Goal: Task Accomplishment & Management: Use online tool/utility

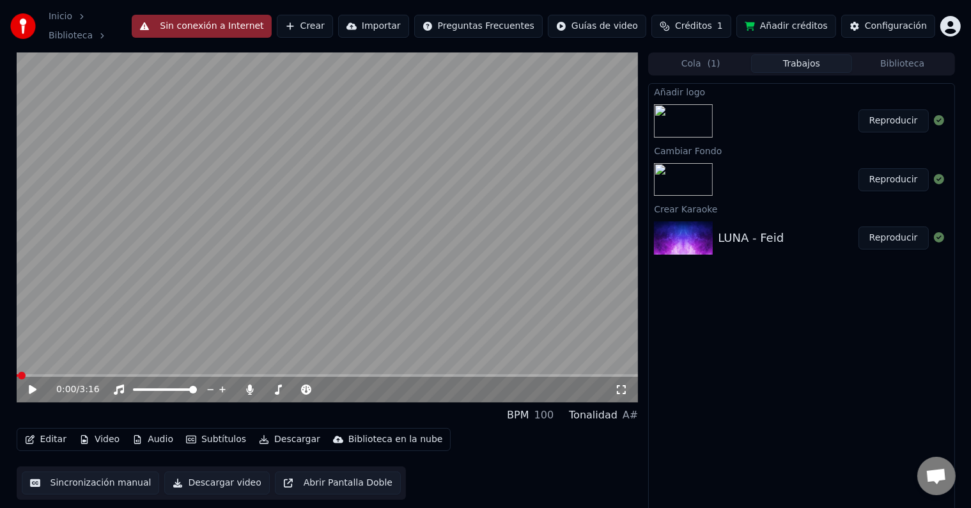
click at [757, 356] on div "Añadir logo Reproducir Cambiar Fondo Reproducir Crear Karaoke LUNA - Feid Repro…" at bounding box center [801, 299] width 306 height 432
click at [895, 114] on button "Reproducir" at bounding box center [894, 120] width 70 height 23
click at [33, 387] on icon at bounding box center [42, 389] width 30 height 10
click at [58, 431] on button "Editar" at bounding box center [46, 439] width 52 height 18
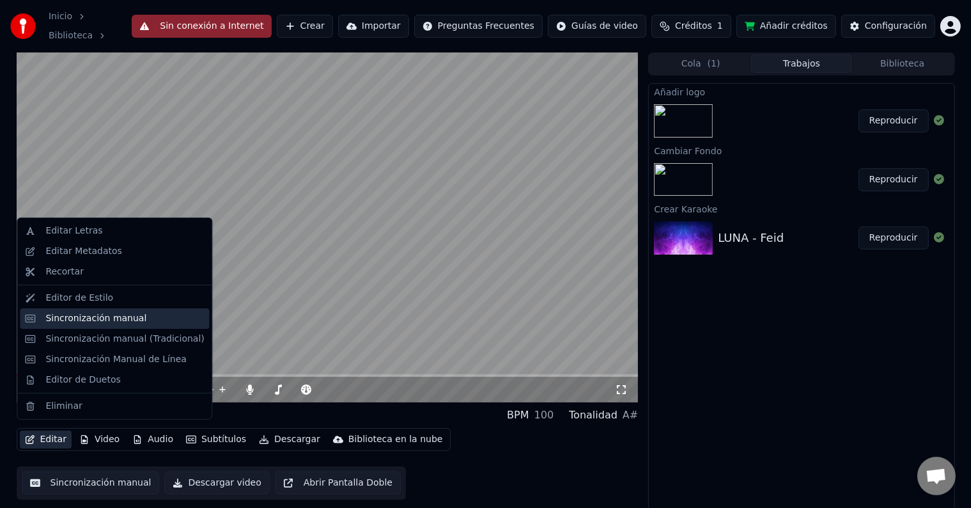
click at [79, 322] on div "Sincronización manual" at bounding box center [95, 318] width 101 height 13
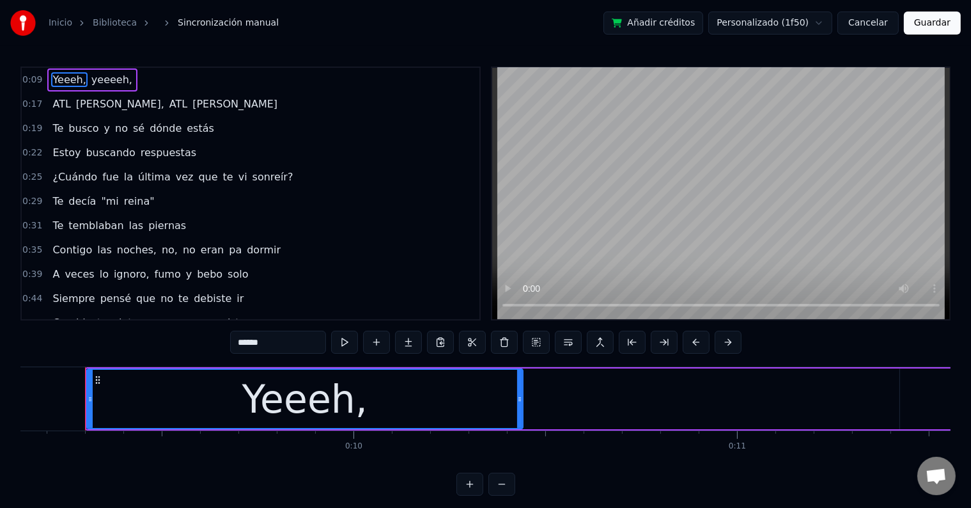
click at [102, 80] on span "yeeeeh," at bounding box center [111, 79] width 43 height 15
type input "*******"
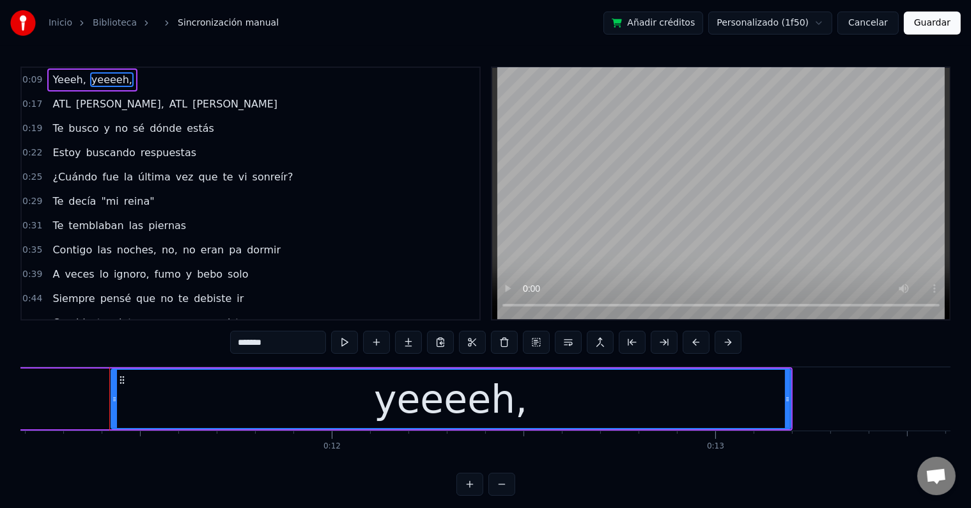
scroll to position [0, 4317]
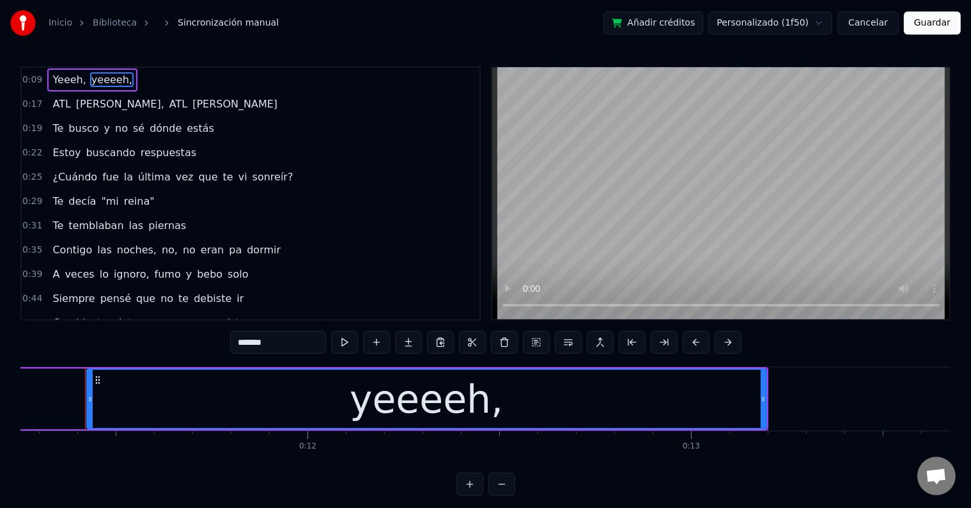
click at [373, 397] on div "yeeeeh," at bounding box center [426, 399] width 153 height 58
drag, startPoint x: 293, startPoint y: 348, endPoint x: 230, endPoint y: 348, distance: 62.7
click at [230, 348] on div "0:09 [PERSON_NAME], [PERSON_NAME], 0:17 ATL [PERSON_NAME], ATL [PERSON_NAME] 0:…" at bounding box center [485, 281] width 930 height 429
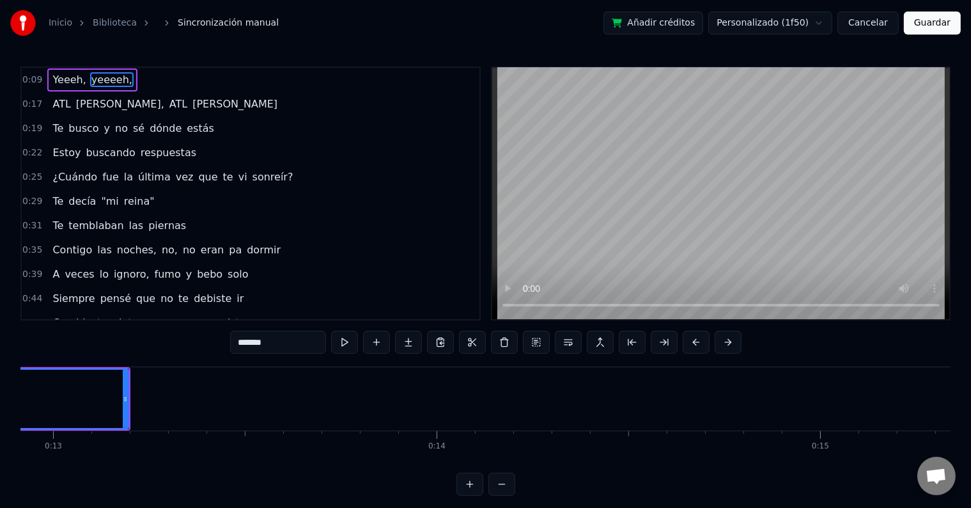
scroll to position [0, 4956]
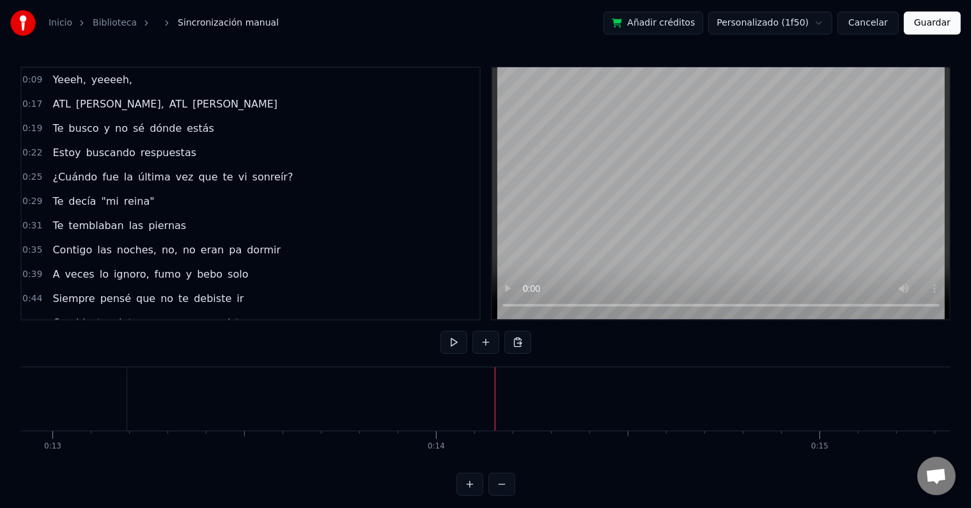
click at [486, 352] on button at bounding box center [486, 342] width 27 height 23
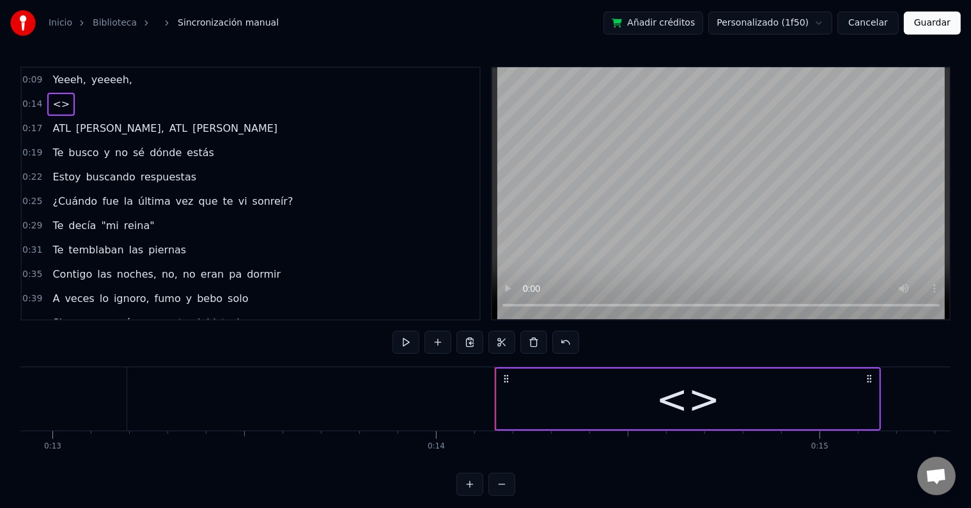
click at [607, 409] on div "<>" at bounding box center [688, 398] width 382 height 61
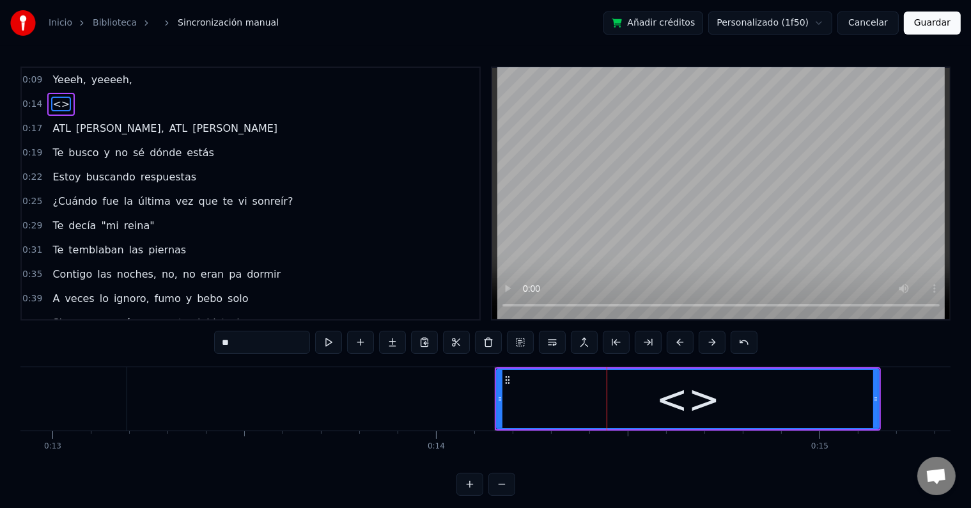
drag, startPoint x: 299, startPoint y: 340, endPoint x: 203, endPoint y: 340, distance: 95.9
click at [203, 340] on div "0:09 [PERSON_NAME], [PERSON_NAME], 0:14 <> 0:17 ATL [PERSON_NAME], [PERSON_NAME…" at bounding box center [485, 281] width 930 height 429
paste input "*****"
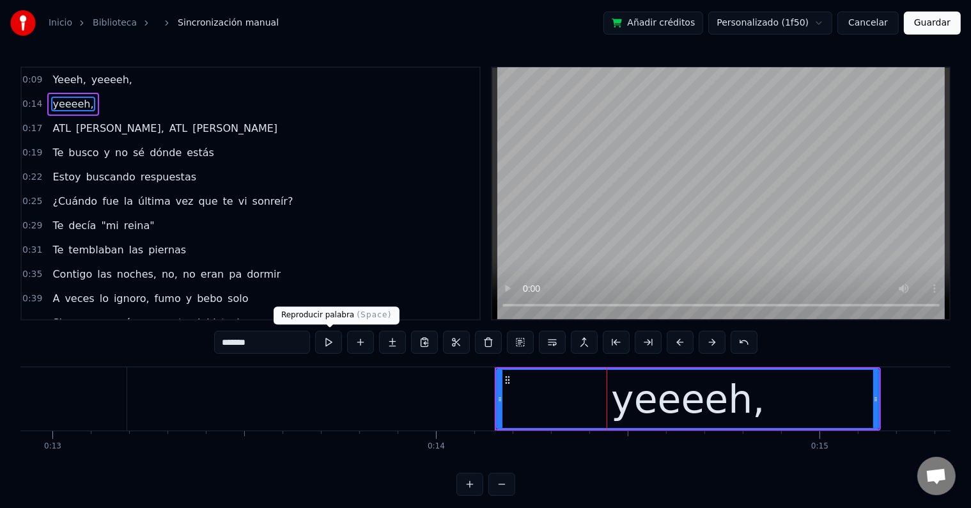
click at [331, 341] on button at bounding box center [328, 342] width 27 height 23
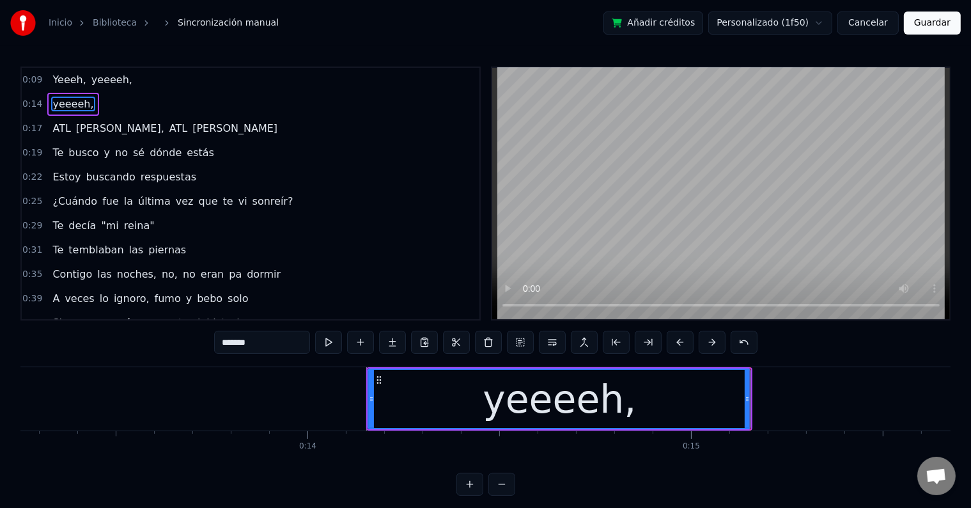
scroll to position [0, 5085]
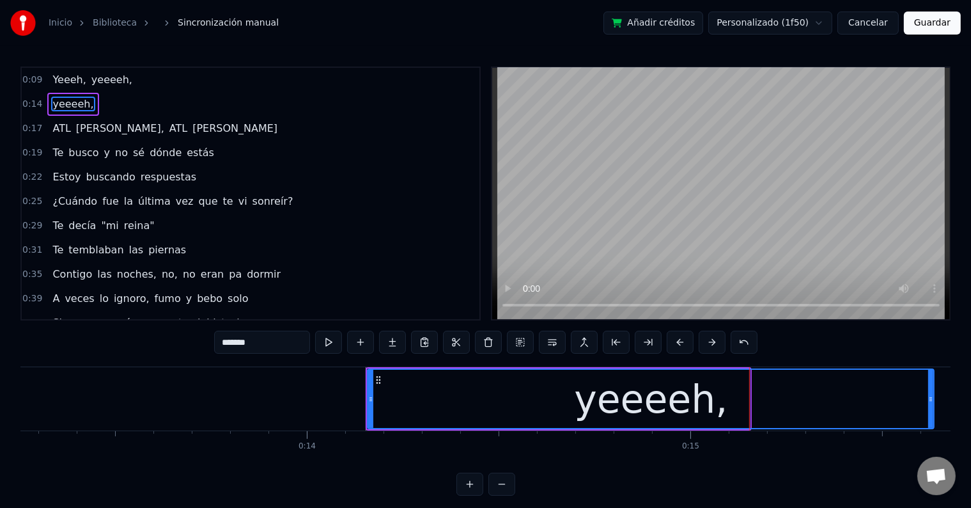
drag, startPoint x: 748, startPoint y: 404, endPoint x: 752, endPoint y: 412, distance: 8.6
click at [933, 404] on div at bounding box center [930, 399] width 5 height 58
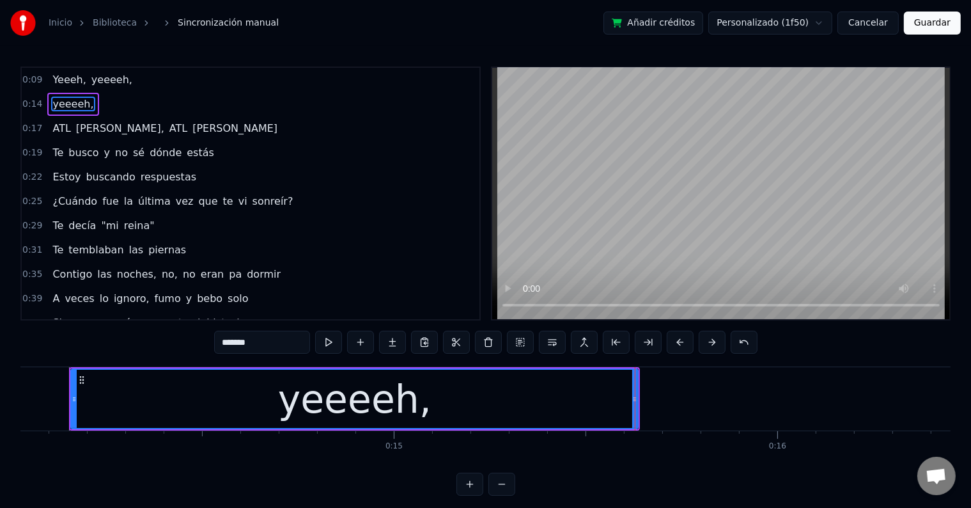
scroll to position [0, 5380]
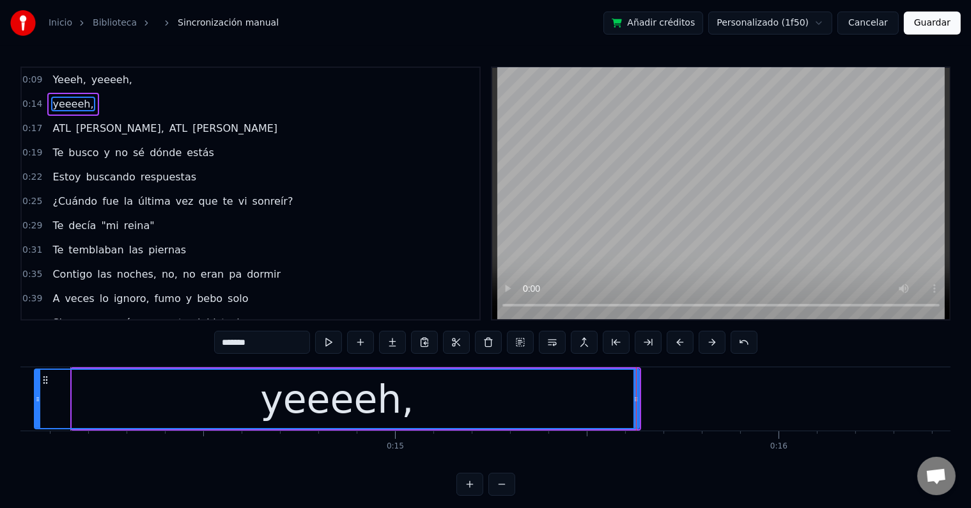
drag, startPoint x: 76, startPoint y: 395, endPoint x: 38, endPoint y: 396, distance: 37.7
click at [38, 396] on icon at bounding box center [37, 399] width 5 height 10
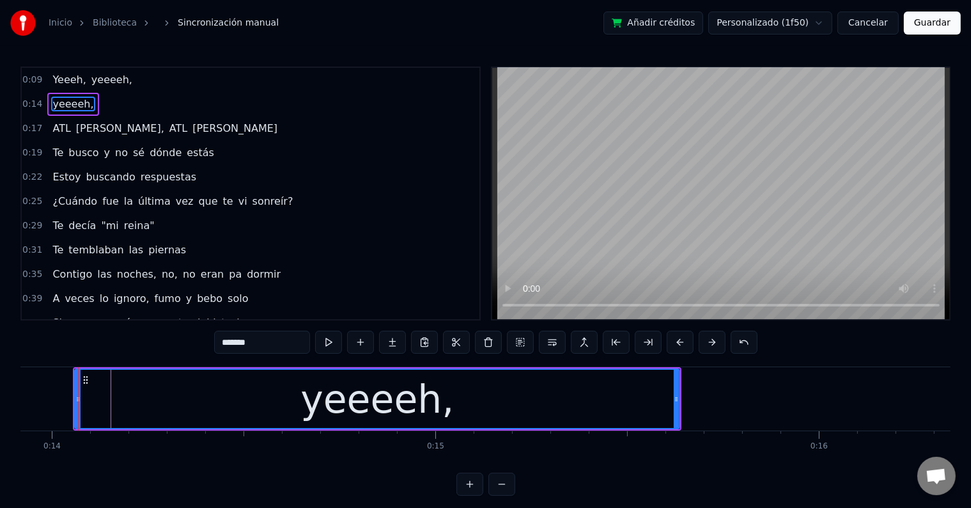
scroll to position [0, 5333]
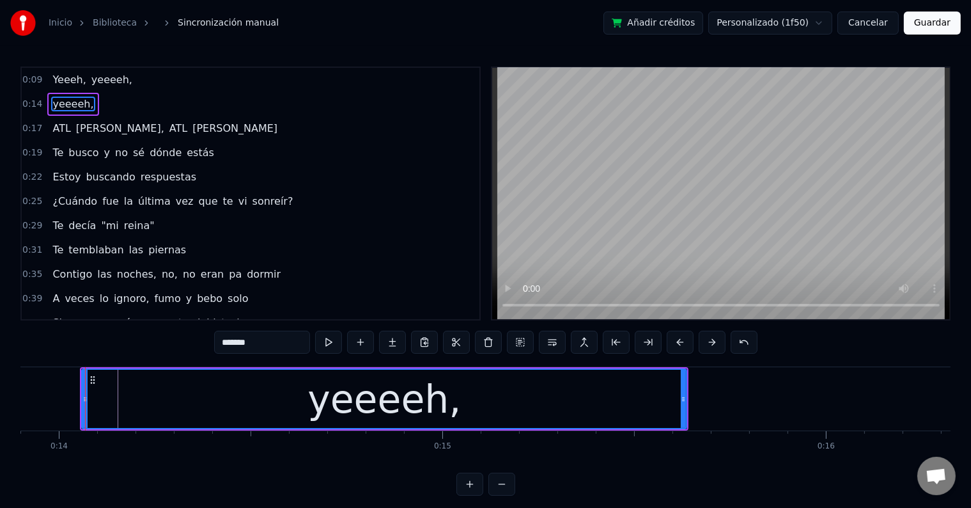
click at [274, 349] on input "*******" at bounding box center [262, 342] width 96 height 23
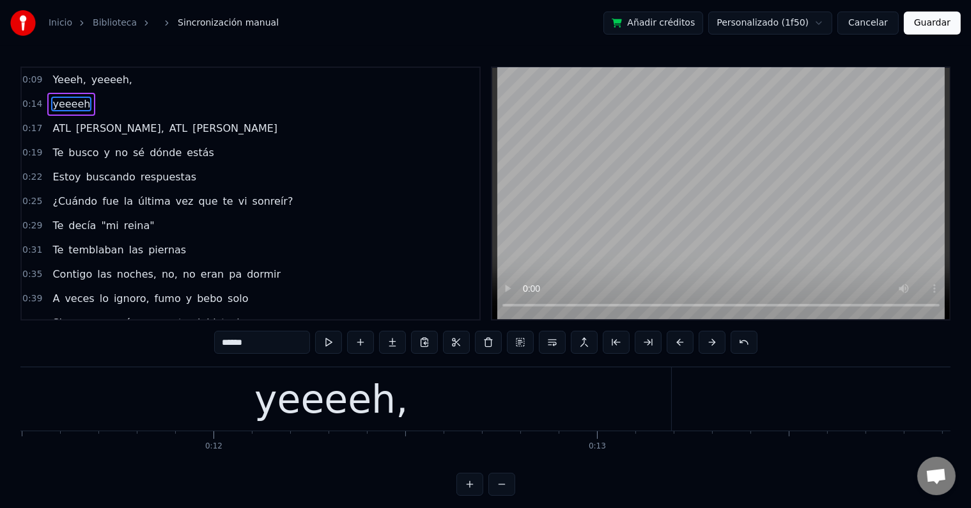
scroll to position [0, 4390]
click at [377, 407] on div "yeeeeh," at bounding box center [352, 399] width 153 height 58
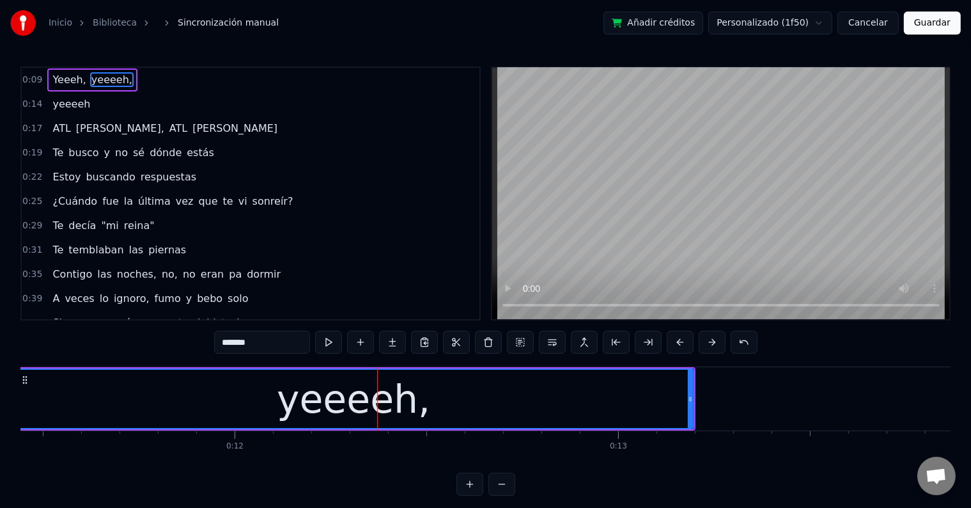
click at [282, 348] on input "*******" at bounding box center [262, 342] width 96 height 23
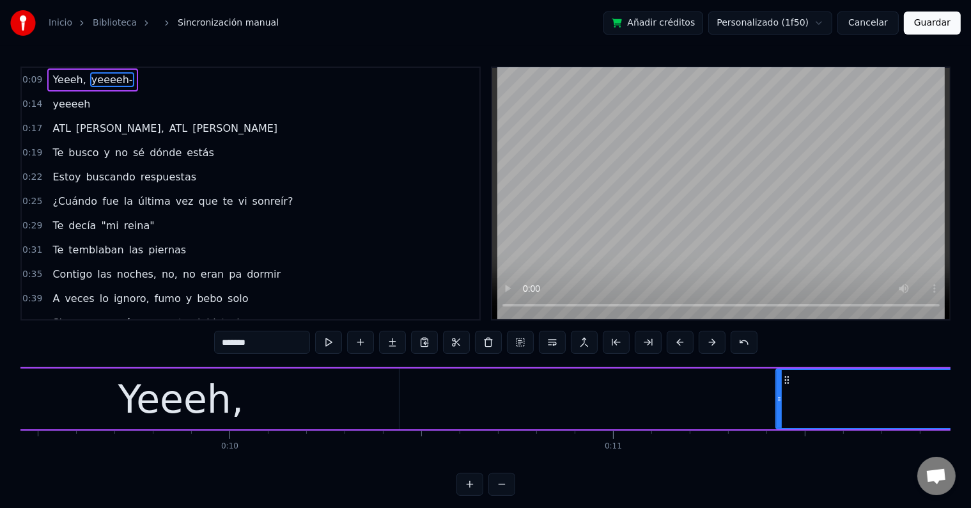
scroll to position [0, 3628]
click at [258, 407] on div "Yeeeh," at bounding box center [180, 398] width 436 height 61
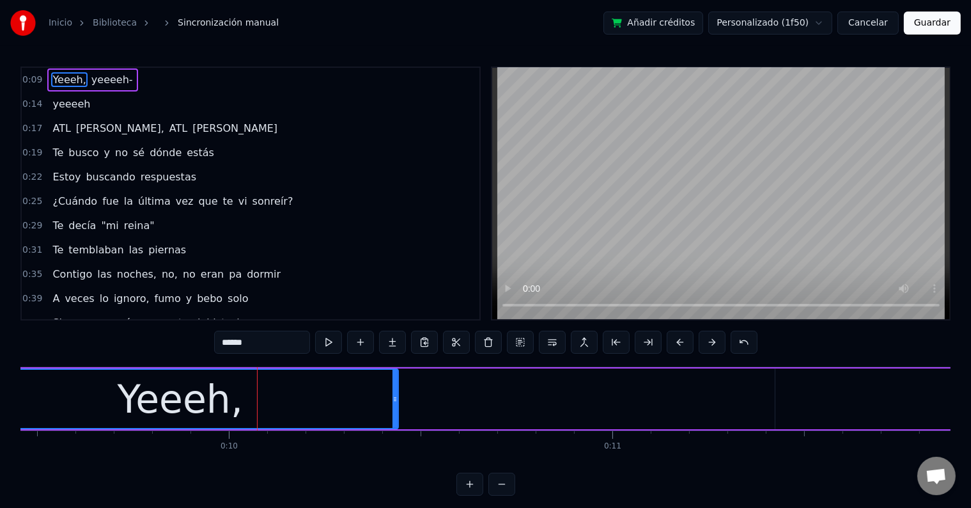
click at [192, 401] on div "Yeeeh," at bounding box center [180, 399] width 126 height 58
click at [264, 343] on input "******" at bounding box center [262, 342] width 96 height 23
click at [190, 396] on div "Yeeeh-" at bounding box center [179, 399] width 127 height 58
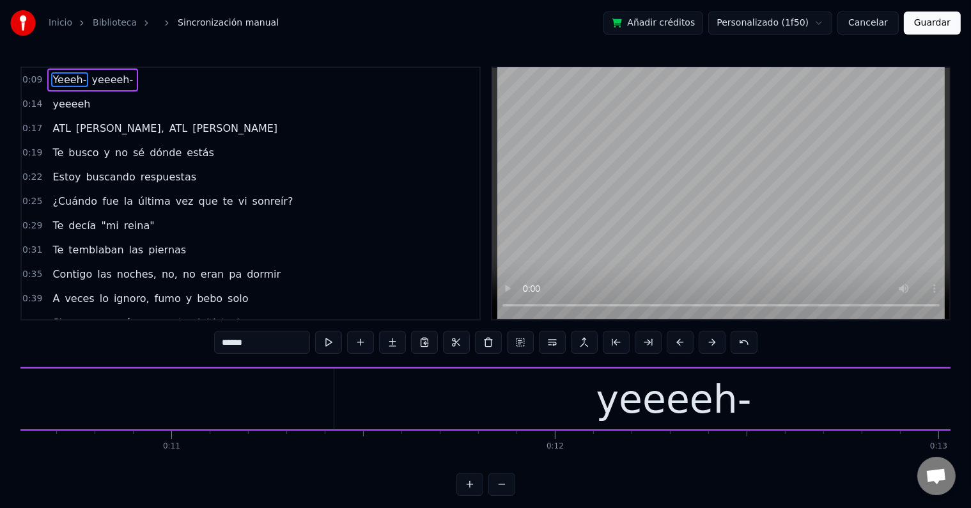
scroll to position [0, 4069]
click at [378, 397] on div "yeeeeh-" at bounding box center [674, 398] width 680 height 61
type input "*******"
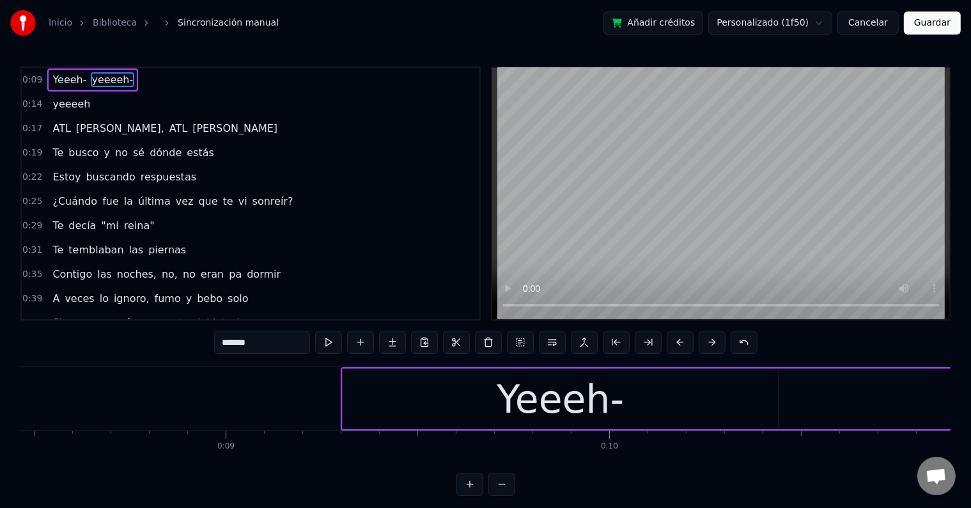
scroll to position [0, 3246]
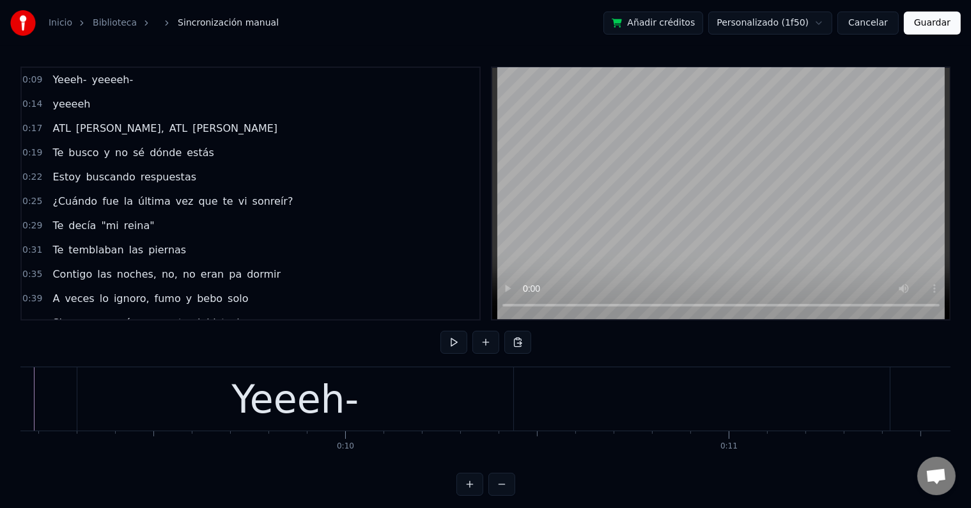
scroll to position [0, 3509]
click at [317, 412] on div "Yeeeh-" at bounding box center [298, 399] width 127 height 58
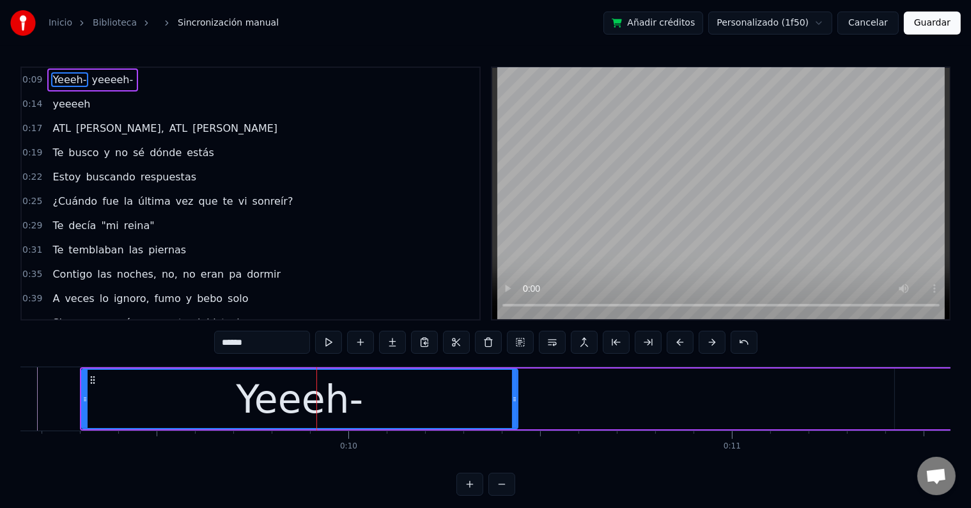
click at [242, 344] on input "******" at bounding box center [262, 342] width 96 height 23
click at [258, 407] on div "Yeeh-" at bounding box center [300, 399] width 104 height 58
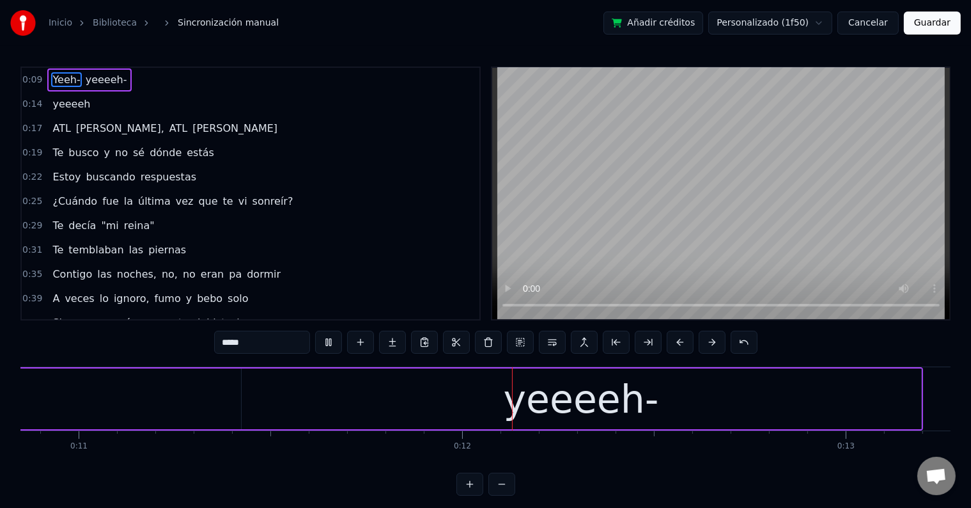
scroll to position [0, 4376]
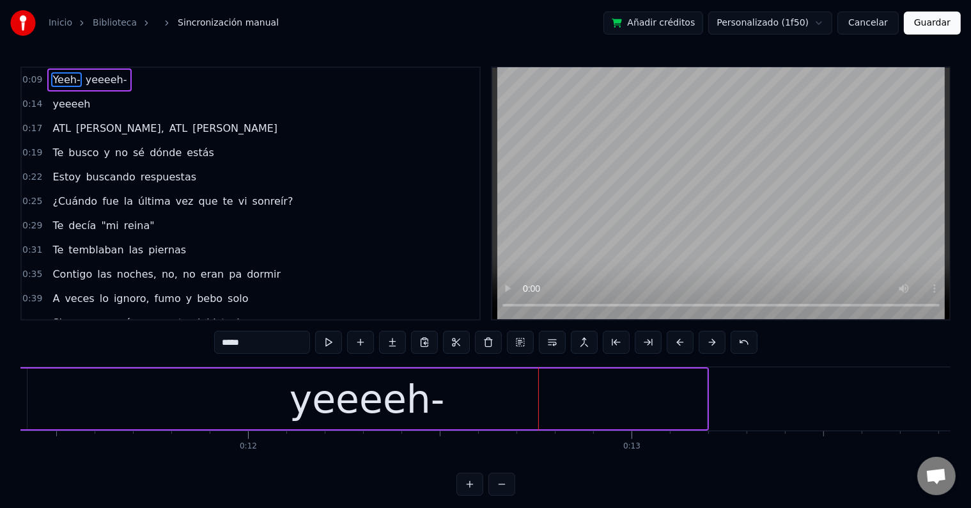
click at [386, 407] on div "yeeeeh-" at bounding box center [367, 399] width 155 height 58
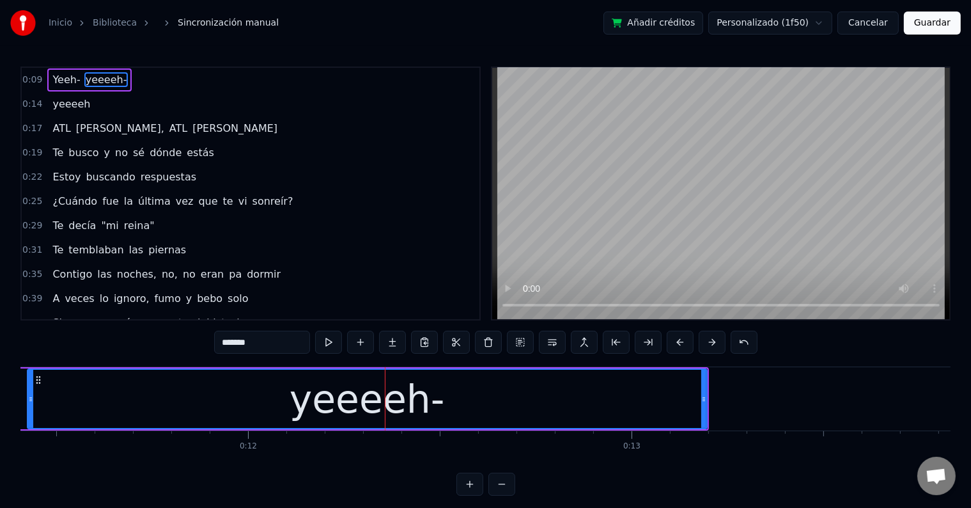
click at [246, 347] on input "*******" at bounding box center [262, 342] width 96 height 23
click at [240, 346] on input "********" at bounding box center [262, 342] width 96 height 23
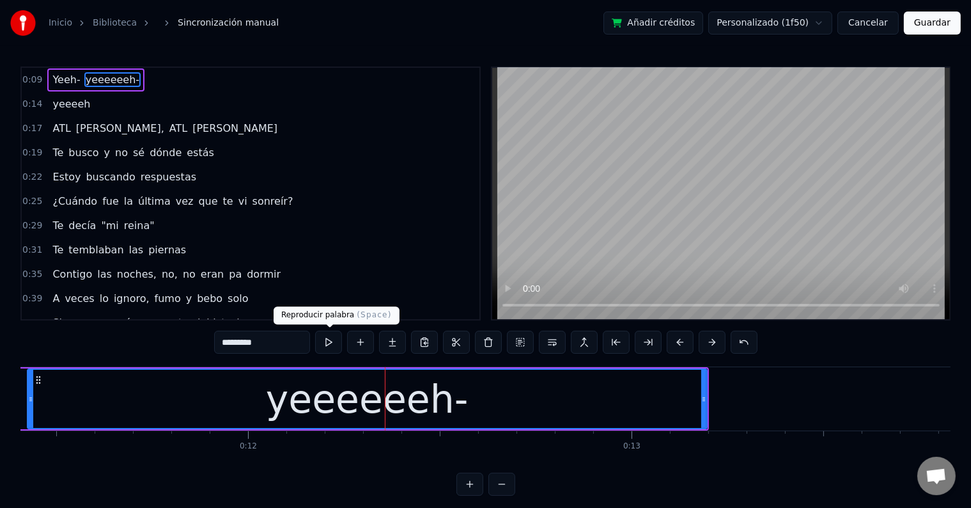
click at [330, 346] on button at bounding box center [328, 342] width 27 height 23
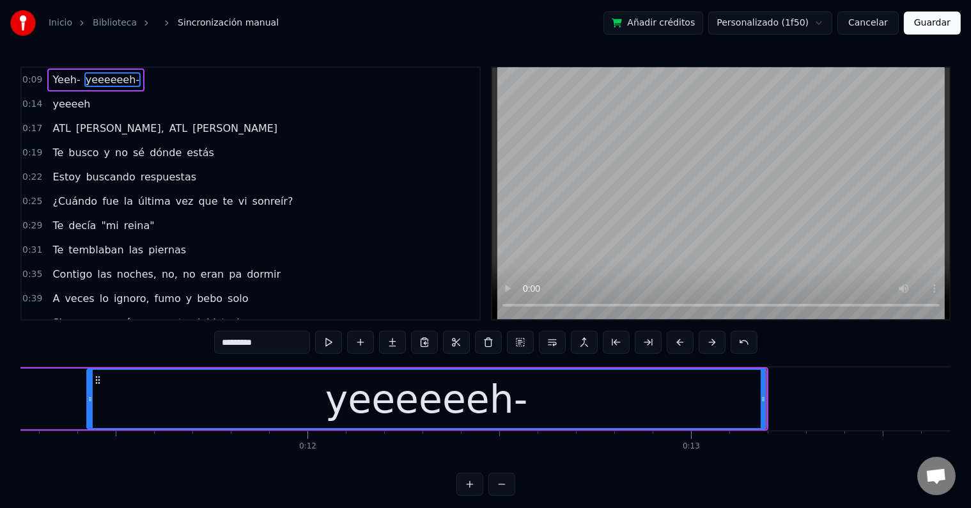
drag, startPoint x: 283, startPoint y: 345, endPoint x: 204, endPoint y: 341, distance: 79.4
click at [204, 341] on div "0:09 Yeeh- yeeeeeeh- 0:14 yeeeeh 0:17 ATL [PERSON_NAME], ATL [PERSON_NAME] 0:19…" at bounding box center [485, 281] width 930 height 429
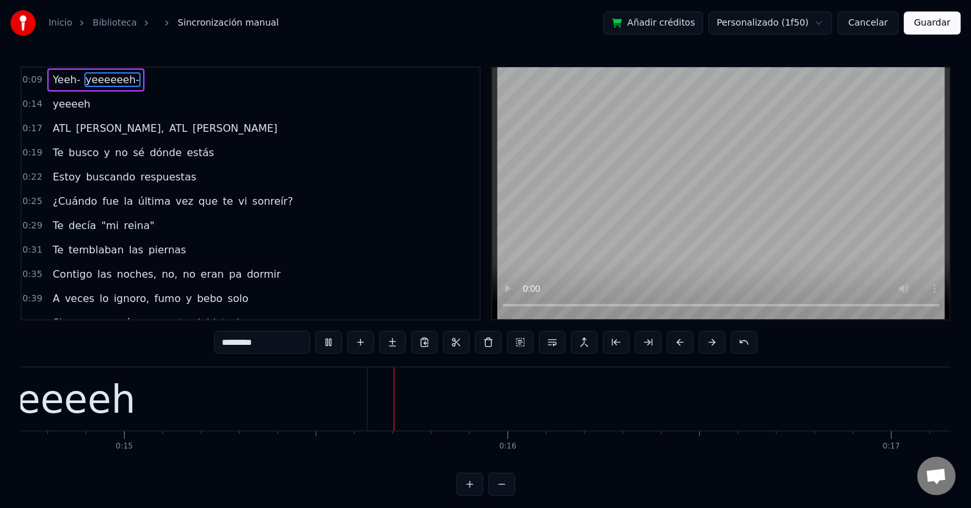
scroll to position [0, 5691]
click at [164, 386] on div "yeeeeh" at bounding box center [24, 398] width 605 height 63
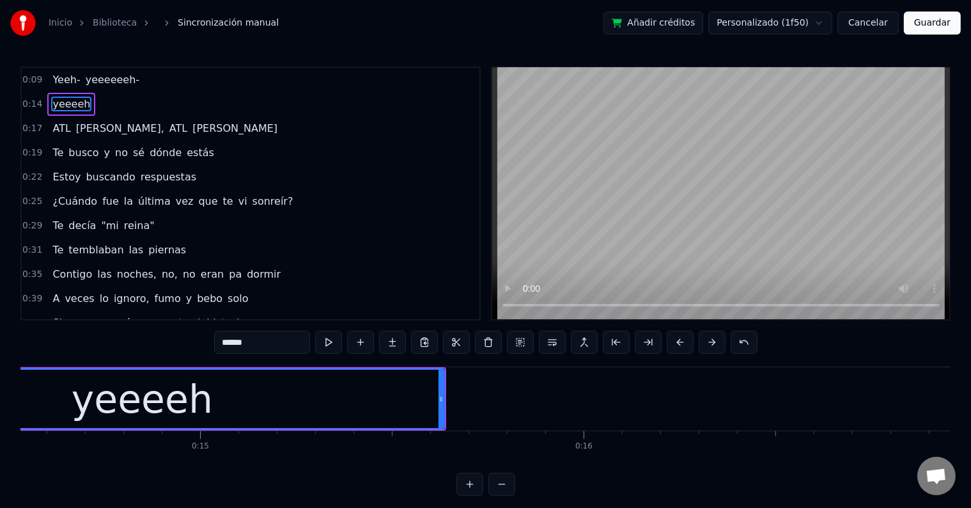
scroll to position [0, 5573]
click at [300, 409] on div "yeeeeh" at bounding box center [144, 399] width 604 height 58
click at [244, 340] on input "******" at bounding box center [262, 342] width 96 height 23
click at [220, 387] on div "yeeeh" at bounding box center [144, 399] width 604 height 58
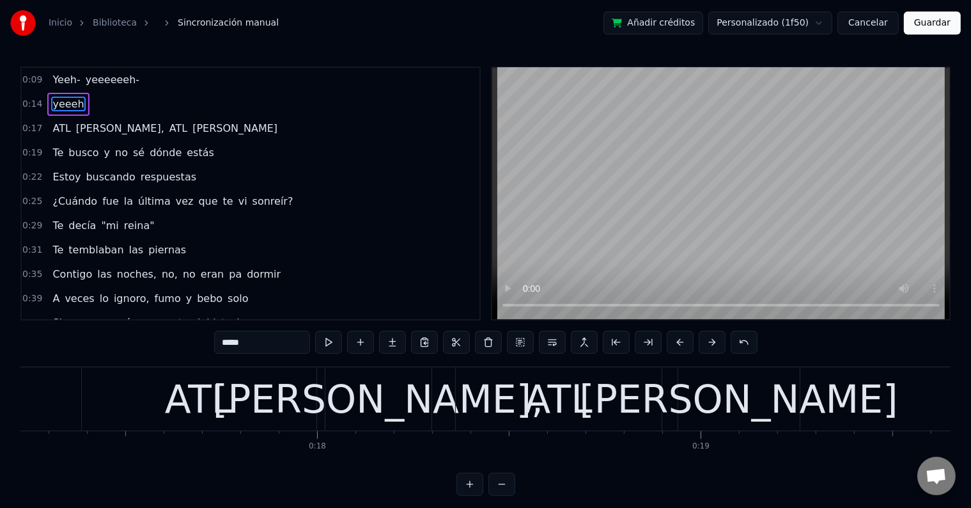
scroll to position [0, 6516]
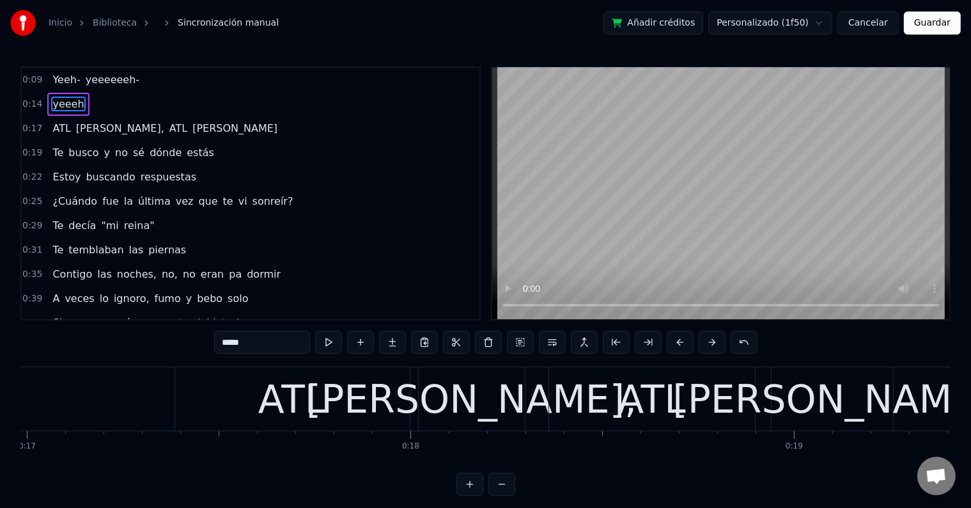
click at [373, 416] on div "ATL" at bounding box center [292, 398] width 235 height 63
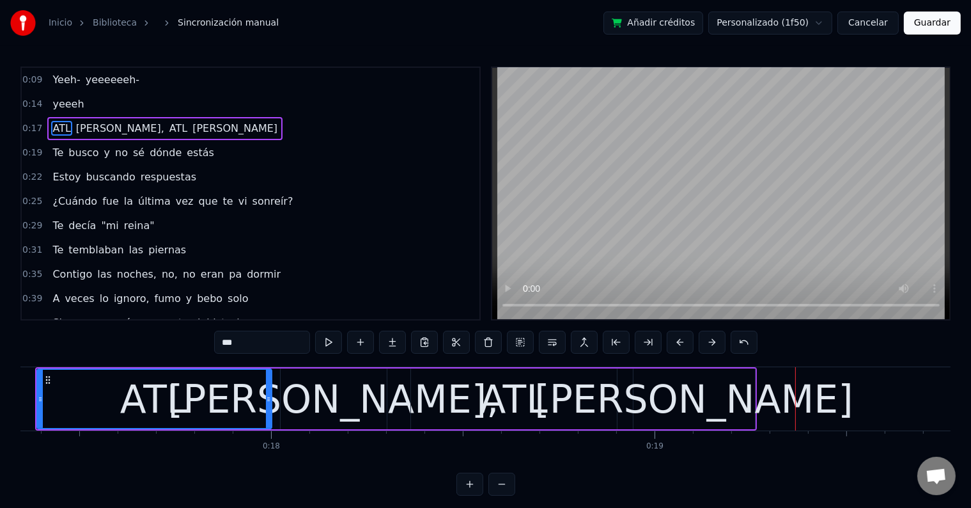
scroll to position [0, 6626]
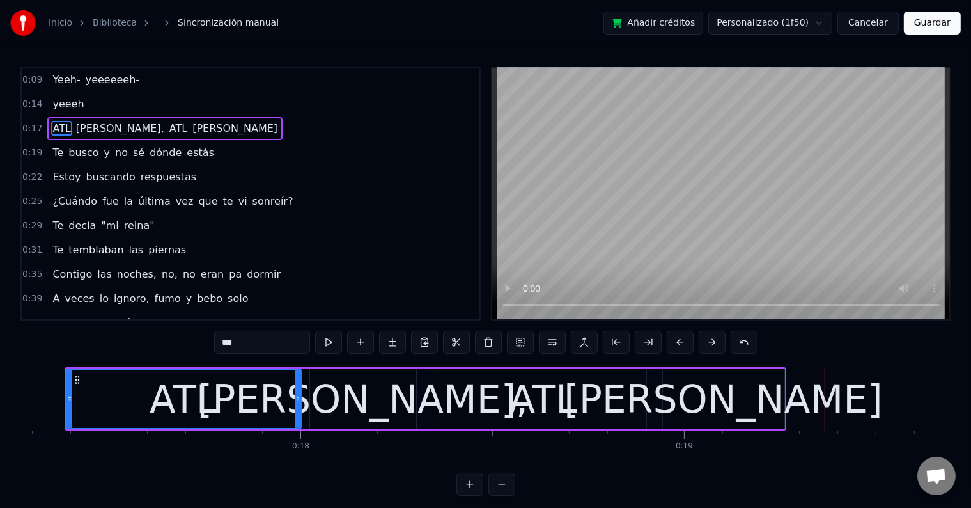
click at [192, 405] on div "ATL" at bounding box center [184, 399] width 68 height 58
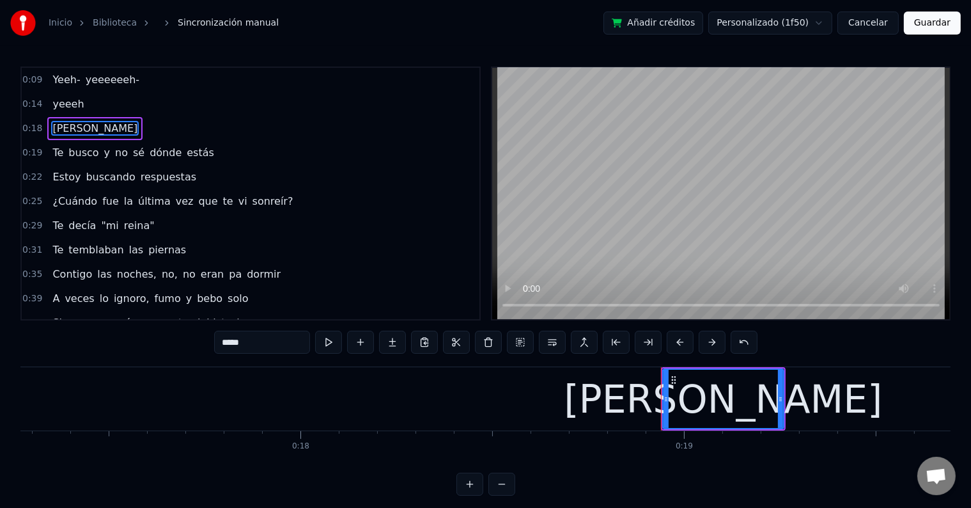
type input "**"
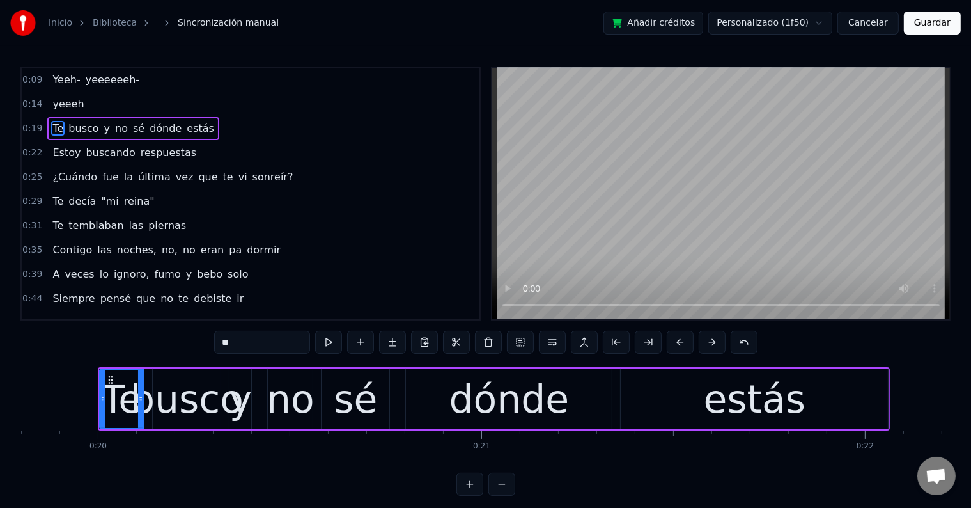
scroll to position [0, 7597]
click at [335, 334] on button at bounding box center [328, 342] width 27 height 23
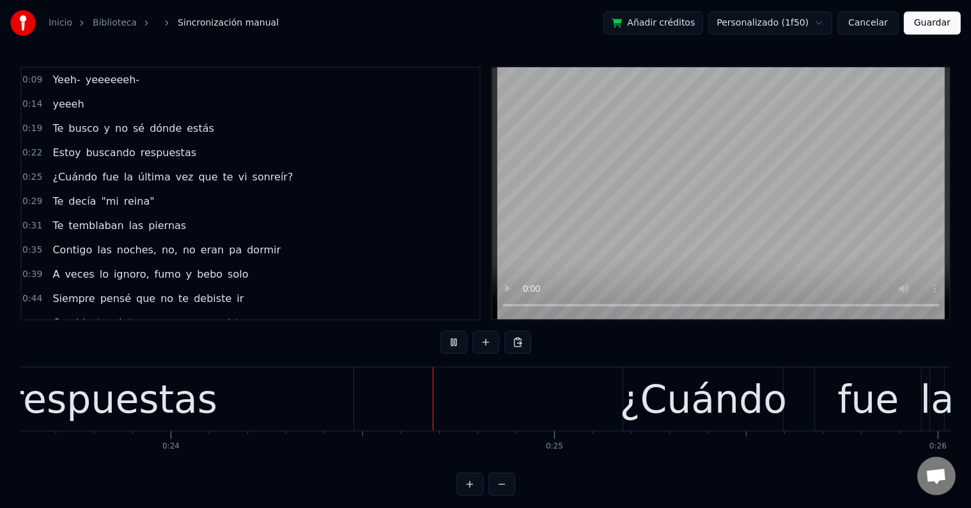
scroll to position [0, 9208]
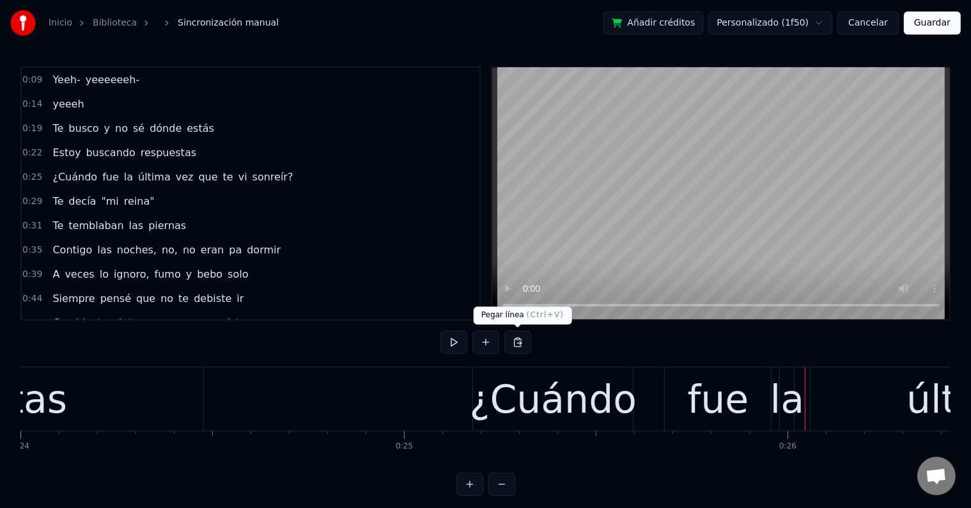
click at [545, 384] on div "¿Cuándo" at bounding box center [553, 399] width 167 height 58
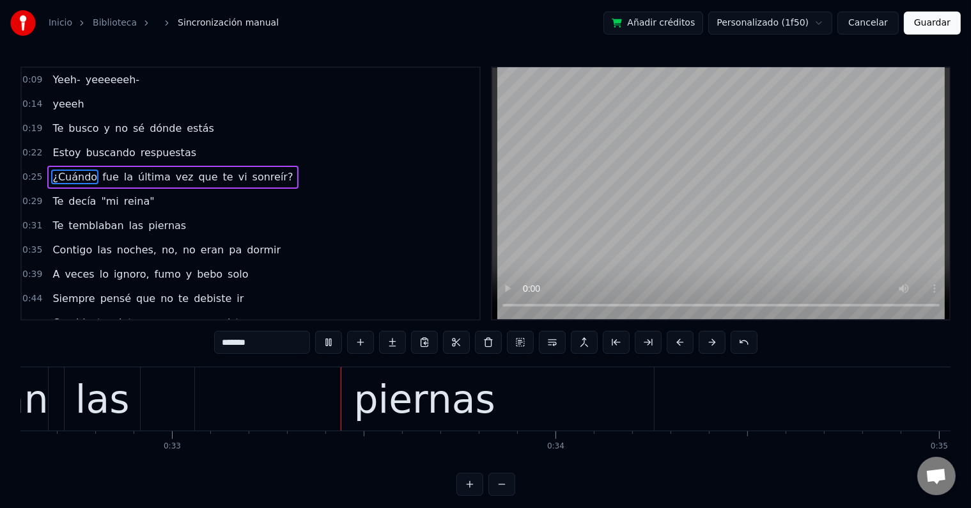
scroll to position [0, 12511]
click at [481, 383] on div "piernas" at bounding box center [422, 399] width 141 height 58
type input "*******"
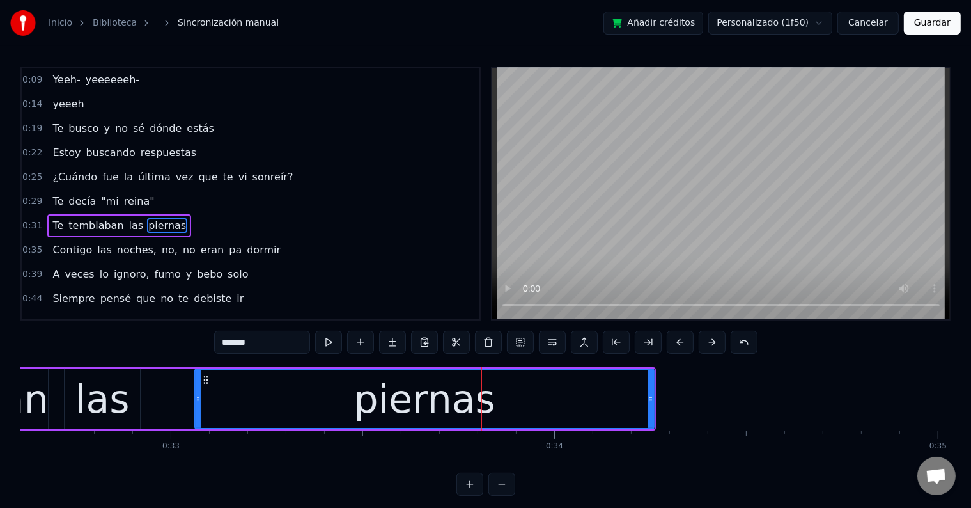
scroll to position [27, 0]
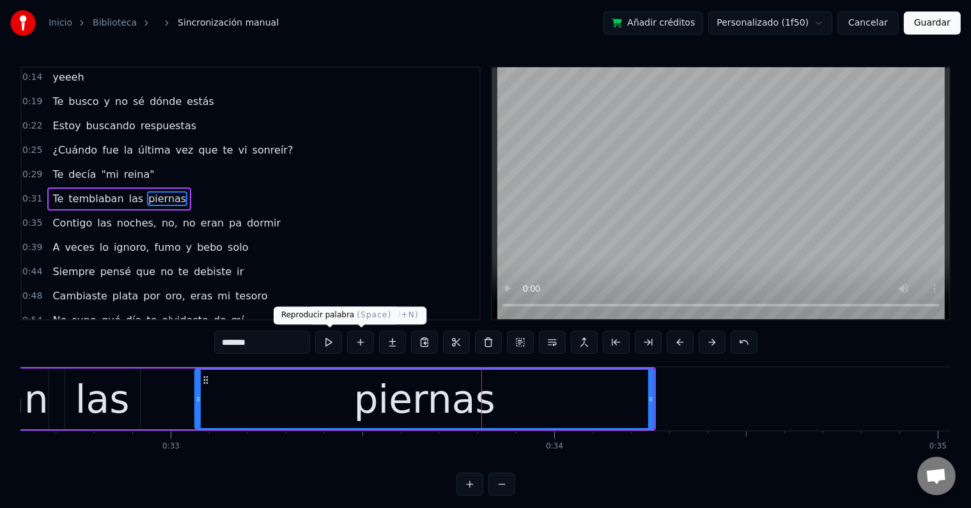
click at [335, 337] on button at bounding box center [328, 342] width 27 height 23
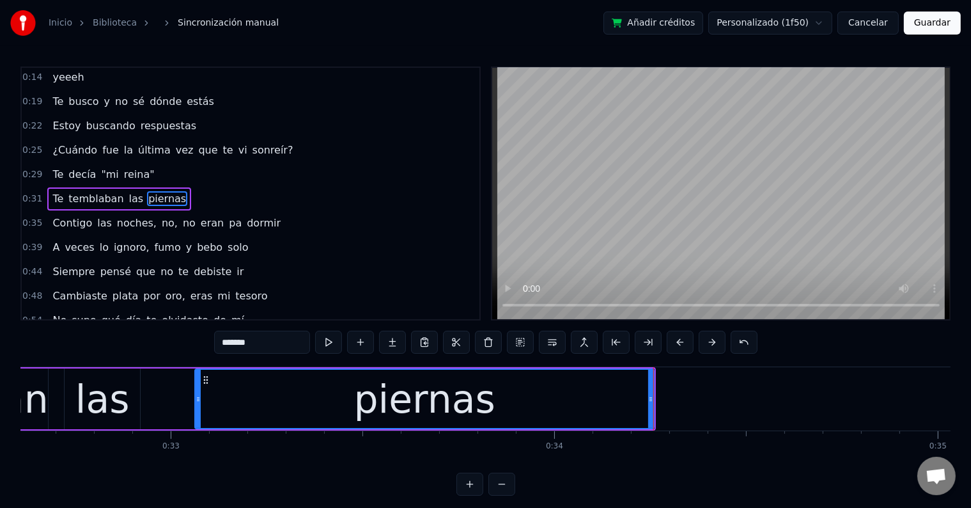
click at [257, 406] on div "piernas" at bounding box center [425, 399] width 458 height 58
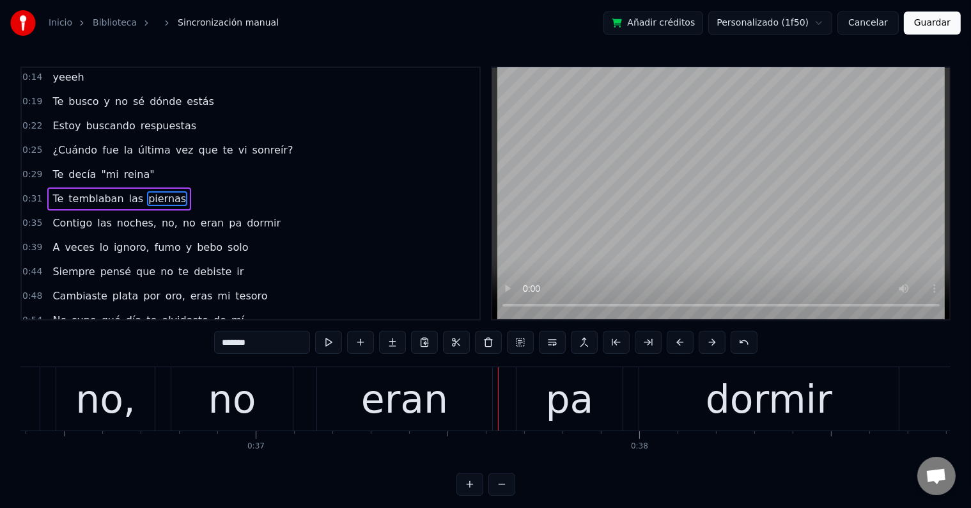
scroll to position [0, 13960]
click at [299, 388] on div "Contigo las noches, no, no eran pa dormir" at bounding box center [237, 398] width 1330 height 63
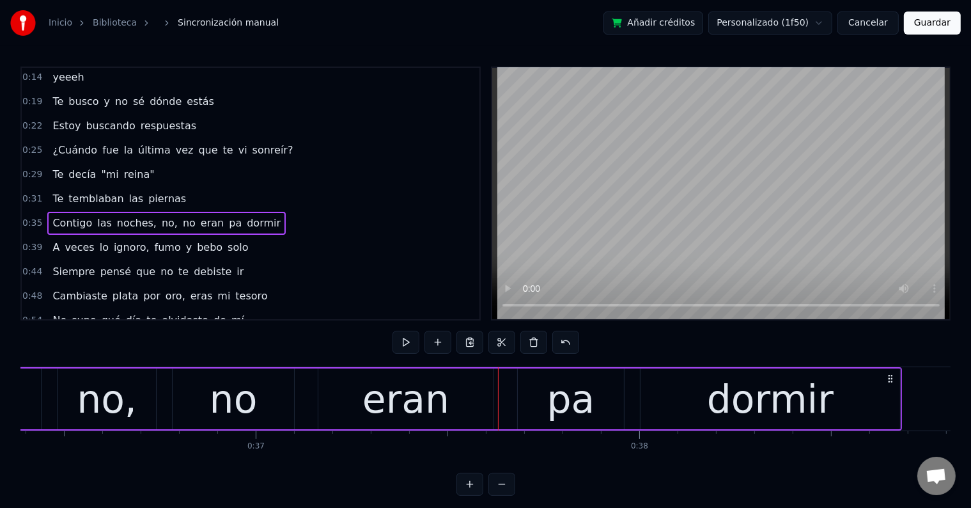
click at [286, 387] on div "no" at bounding box center [233, 398] width 121 height 61
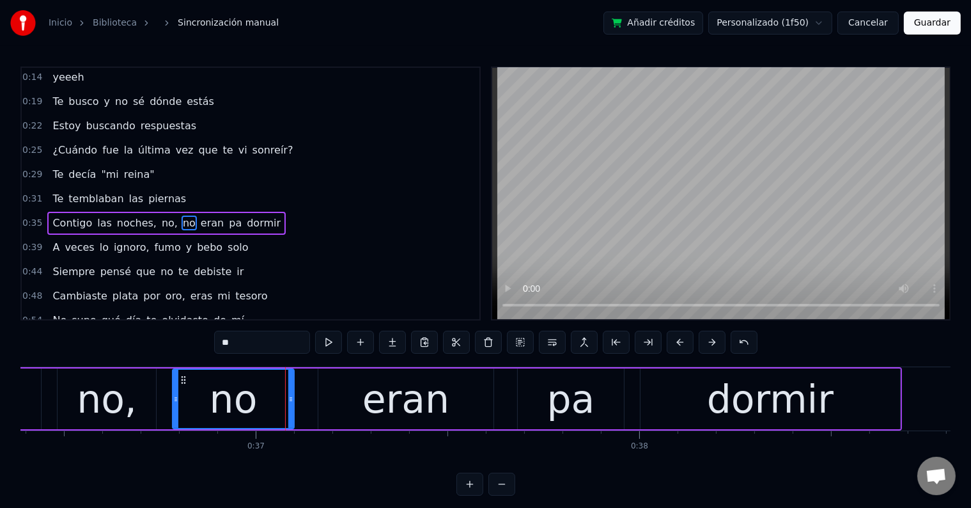
scroll to position [51, 0]
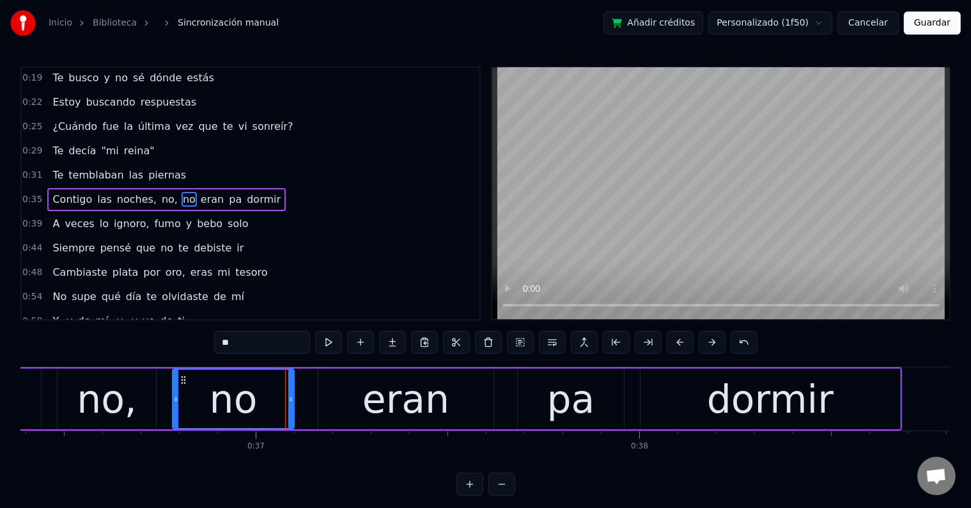
click at [268, 349] on input "**" at bounding box center [262, 342] width 96 height 23
click at [113, 383] on div "no," at bounding box center [107, 399] width 60 height 58
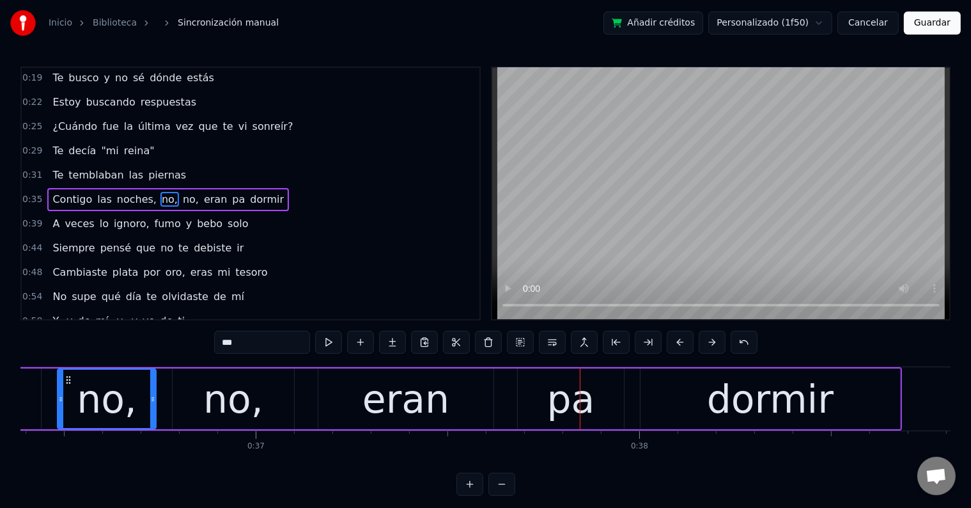
click at [278, 400] on div "no," at bounding box center [233, 398] width 121 height 61
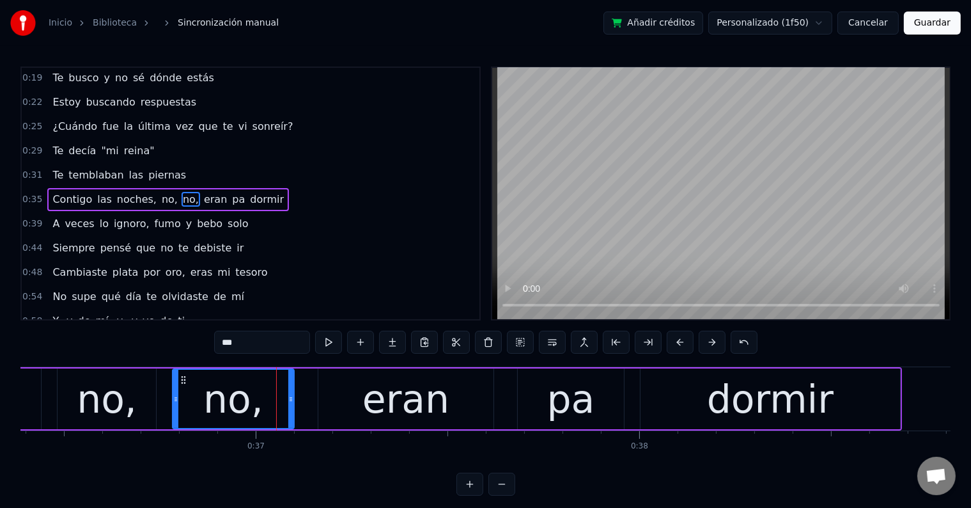
click at [277, 341] on input "***" at bounding box center [262, 342] width 96 height 23
click at [118, 396] on div "no," at bounding box center [107, 399] width 60 height 58
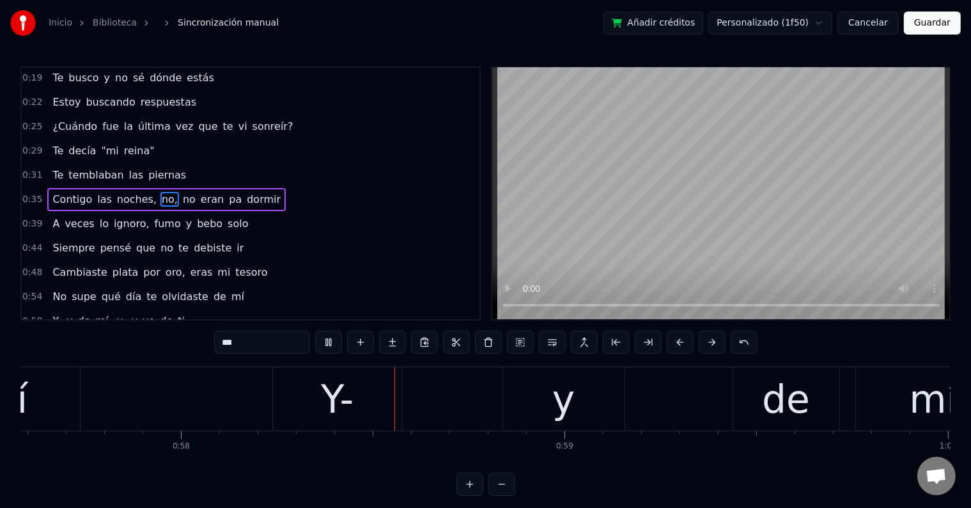
scroll to position [0, 22140]
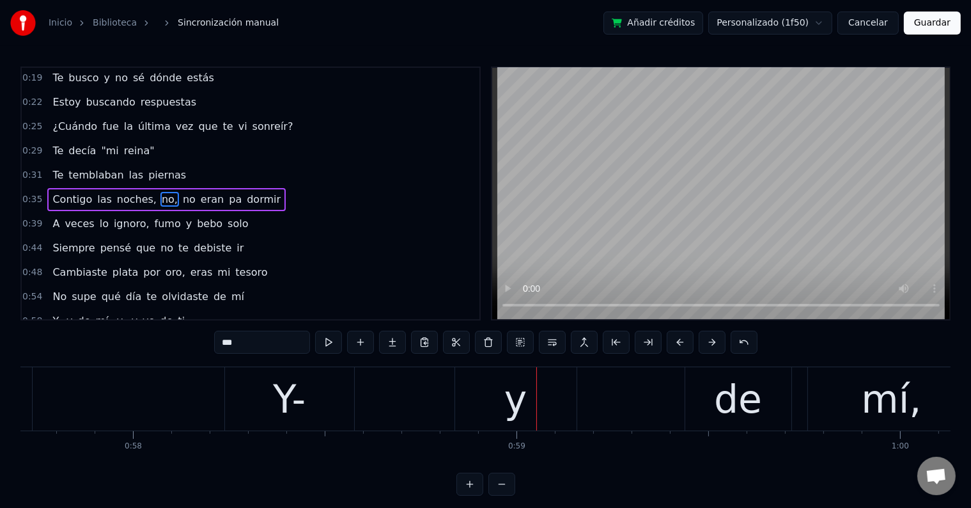
click at [304, 395] on div "Y-" at bounding box center [289, 399] width 33 height 58
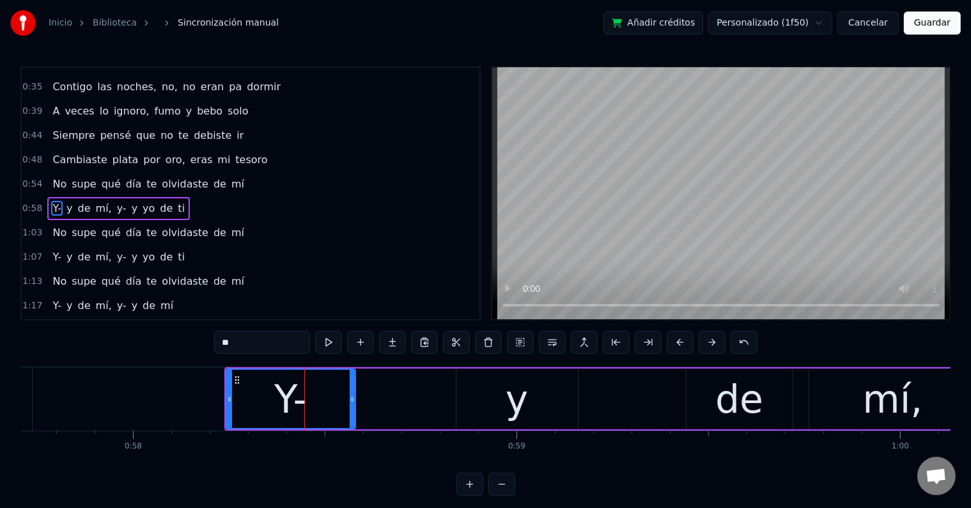
scroll to position [168, 0]
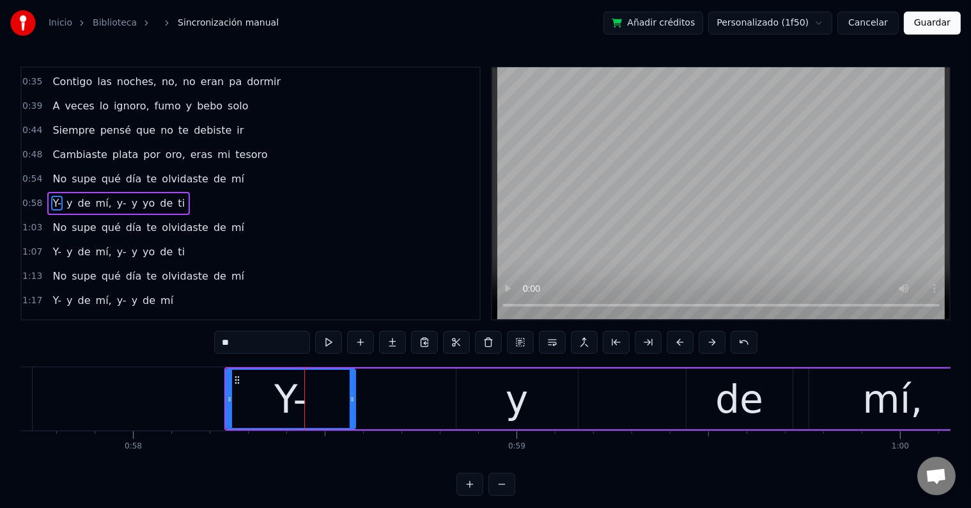
click at [279, 345] on input "**" at bounding box center [262, 342] width 96 height 23
click at [261, 393] on div "Y," at bounding box center [291, 399] width 128 height 58
drag, startPoint x: 228, startPoint y: 340, endPoint x: 217, endPoint y: 340, distance: 10.2
click at [217, 340] on input "**" at bounding box center [262, 342] width 96 height 23
type input "**"
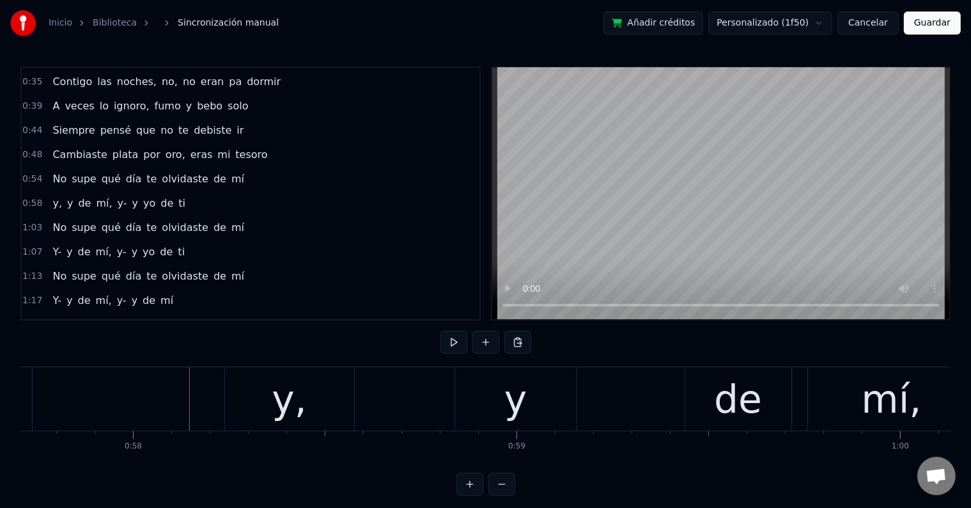
click at [333, 393] on div "y," at bounding box center [289, 398] width 129 height 63
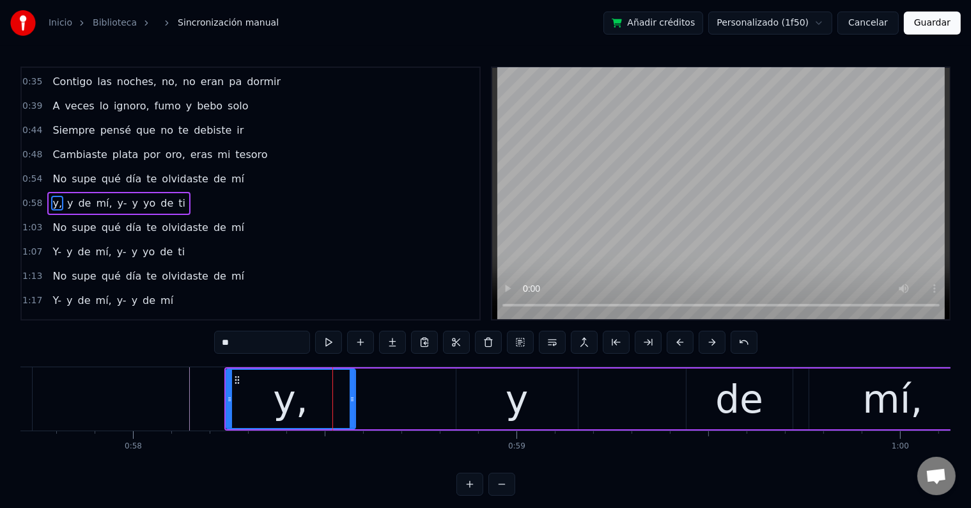
click at [286, 344] on input "**" at bounding box center [262, 342] width 96 height 23
type input "**"
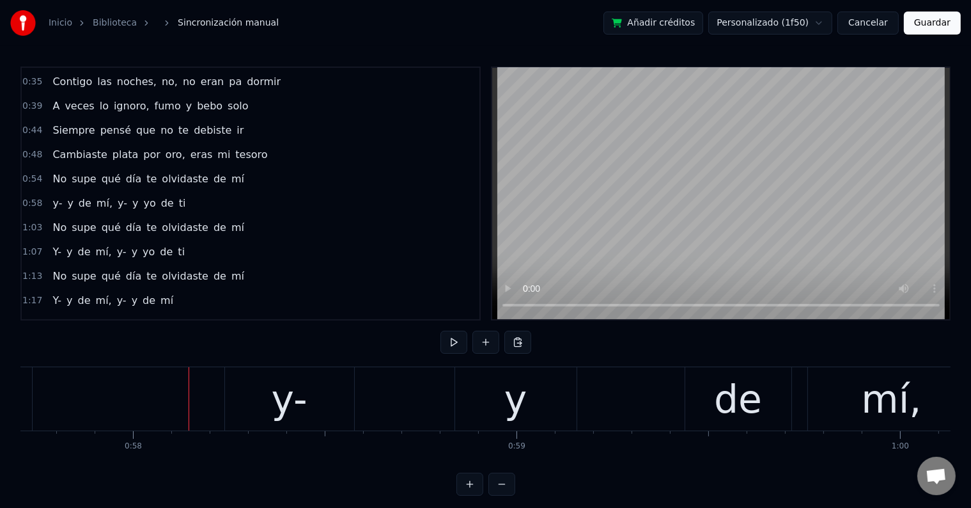
click at [321, 402] on div "y-" at bounding box center [289, 398] width 129 height 63
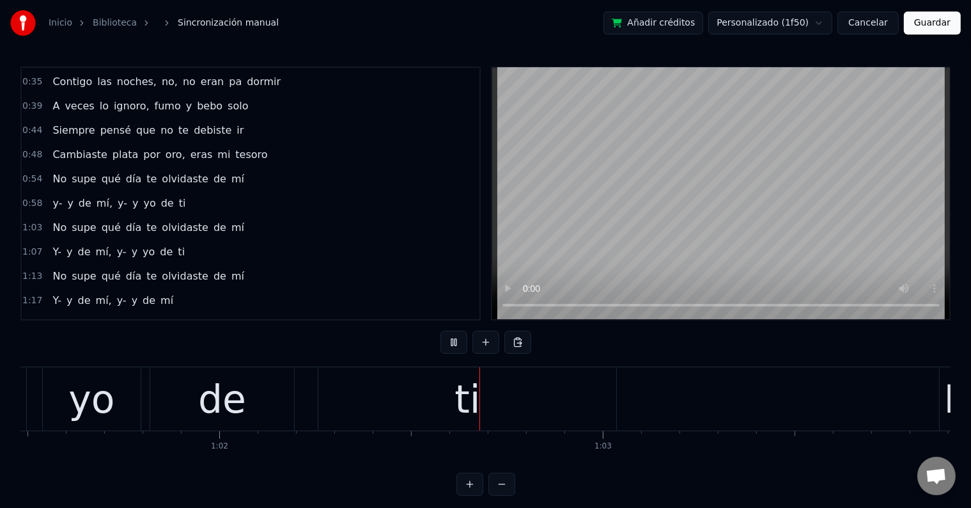
scroll to position [0, 23764]
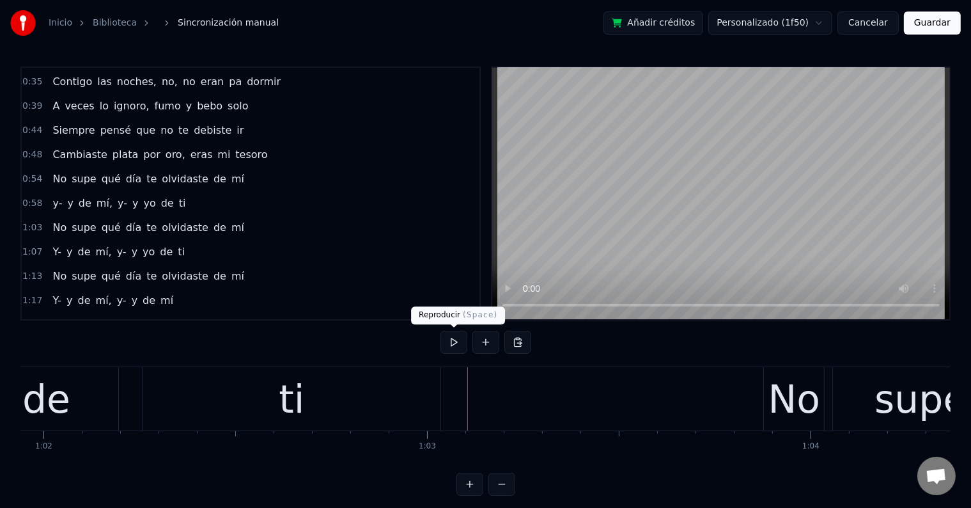
click at [358, 397] on div "ti" at bounding box center [292, 398] width 298 height 63
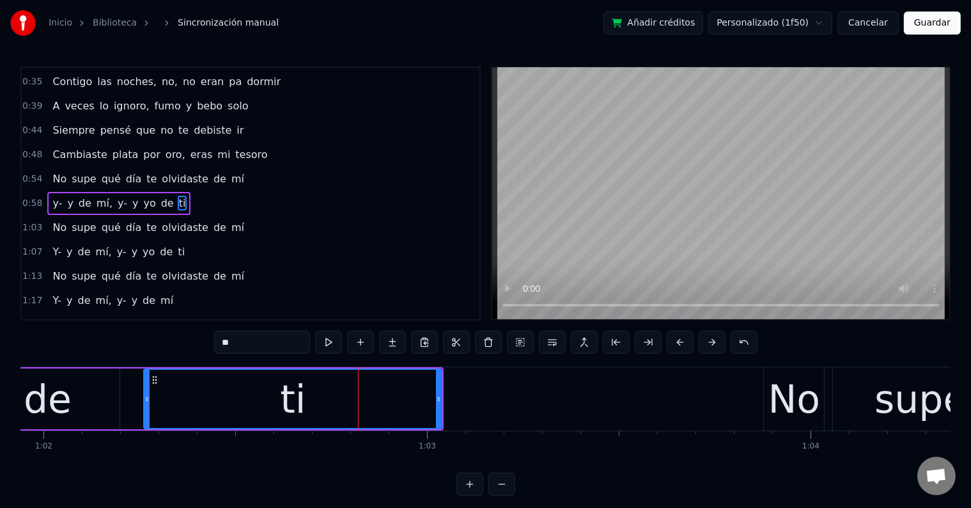
click at [280, 347] on input "**" at bounding box center [262, 342] width 96 height 23
click at [302, 380] on div "tiii" at bounding box center [293, 399] width 47 height 58
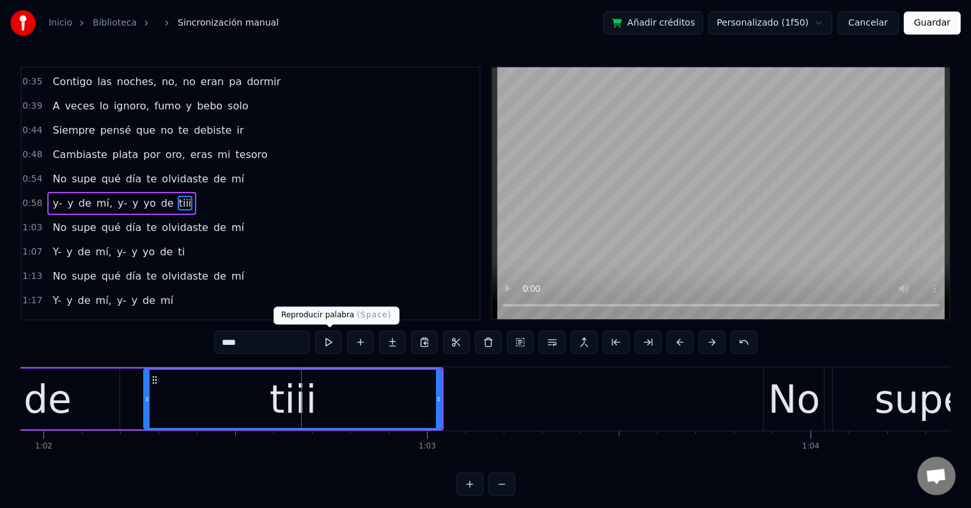
click at [329, 348] on button at bounding box center [328, 342] width 27 height 23
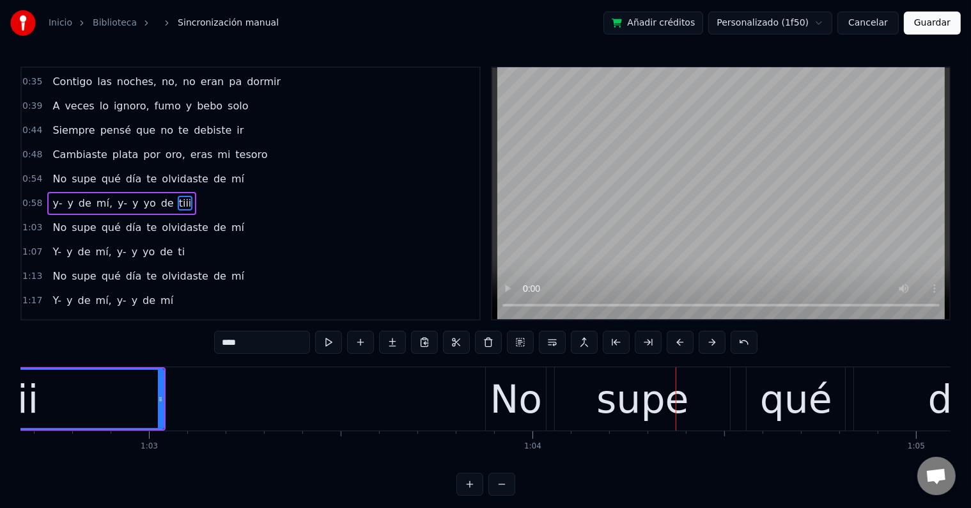
scroll to position [0, 23997]
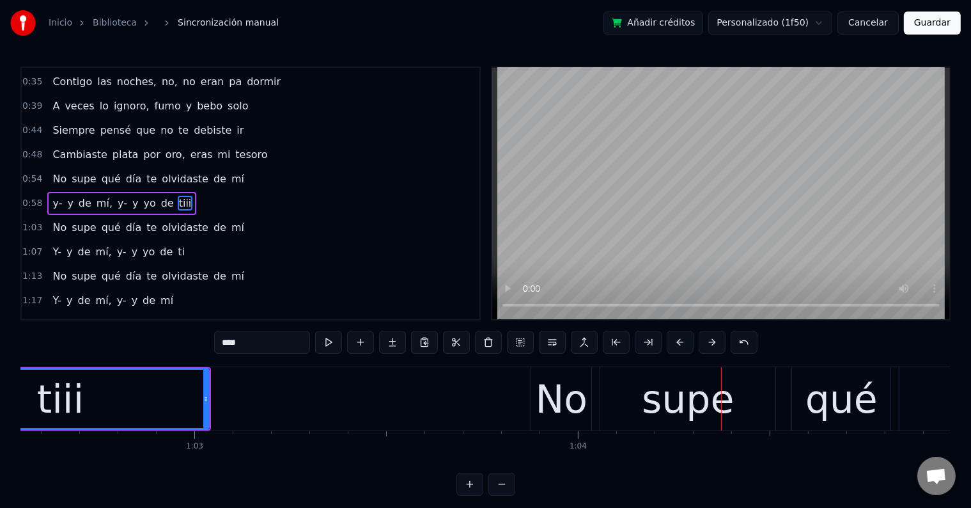
drag, startPoint x: 545, startPoint y: 393, endPoint x: 536, endPoint y: 393, distance: 9.0
click at [546, 393] on div "No" at bounding box center [562, 399] width 52 height 58
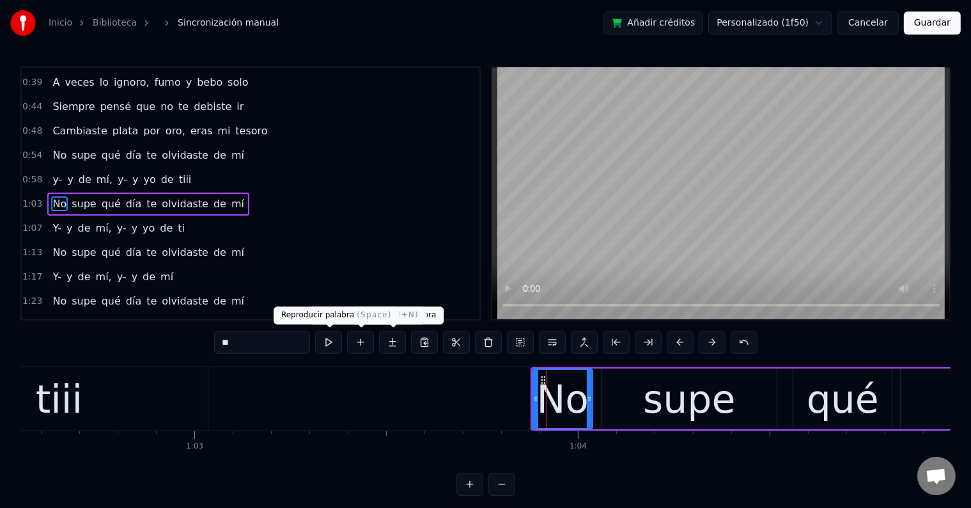
click at [333, 340] on button at bounding box center [328, 342] width 27 height 23
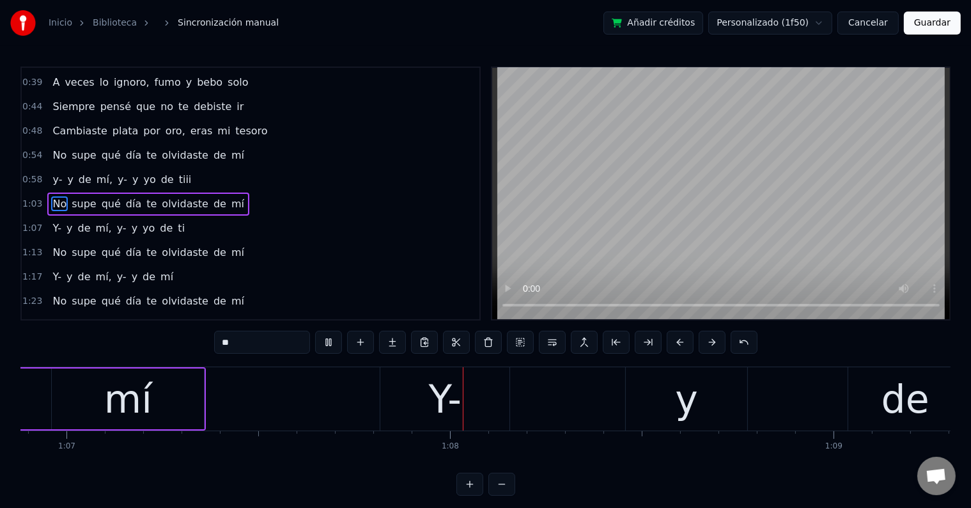
scroll to position [0, 25810]
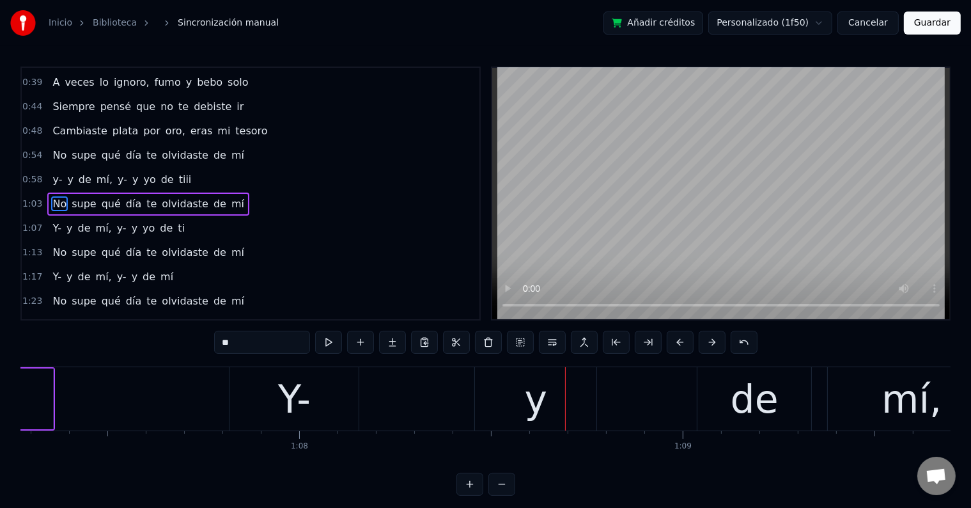
click at [335, 409] on div "Y-" at bounding box center [294, 398] width 129 height 63
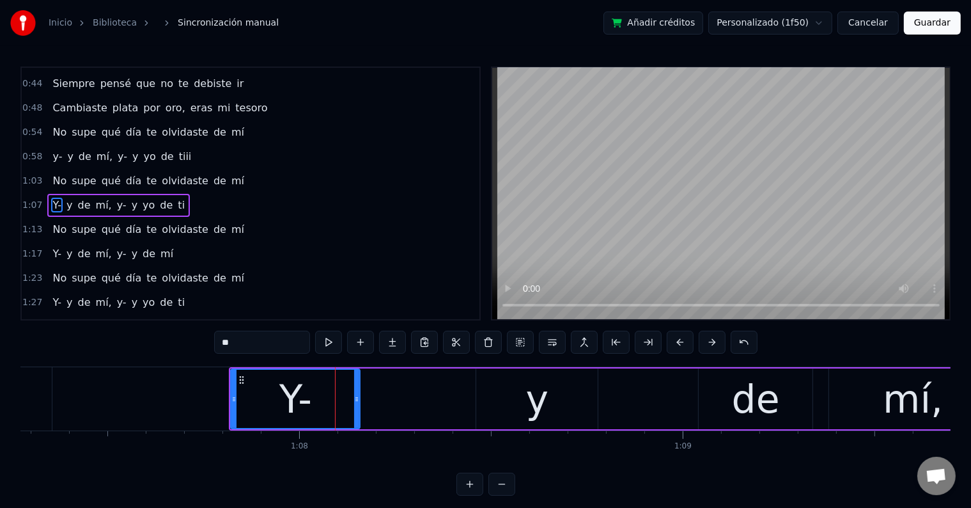
drag, startPoint x: 226, startPoint y: 340, endPoint x: 216, endPoint y: 340, distance: 9.6
click at [216, 340] on input "**" at bounding box center [262, 342] width 96 height 23
drag, startPoint x: 228, startPoint y: 341, endPoint x: 218, endPoint y: 341, distance: 9.6
click at [218, 341] on input "**" at bounding box center [262, 342] width 96 height 23
type input "**"
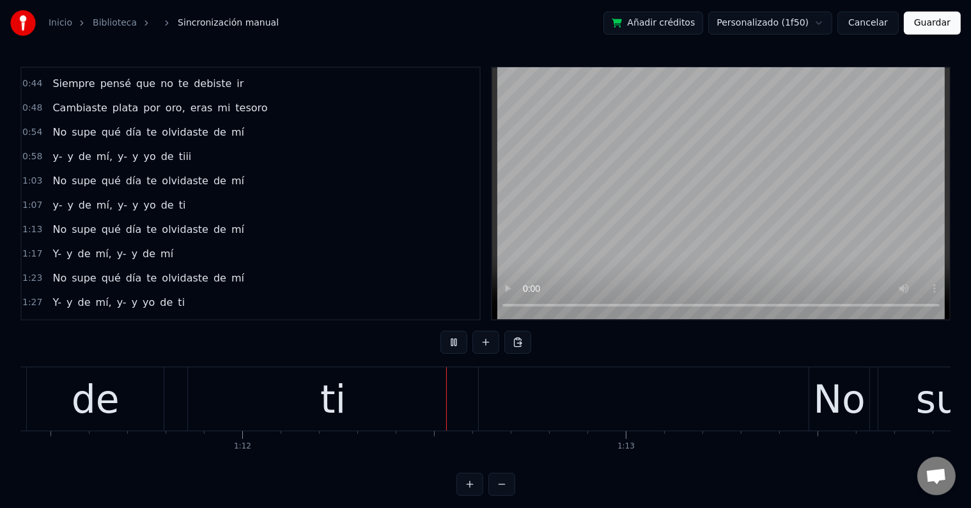
scroll to position [0, 27530]
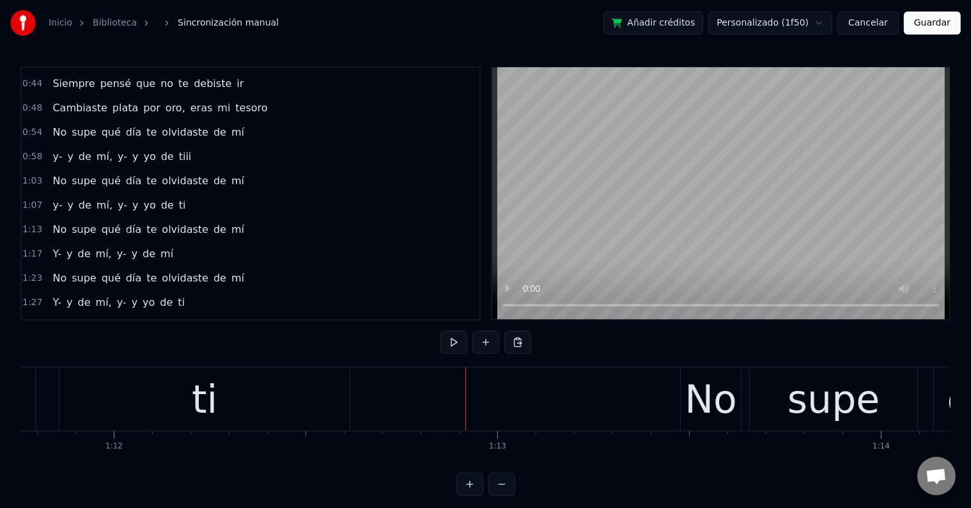
click at [261, 421] on div "ti" at bounding box center [204, 398] width 290 height 63
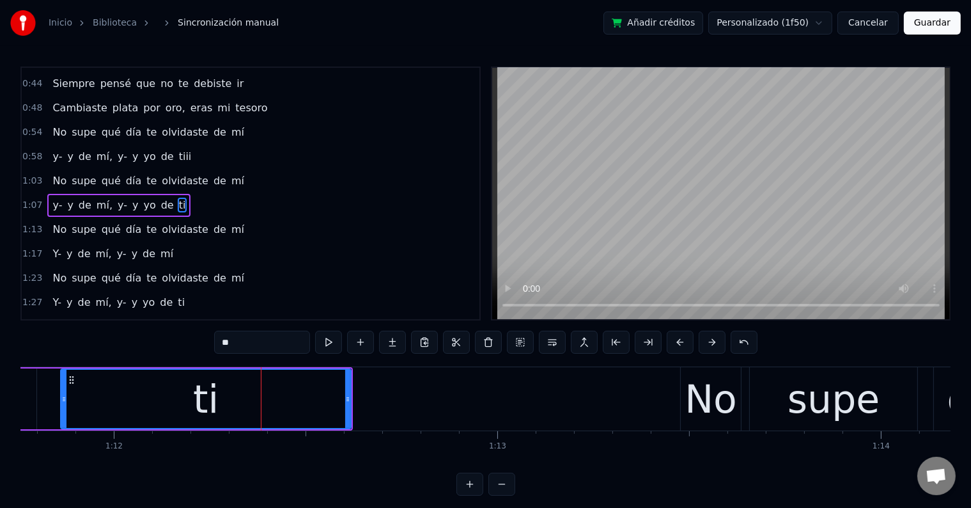
click at [249, 350] on input "**" at bounding box center [262, 342] width 96 height 23
type input "***"
click at [207, 405] on div "tii" at bounding box center [206, 399] width 36 height 58
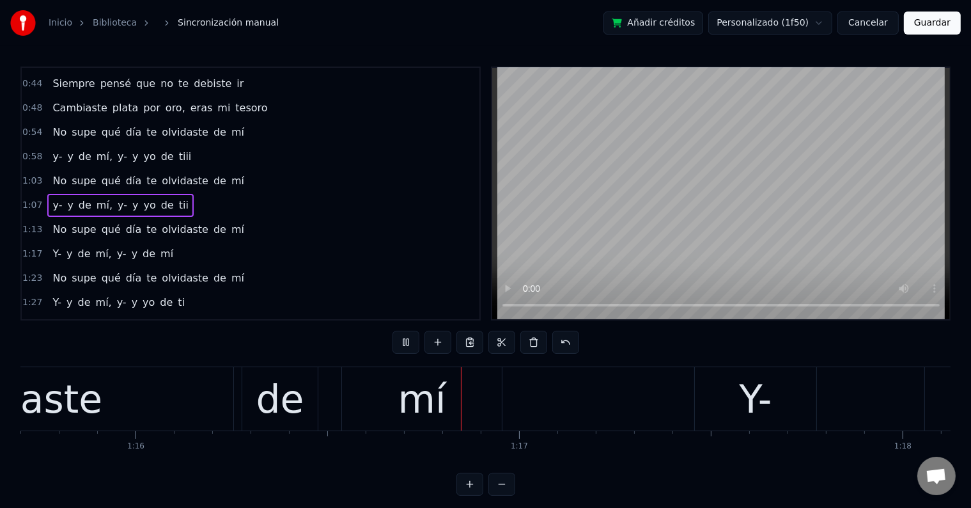
scroll to position [0, 29190]
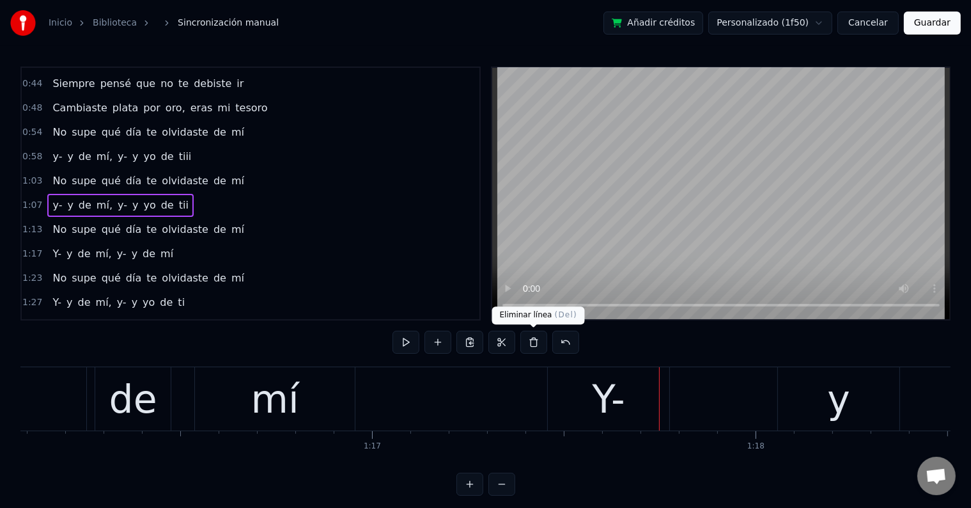
click at [582, 402] on div "Y-" at bounding box center [608, 398] width 121 height 63
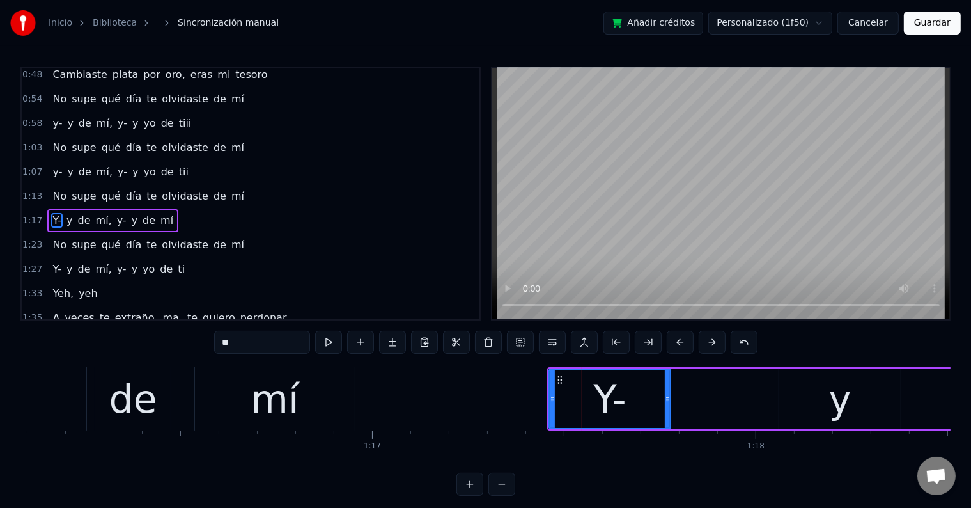
scroll to position [262, 0]
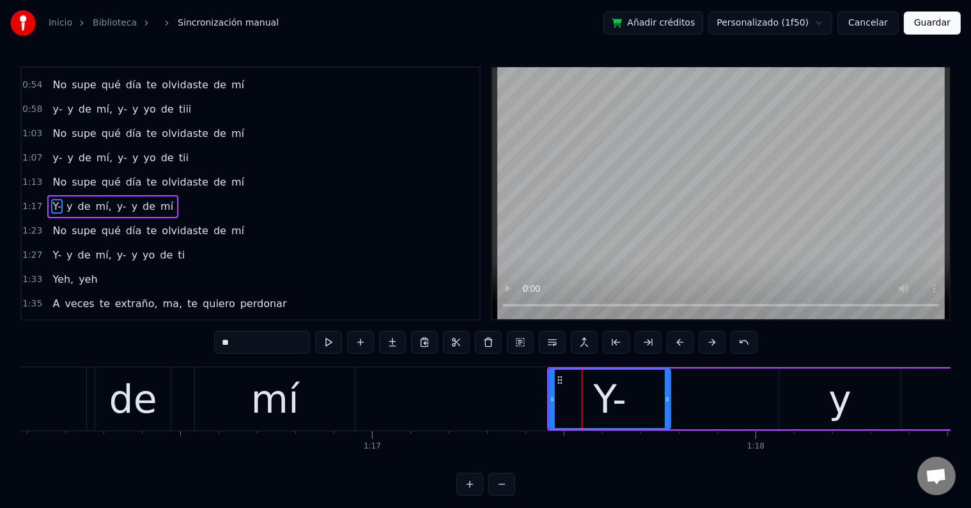
drag, startPoint x: 228, startPoint y: 340, endPoint x: 215, endPoint y: 340, distance: 13.4
click at [215, 340] on div "0:09 Yeeh- yeeeeeeh- 0:14 yeeeh 0:19 Te busco y no sé dónde estás 0:22 Estoy bu…" at bounding box center [485, 281] width 930 height 429
click at [264, 391] on div "mí" at bounding box center [275, 399] width 48 height 58
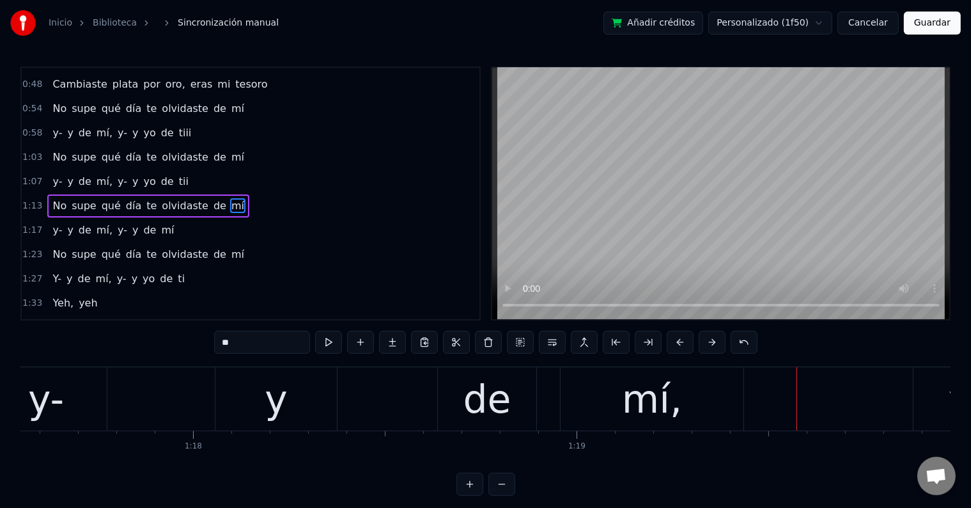
scroll to position [0, 29753]
click at [256, 402] on div "y" at bounding box center [275, 398] width 121 height 63
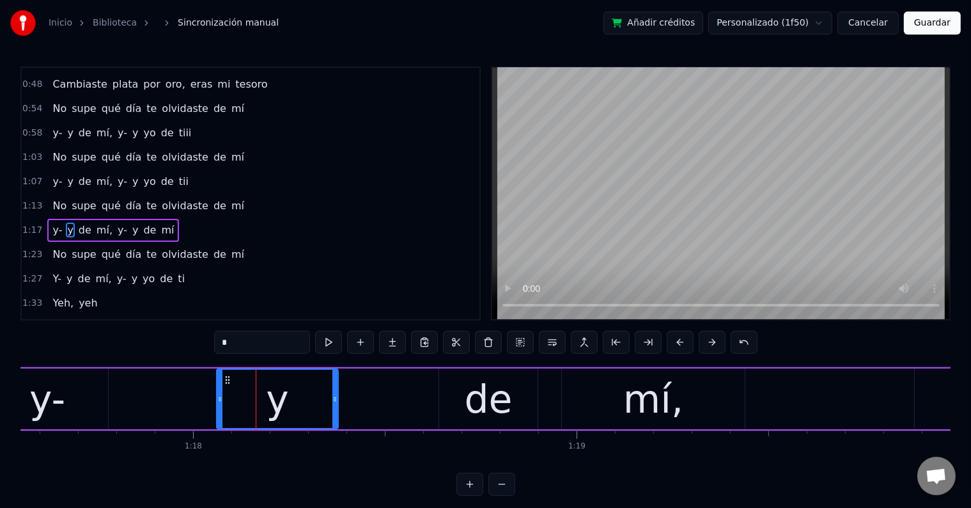
scroll to position [262, 0]
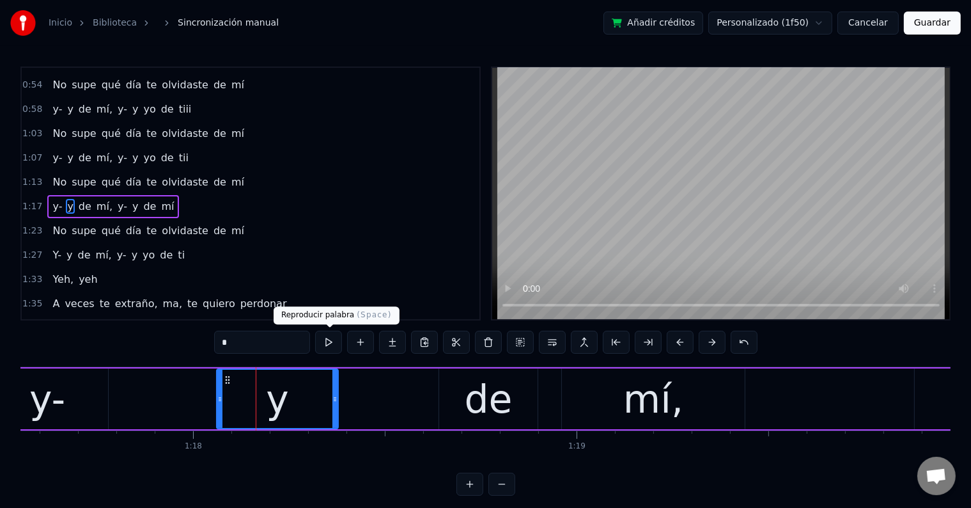
click at [334, 338] on button at bounding box center [328, 342] width 27 height 23
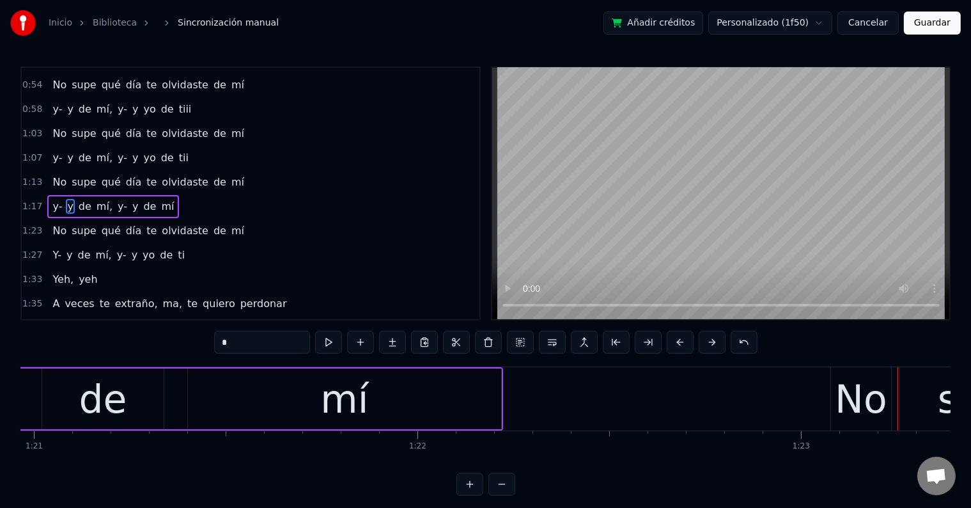
scroll to position [0, 31061]
click at [338, 403] on div "mí" at bounding box center [346, 399] width 48 height 58
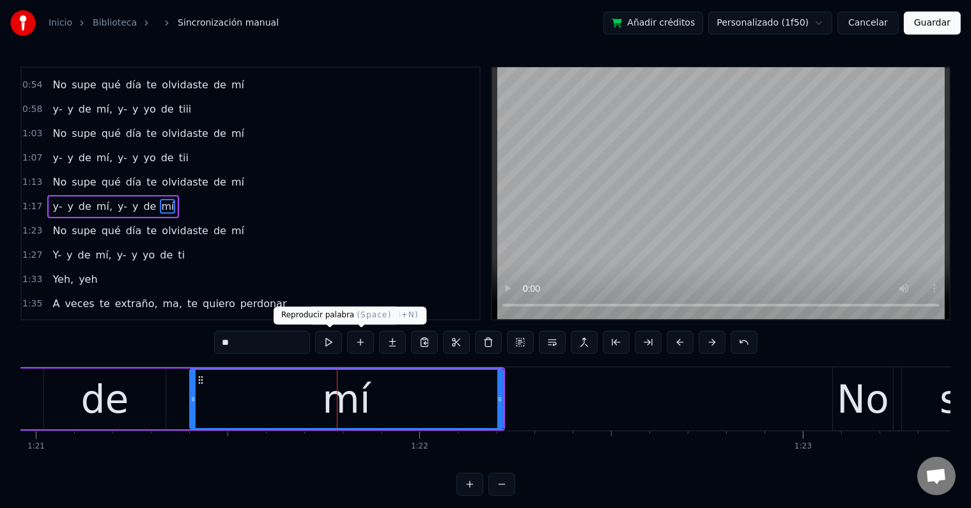
click at [329, 345] on button at bounding box center [328, 342] width 27 height 23
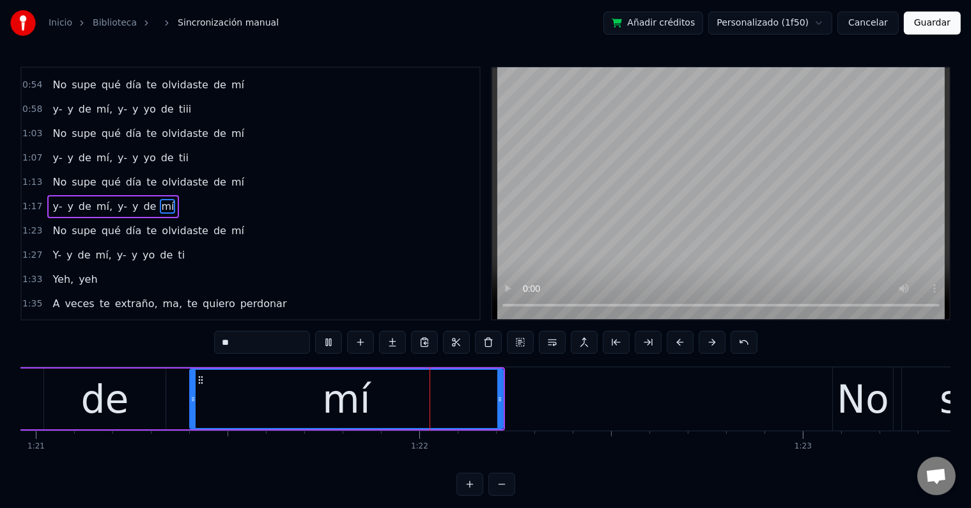
click at [301, 341] on input "**" at bounding box center [262, 342] width 96 height 23
paste input "*"
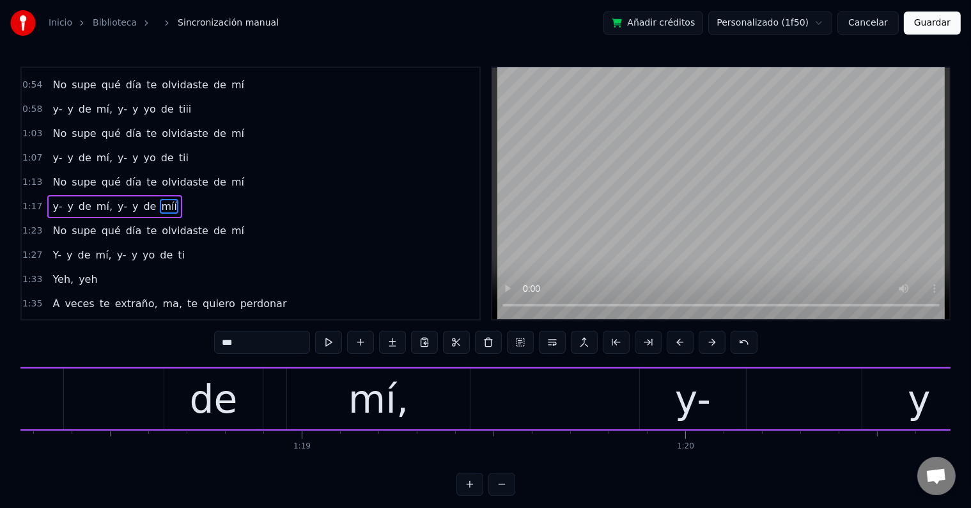
scroll to position [0, 30030]
drag, startPoint x: 370, startPoint y: 399, endPoint x: 329, endPoint y: 386, distance: 42.5
click at [370, 399] on div "mí," at bounding box center [377, 399] width 60 height 58
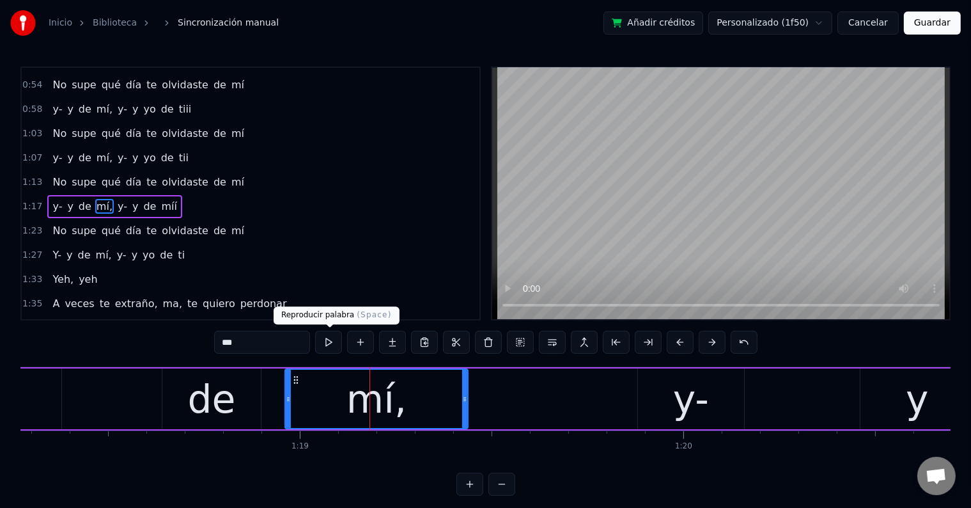
click at [333, 335] on button at bounding box center [328, 342] width 27 height 23
click at [206, 386] on div "de" at bounding box center [212, 399] width 48 height 58
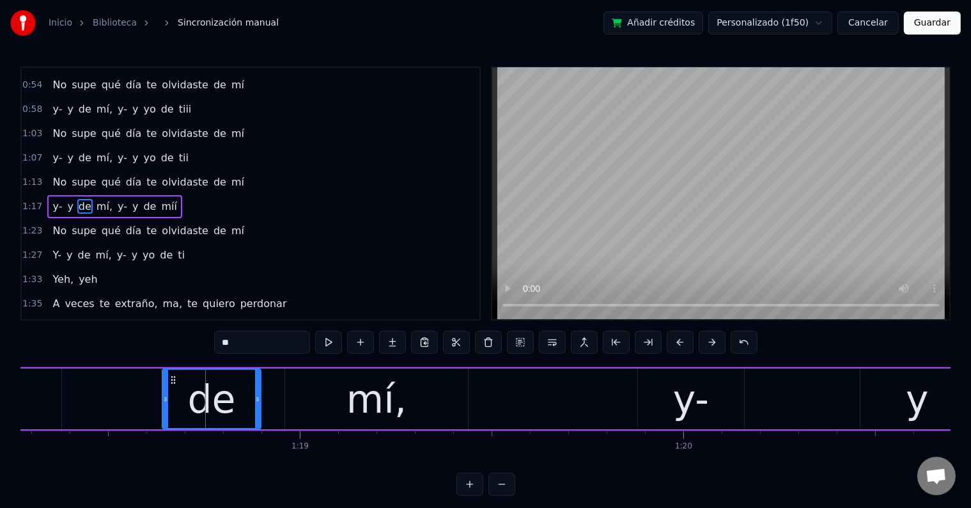
click at [712, 396] on div "y-" at bounding box center [691, 398] width 106 height 61
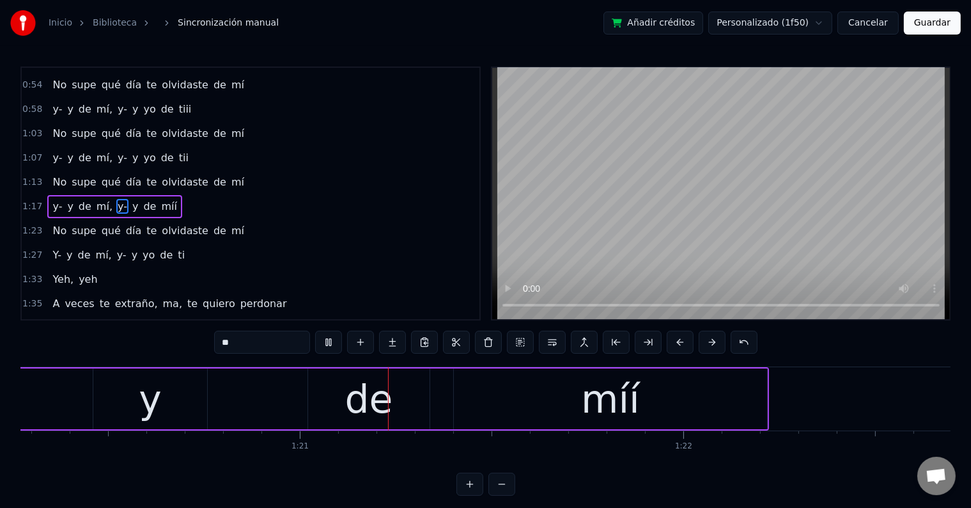
scroll to position [0, 30847]
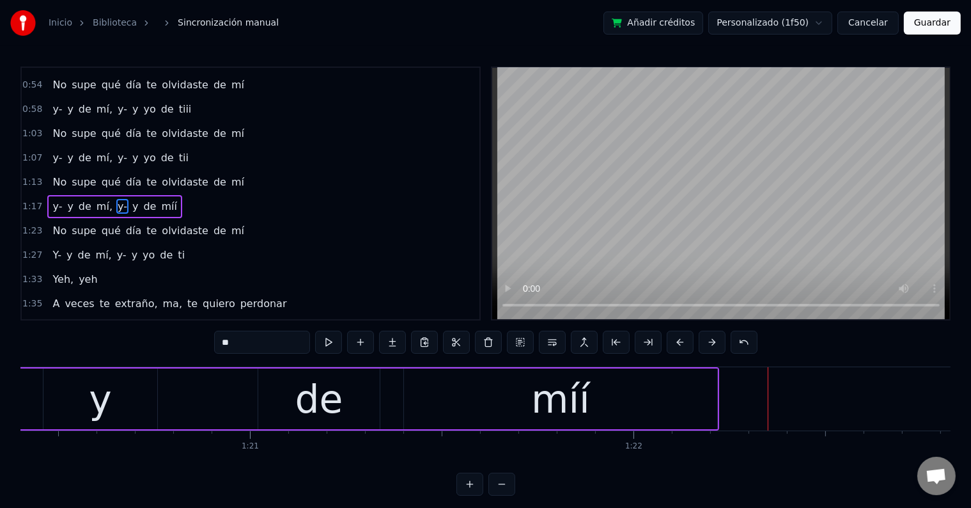
click at [473, 394] on div "míí" at bounding box center [560, 398] width 313 height 61
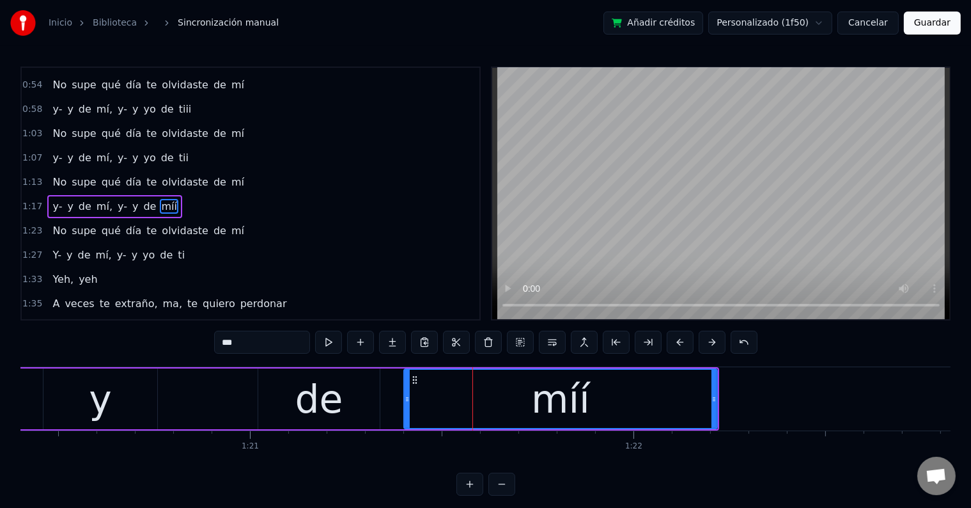
click at [246, 335] on input "***" at bounding box center [262, 342] width 96 height 23
click at [333, 346] on button at bounding box center [328, 342] width 27 height 23
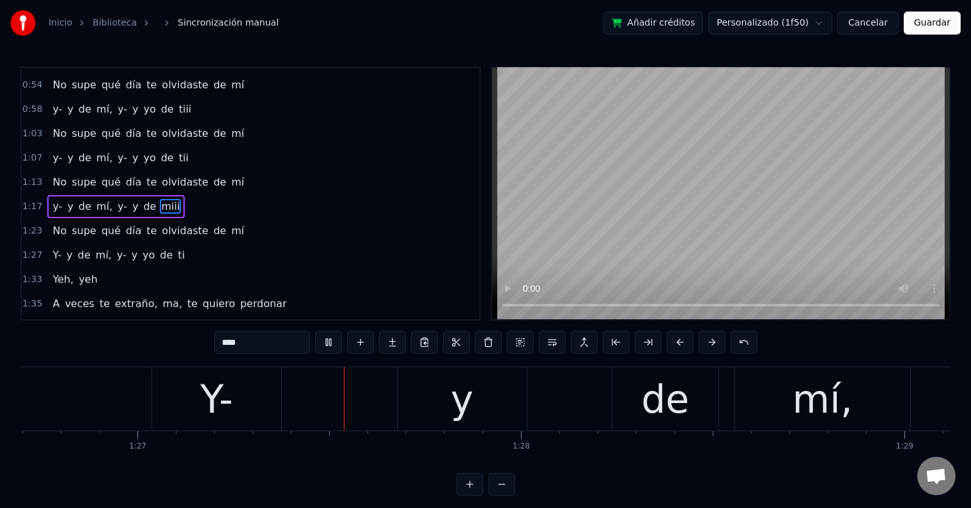
scroll to position [0, 33288]
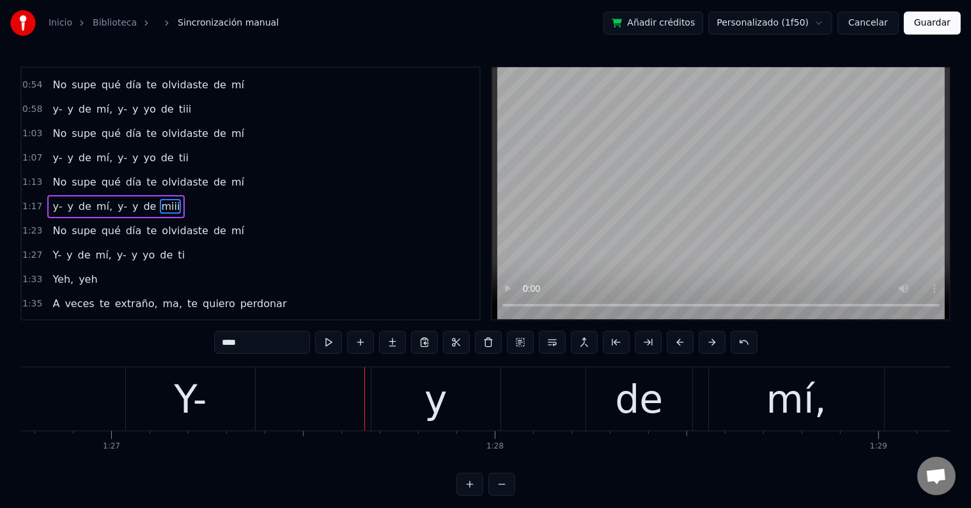
click at [238, 389] on div "Y-" at bounding box center [190, 398] width 129 height 63
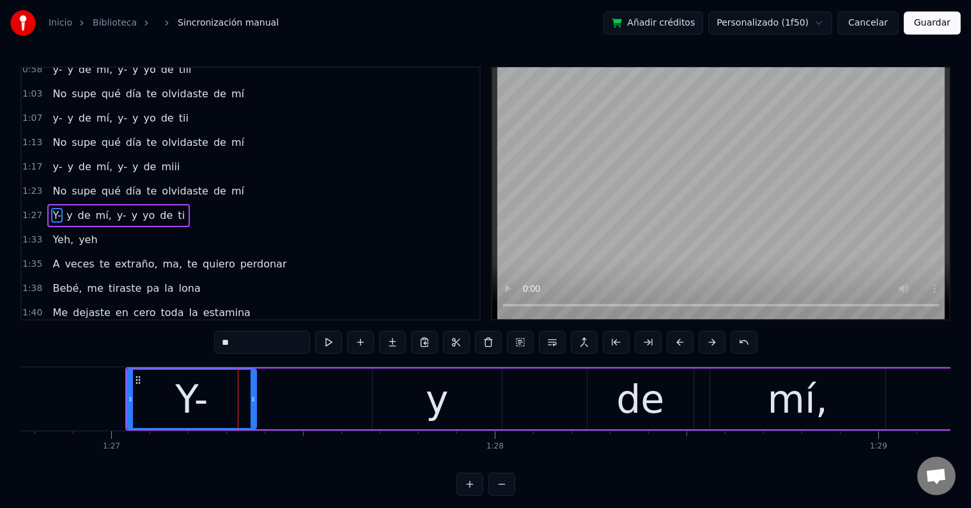
scroll to position [309, 0]
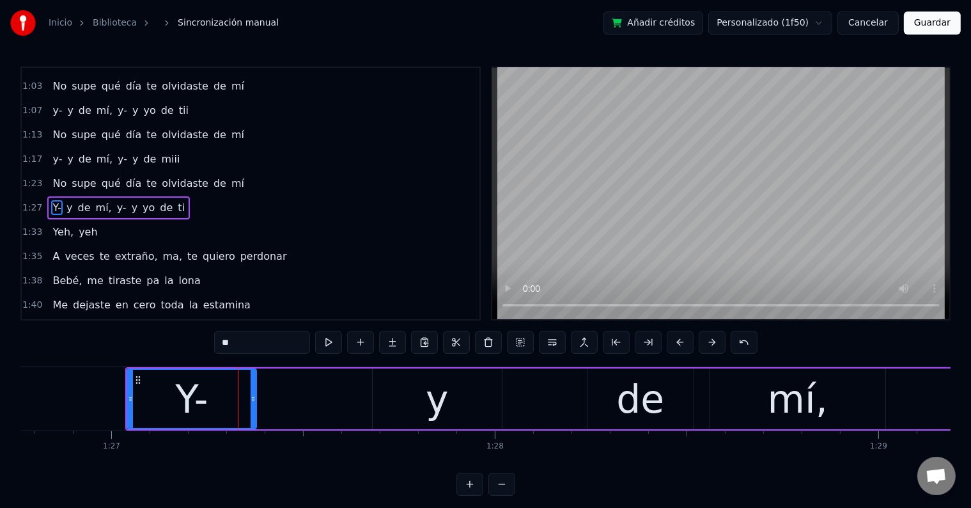
drag, startPoint x: 230, startPoint y: 337, endPoint x: 217, endPoint y: 336, distance: 12.8
click at [217, 336] on input "**" at bounding box center [262, 342] width 96 height 23
click at [242, 341] on input "**" at bounding box center [262, 342] width 96 height 23
drag, startPoint x: 228, startPoint y: 338, endPoint x: 215, endPoint y: 338, distance: 12.8
click at [215, 338] on input "**" at bounding box center [262, 342] width 96 height 23
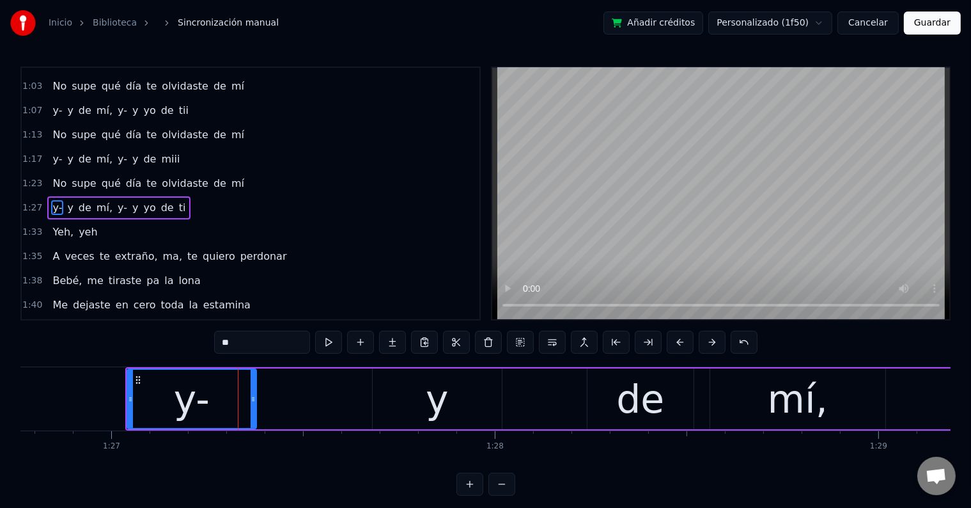
type input "**"
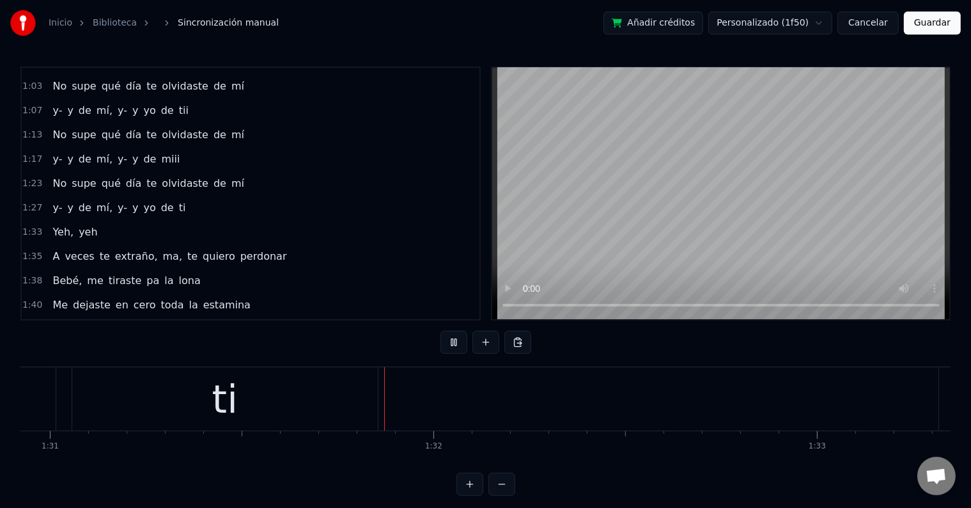
scroll to position [0, 34909]
click at [269, 389] on div "ti" at bounding box center [200, 398] width 306 height 63
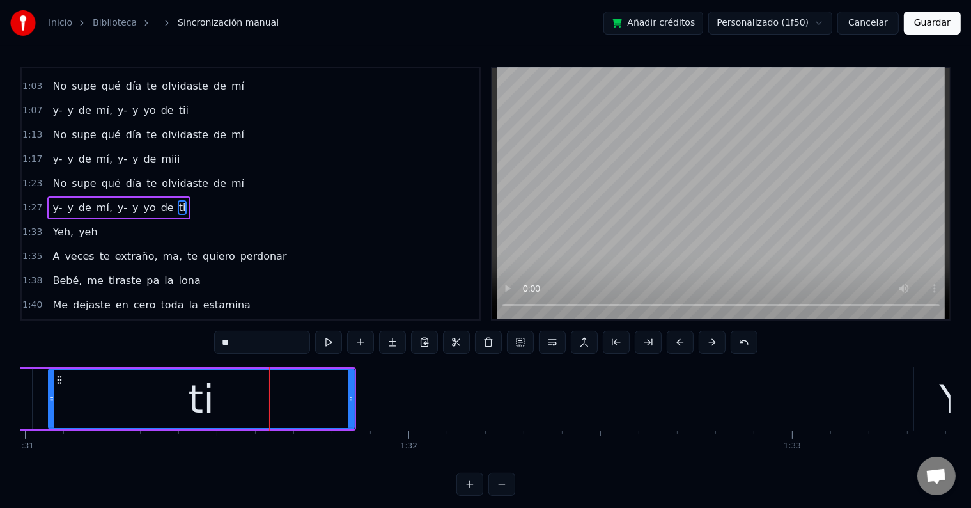
click at [239, 353] on div "**" at bounding box center [486, 344] width 544 height 26
click at [244, 348] on input "**" at bounding box center [262, 342] width 96 height 23
click at [266, 340] on input "****" at bounding box center [262, 342] width 96 height 23
click at [217, 383] on div "tii" at bounding box center [201, 399] width 304 height 58
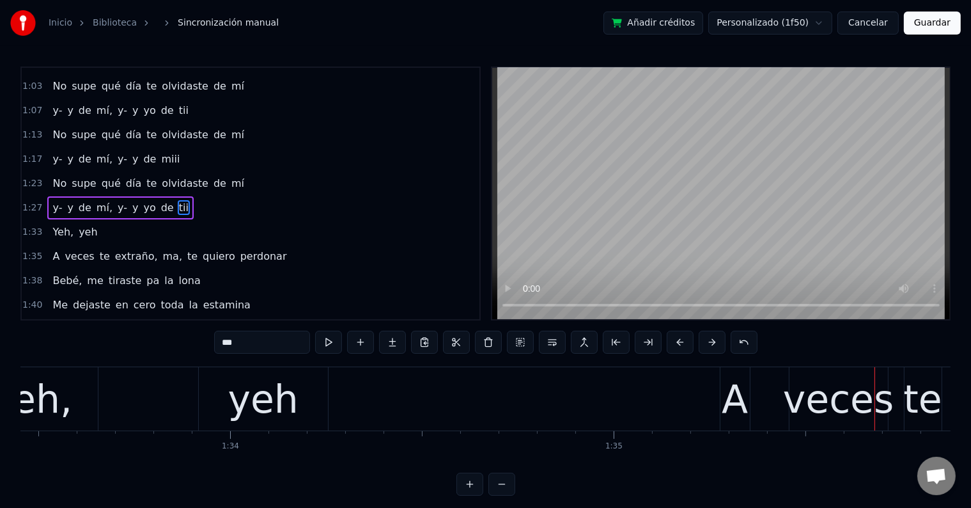
scroll to position [0, 35855]
click at [295, 409] on div "yeh" at bounding box center [263, 398] width 129 height 63
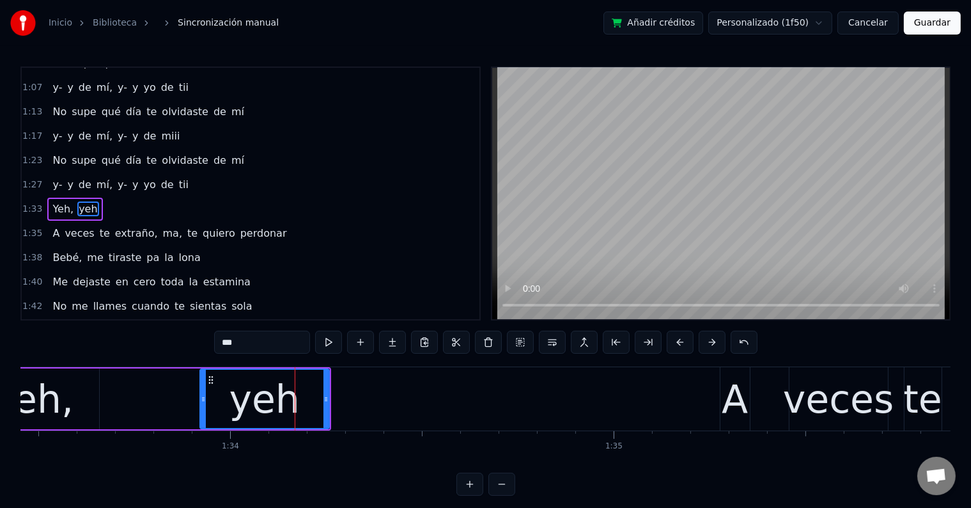
click at [274, 343] on input "***" at bounding box center [262, 342] width 96 height 23
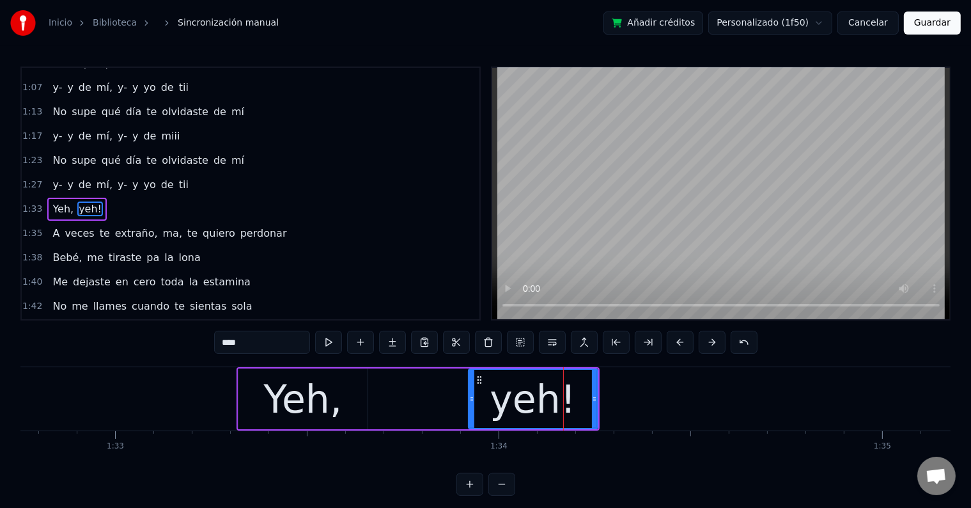
scroll to position [0, 35585]
click at [255, 400] on div "Yeh," at bounding box center [304, 398] width 129 height 61
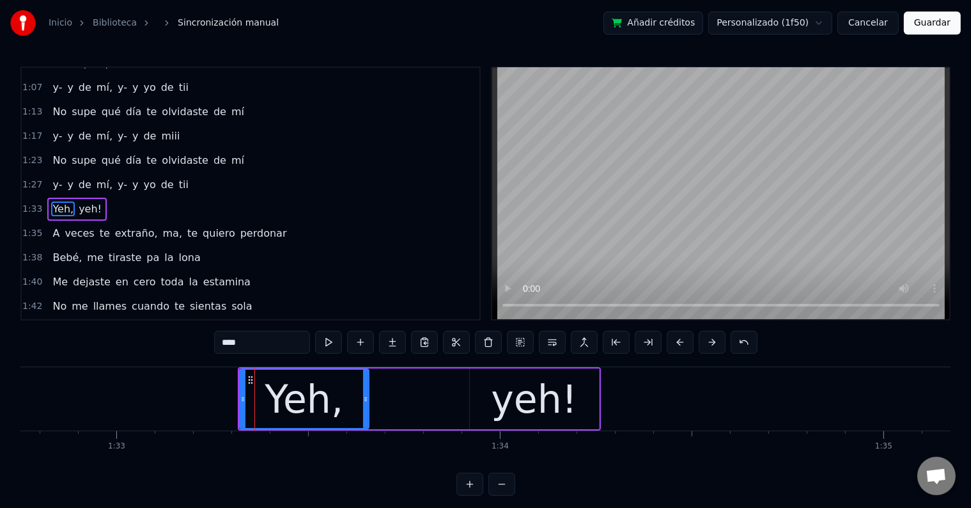
click at [224, 340] on input "****" at bounding box center [262, 342] width 96 height 23
type input "*****"
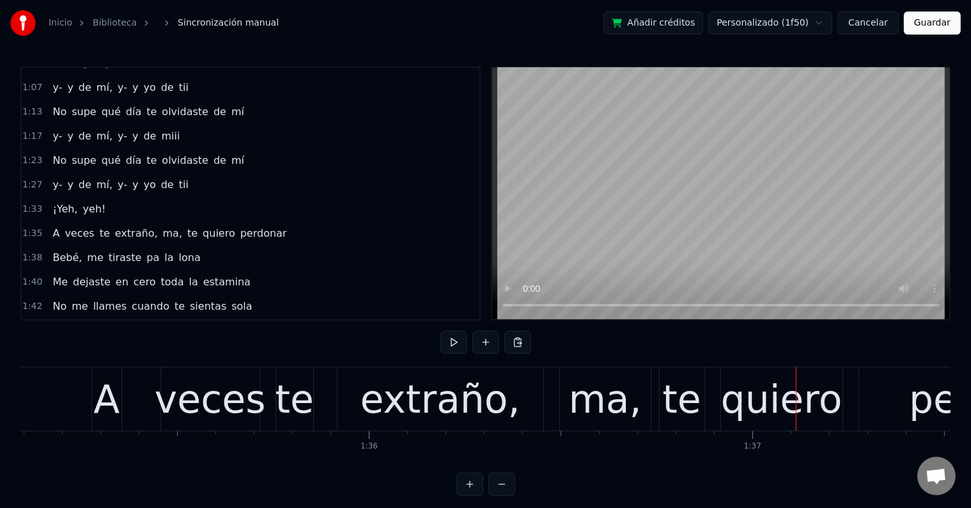
scroll to position [0, 36477]
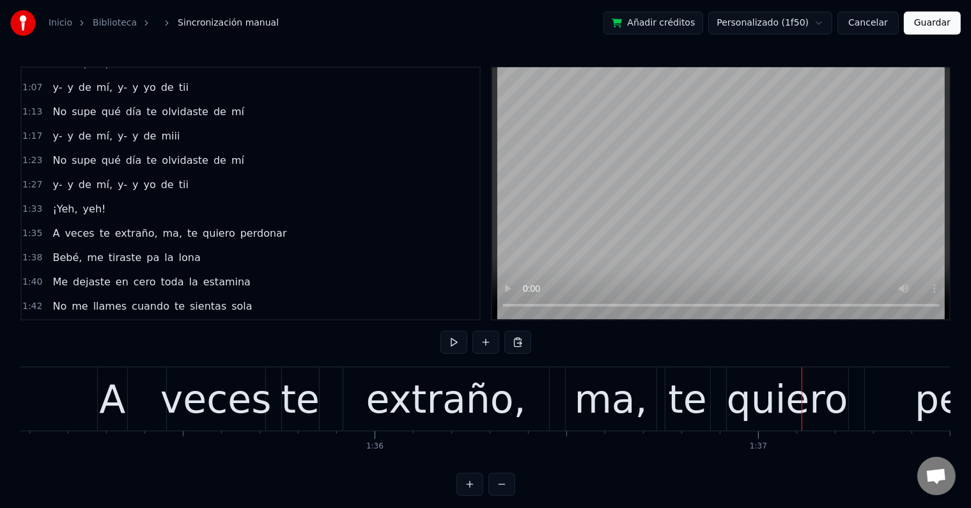
click at [498, 402] on div "extraño," at bounding box center [446, 399] width 160 height 58
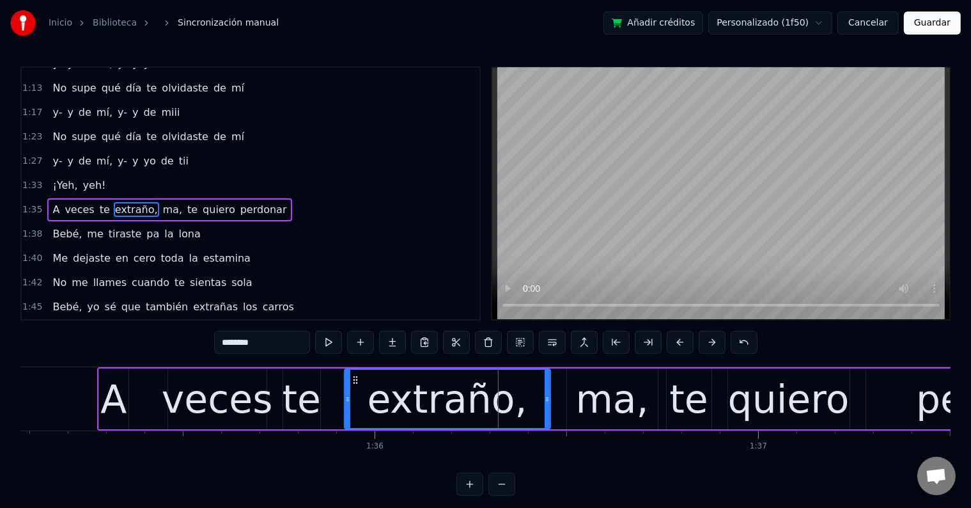
click at [294, 347] on input "********" at bounding box center [262, 342] width 96 height 23
click at [441, 389] on div "extraño" at bounding box center [447, 399] width 148 height 58
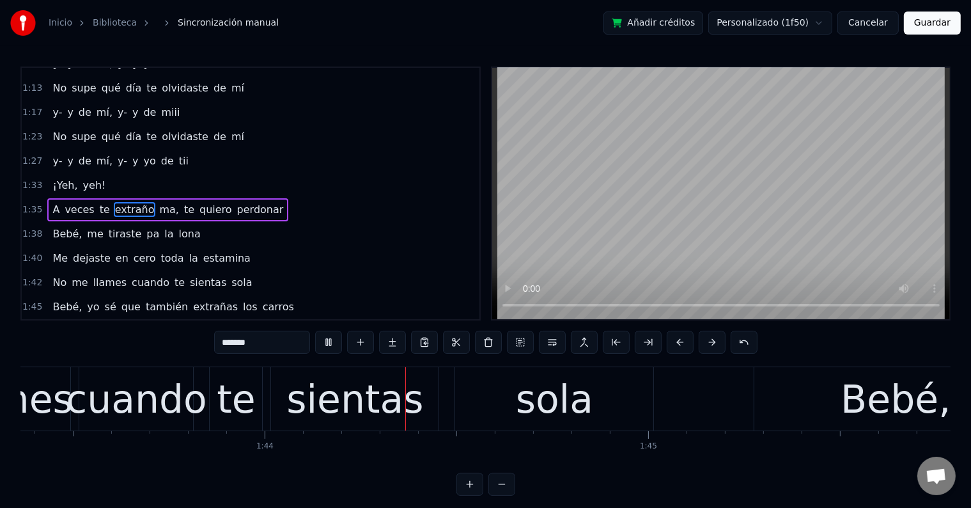
scroll to position [0, 39788]
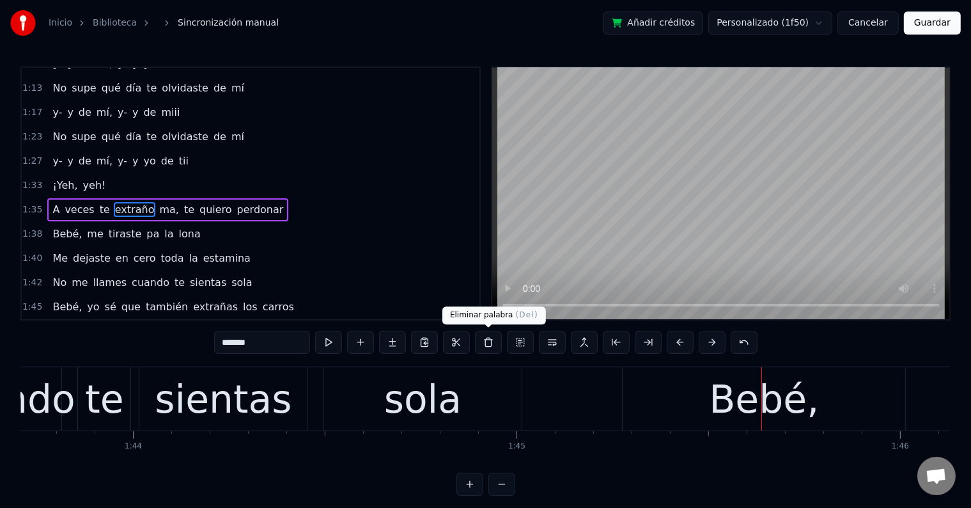
click at [457, 386] on div "sola" at bounding box center [423, 398] width 198 height 63
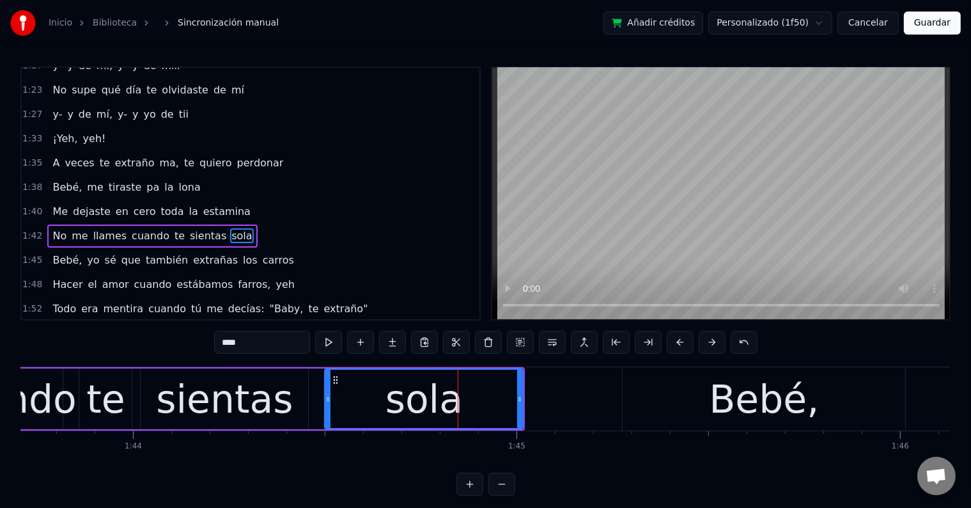
scroll to position [427, 0]
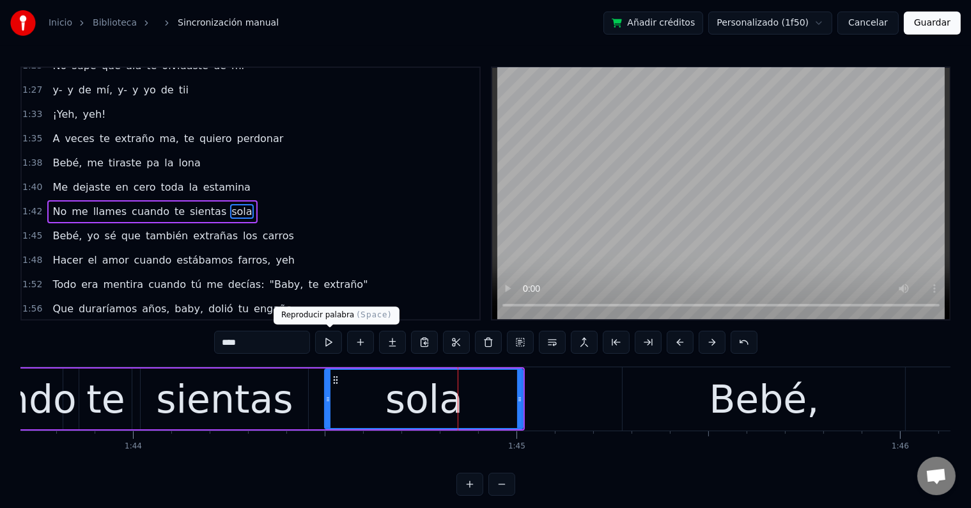
click at [281, 334] on input "****" at bounding box center [262, 342] width 96 height 23
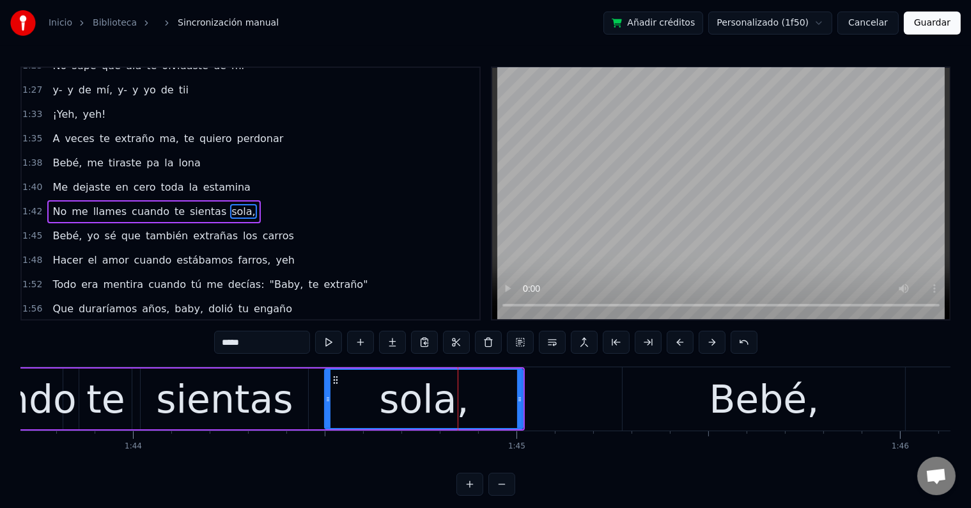
click at [299, 400] on div "sientas" at bounding box center [225, 398] width 168 height 61
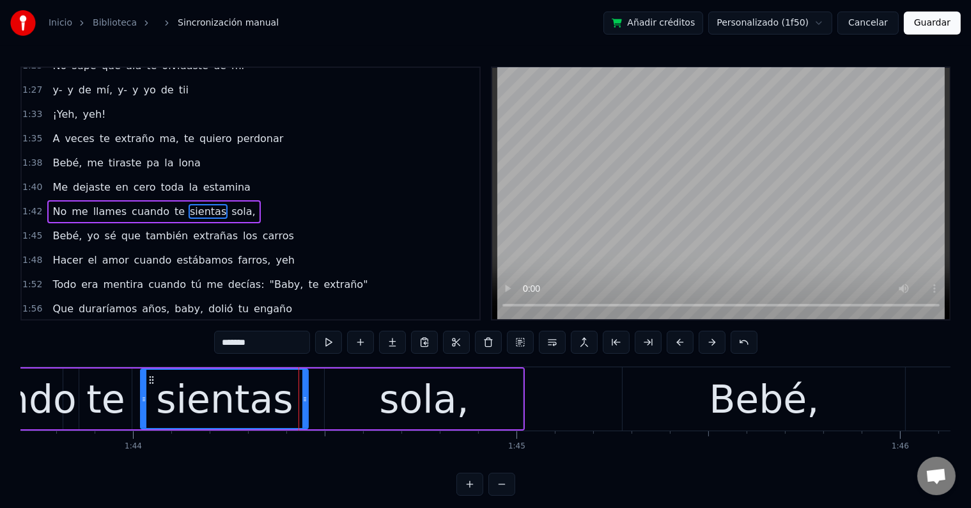
drag, startPoint x: 354, startPoint y: 399, endPoint x: 373, endPoint y: 387, distance: 22.7
click at [355, 399] on div "sola," at bounding box center [424, 398] width 198 height 61
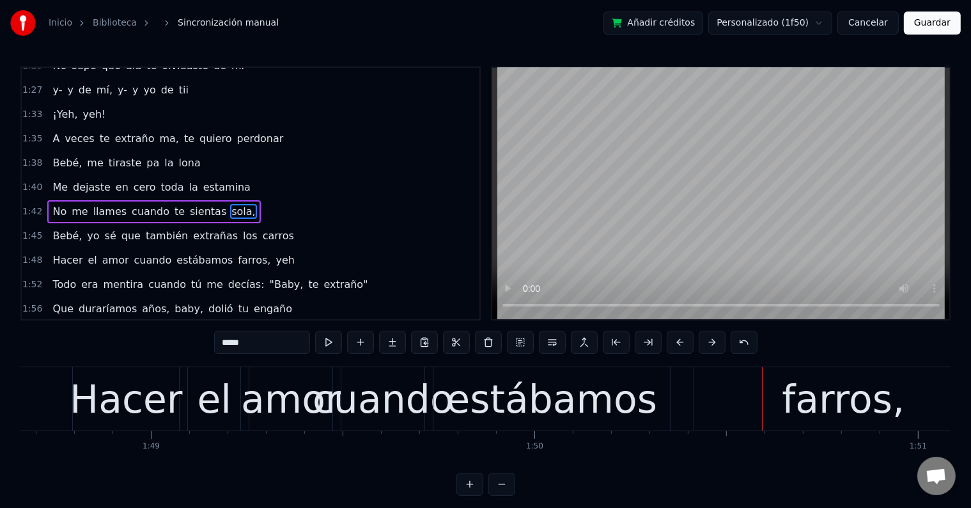
scroll to position [0, 41688]
click at [268, 391] on div "amor" at bounding box center [292, 399] width 100 height 58
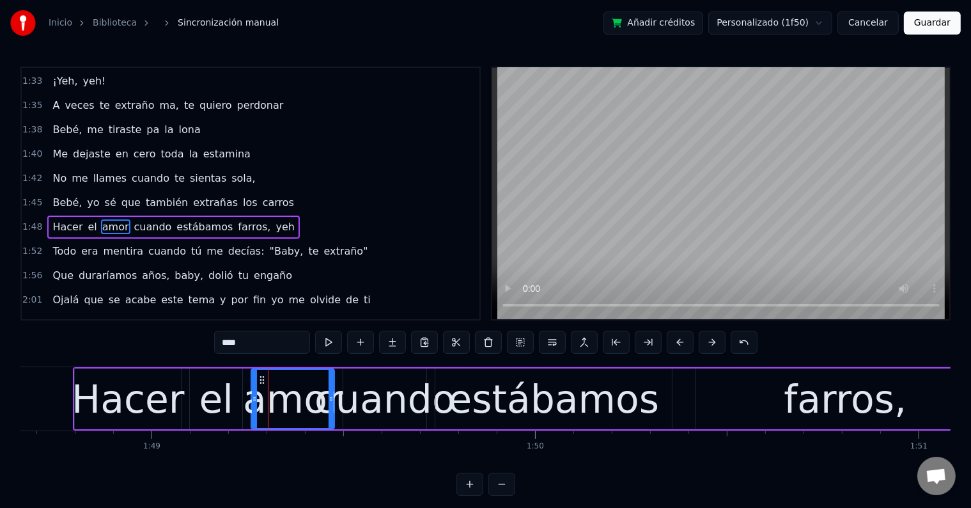
scroll to position [474, 0]
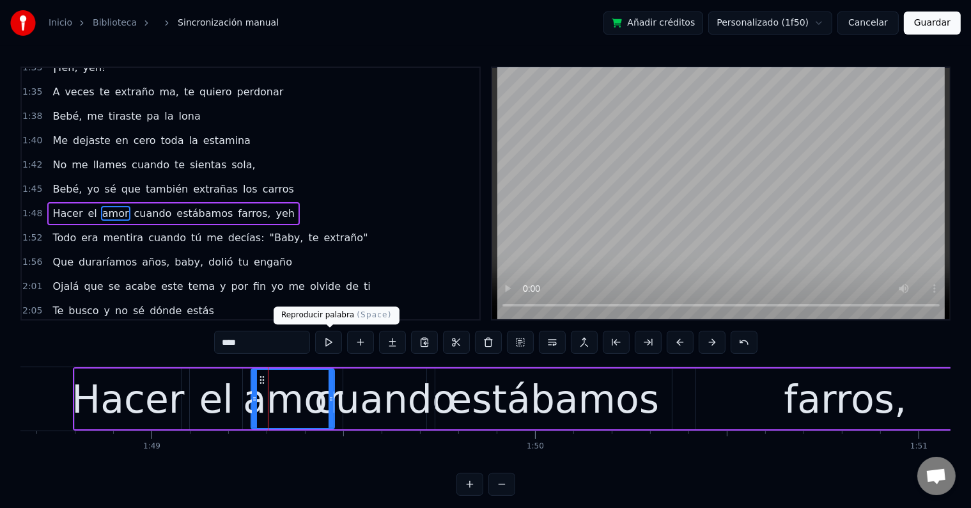
click at [331, 338] on button at bounding box center [328, 342] width 27 height 23
click at [348, 400] on div "cuando" at bounding box center [385, 399] width 141 height 58
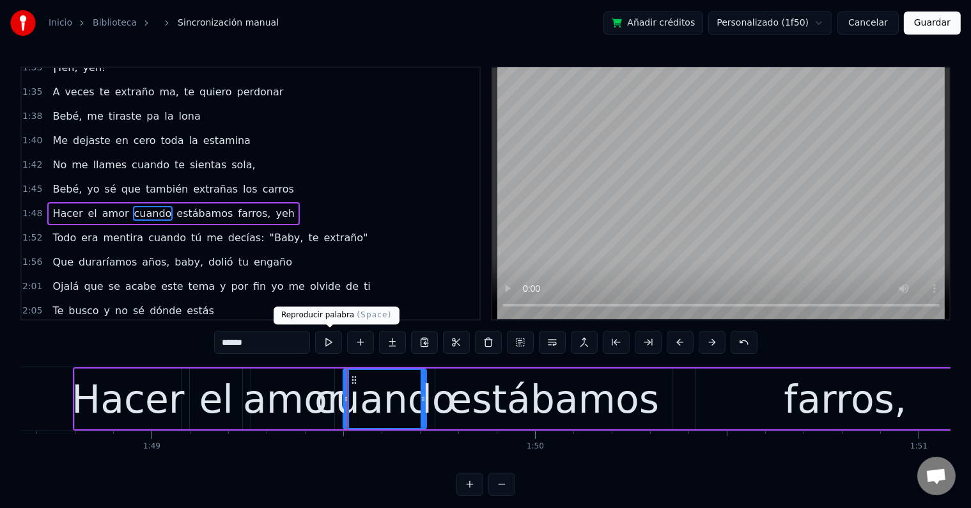
click at [329, 347] on button at bounding box center [328, 342] width 27 height 23
click at [506, 412] on div "estábamos" at bounding box center [553, 399] width 211 height 58
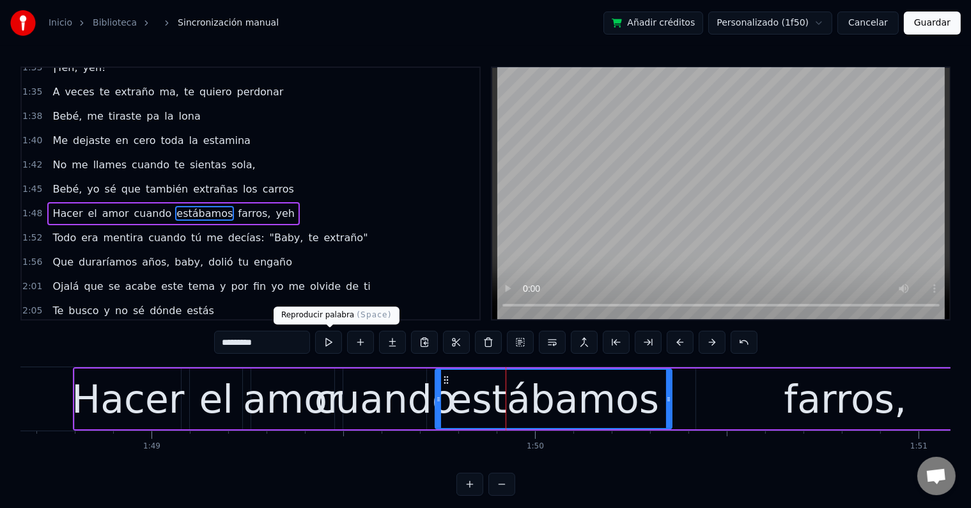
click at [336, 340] on button at bounding box center [328, 342] width 27 height 23
click at [716, 384] on div "farros," at bounding box center [845, 398] width 298 height 61
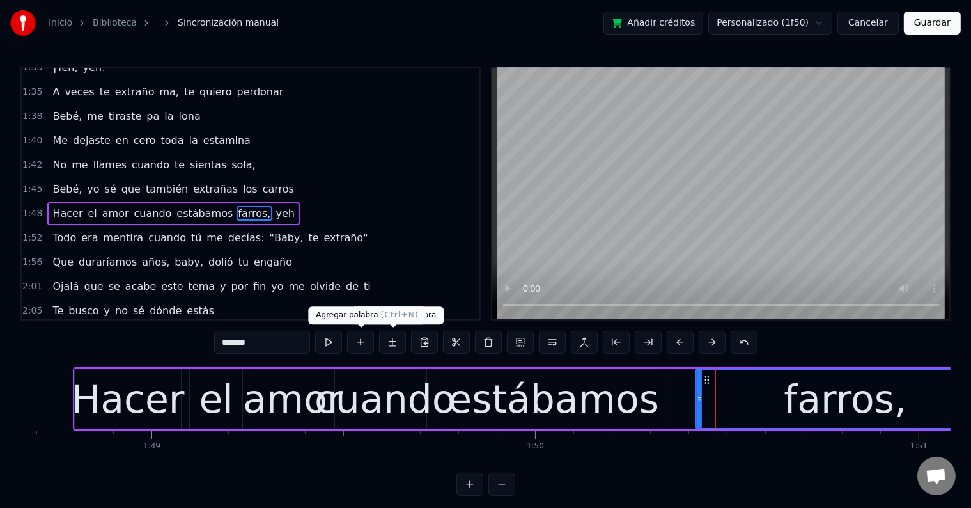
click at [333, 343] on button at bounding box center [328, 342] width 27 height 23
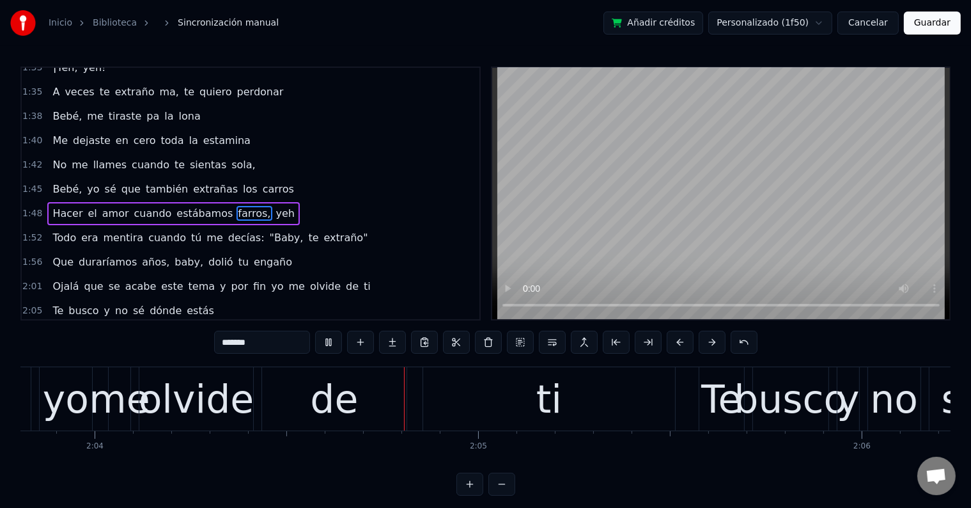
scroll to position [0, 47552]
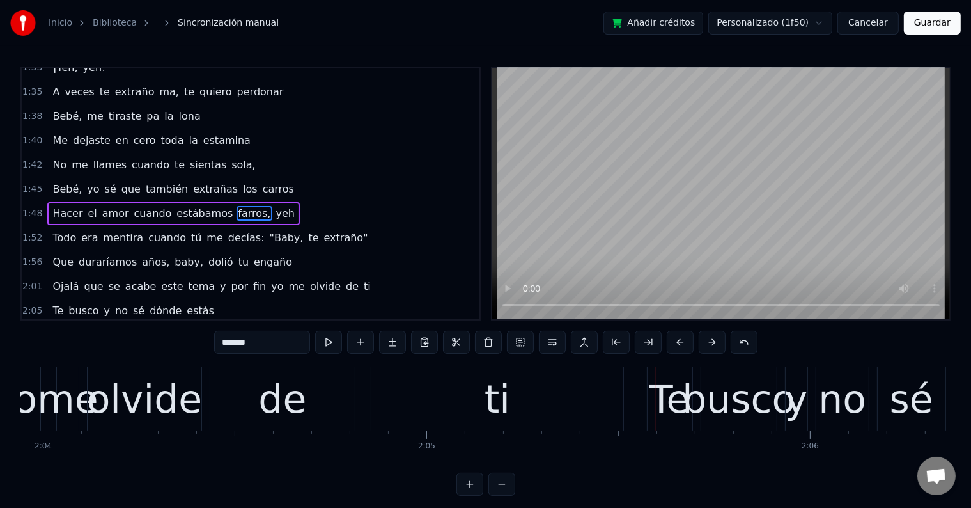
click at [499, 401] on div "ti" at bounding box center [498, 399] width 26 height 58
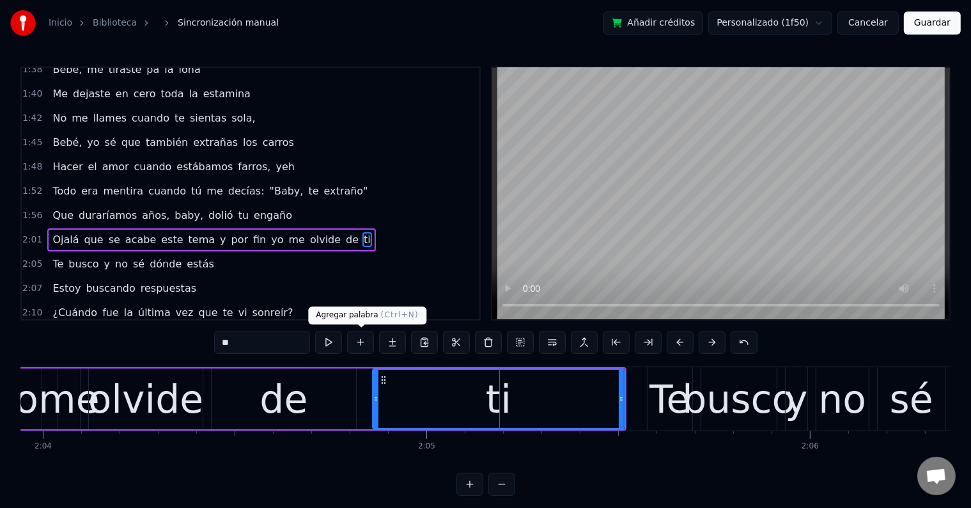
scroll to position [545, 0]
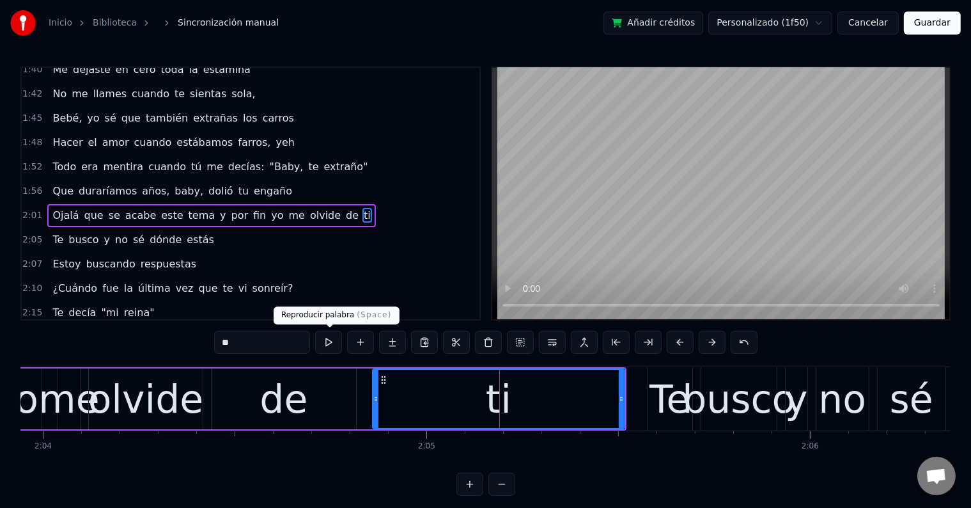
click at [308, 342] on input "**" at bounding box center [262, 342] width 96 height 23
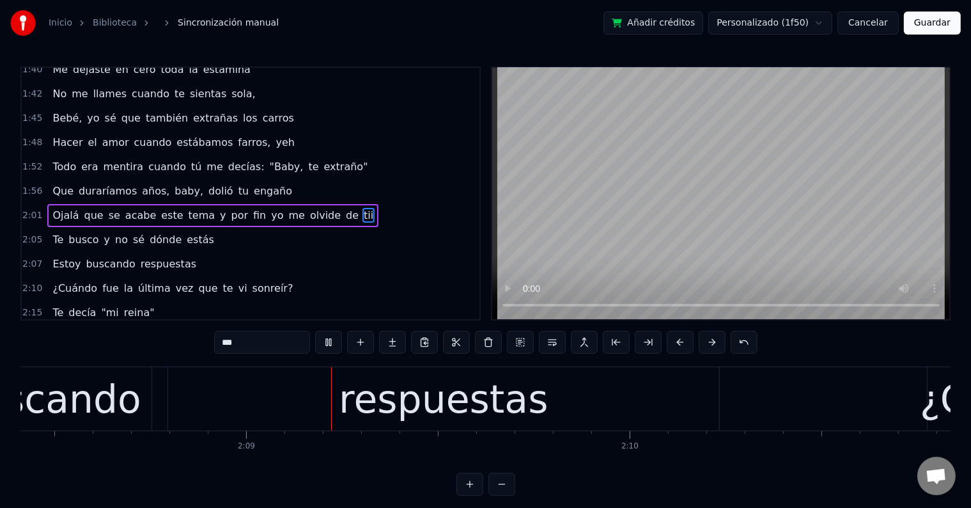
scroll to position [0, 49267]
click at [134, 402] on div "buscando" at bounding box center [48, 398] width 206 height 63
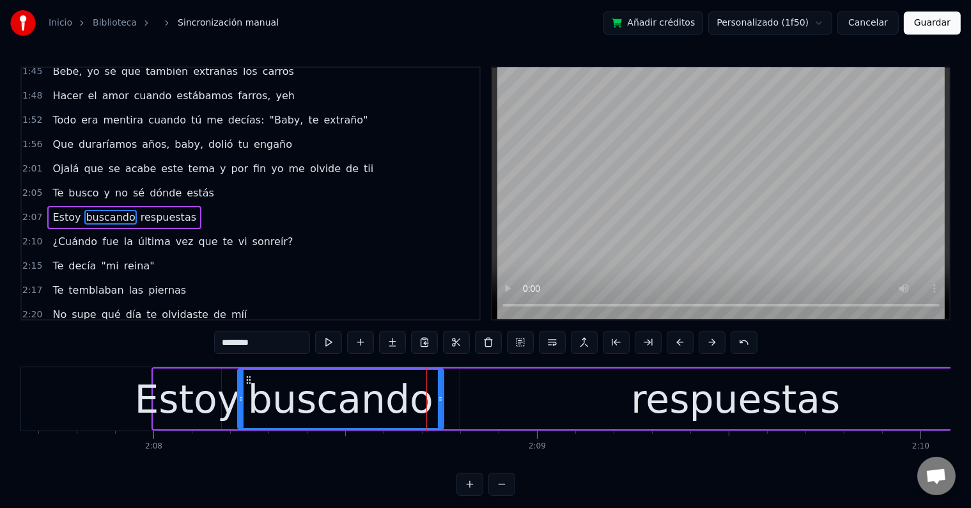
scroll to position [0, 48976]
click at [169, 400] on div "Estoy" at bounding box center [187, 399] width 106 height 58
type input "*****"
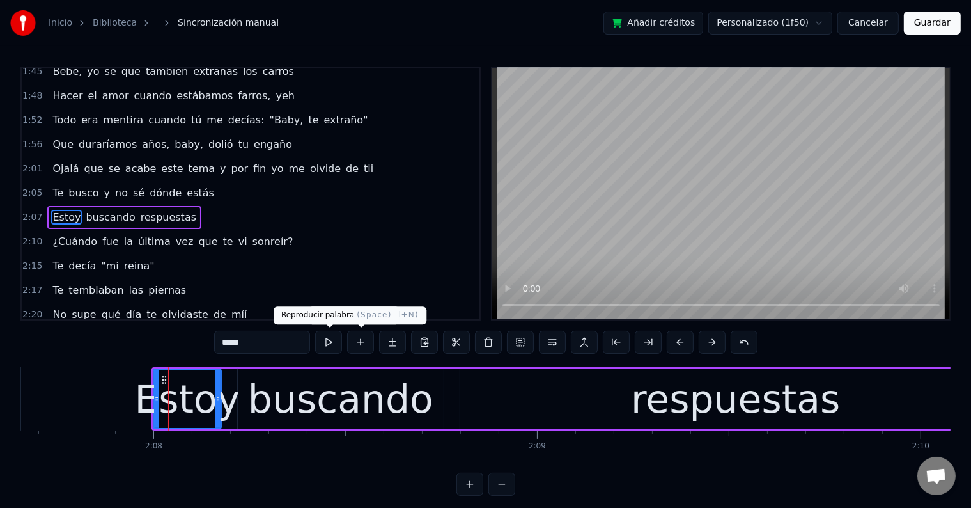
click at [329, 340] on button at bounding box center [328, 342] width 27 height 23
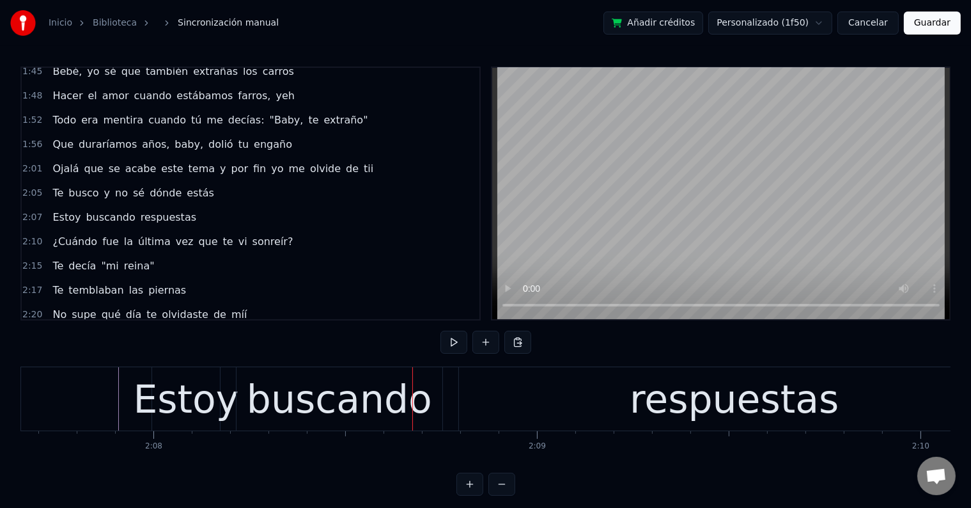
click at [152, 393] on div "Estoy" at bounding box center [186, 399] width 106 height 58
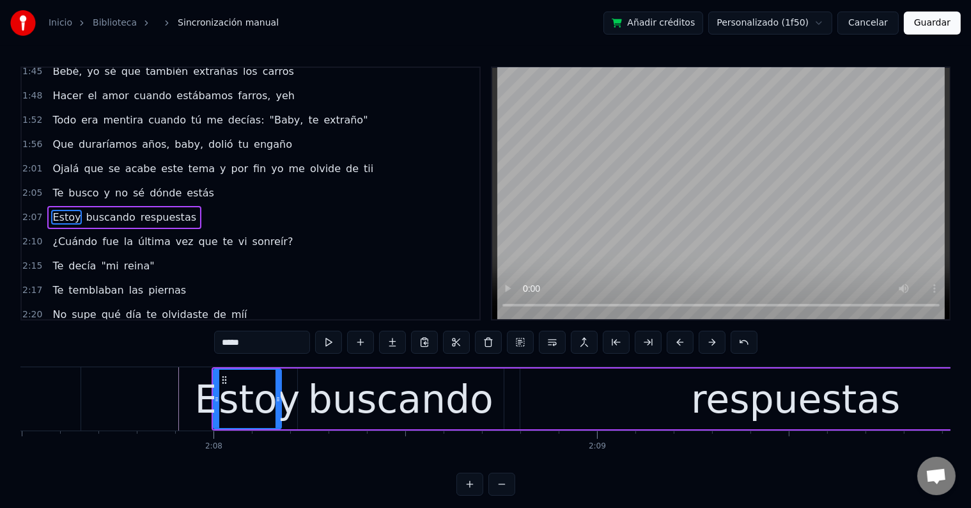
scroll to position [0, 48916]
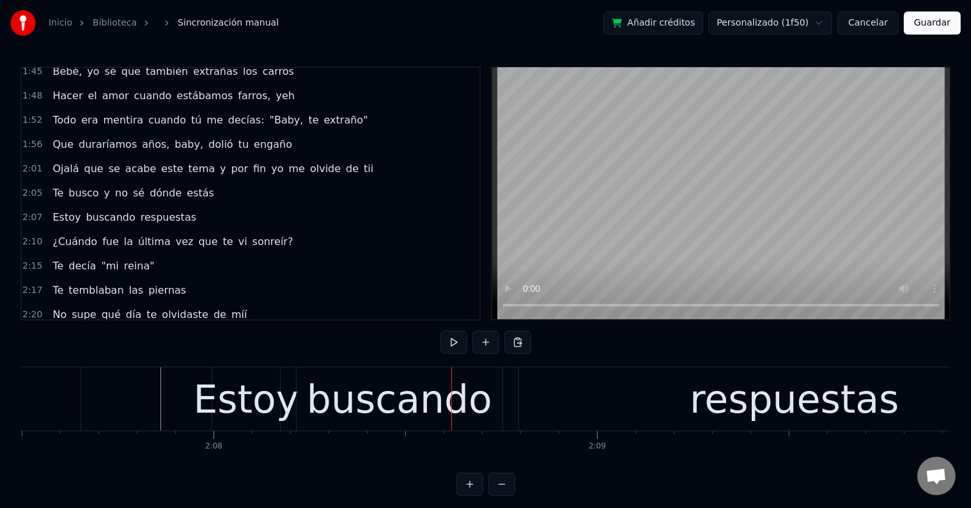
click at [279, 398] on div "Estoy" at bounding box center [246, 399] width 106 height 58
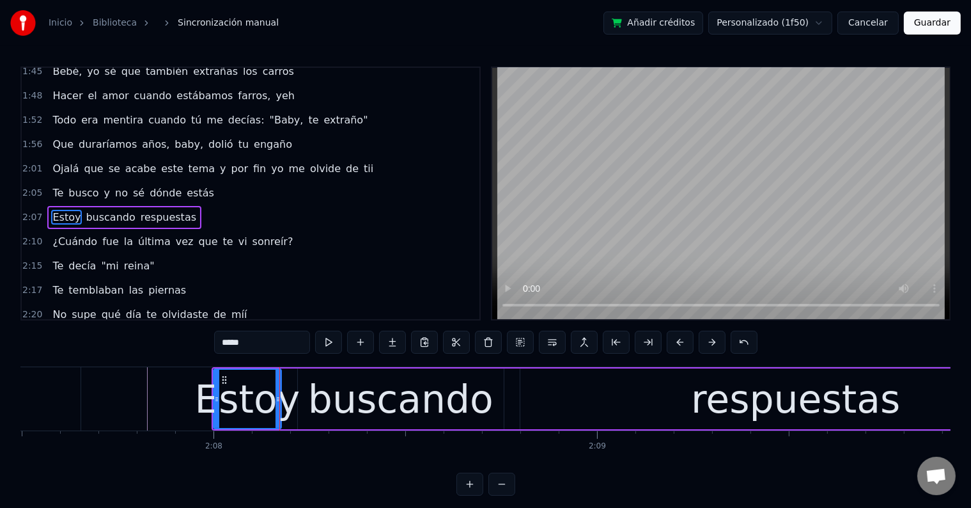
drag, startPoint x: 231, startPoint y: 341, endPoint x: 201, endPoint y: 338, distance: 30.3
click at [201, 338] on div "0:09 Yeeh- yeeeeeeh- 0:14 yeeeh 0:19 Te busco y no sé dónde estás 0:22 Estoy bu…" at bounding box center [485, 281] width 930 height 429
type input "*"
type input "****"
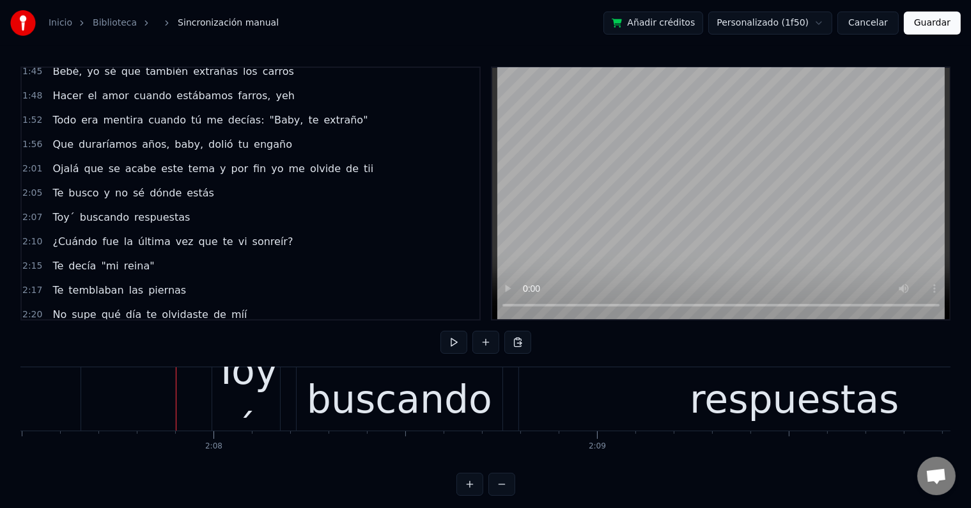
click at [263, 389] on div "Toy´" at bounding box center [246, 398] width 68 height 115
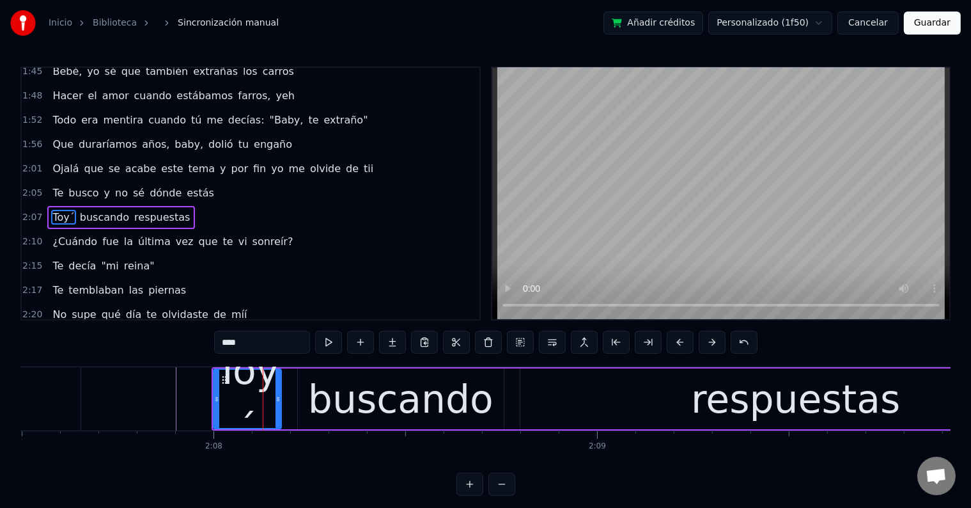
click at [248, 347] on input "****" at bounding box center [262, 342] width 96 height 23
type input "***"
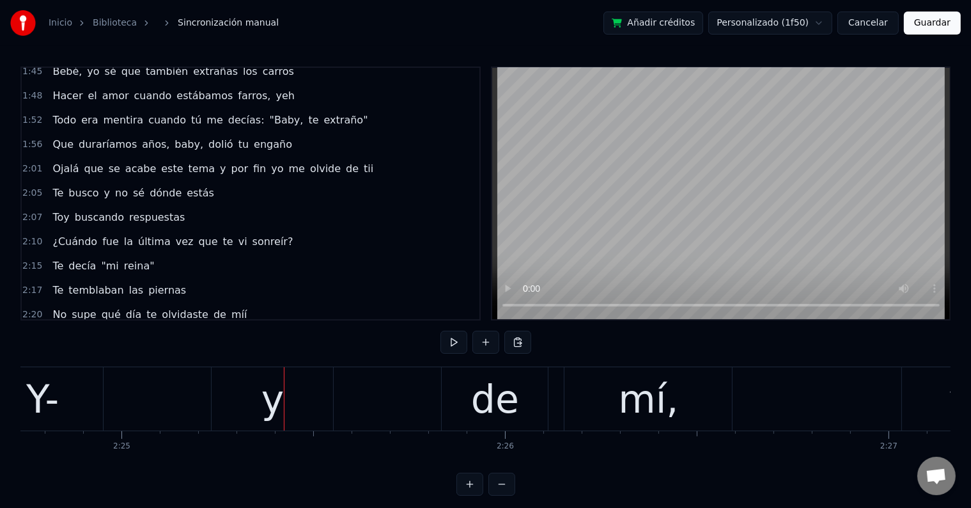
scroll to position [0, 55536]
click at [68, 407] on div "Y-" at bounding box center [36, 398] width 121 height 63
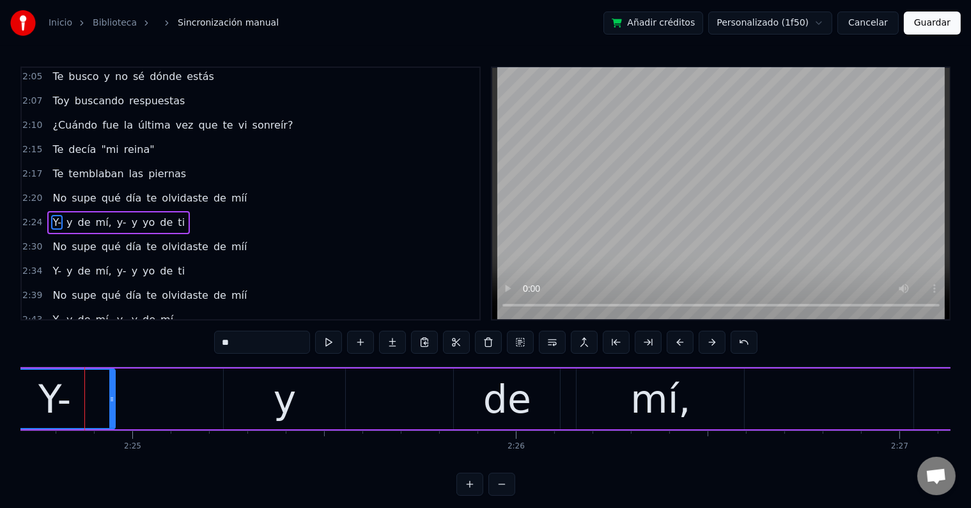
scroll to position [0, 55519]
drag, startPoint x: 228, startPoint y: 343, endPoint x: 217, endPoint y: 343, distance: 10.2
click at [217, 343] on input "**" at bounding box center [262, 342] width 96 height 23
drag, startPoint x: 74, startPoint y: 391, endPoint x: 81, endPoint y: 391, distance: 7.0
click at [74, 391] on div "y-" at bounding box center [56, 399] width 120 height 58
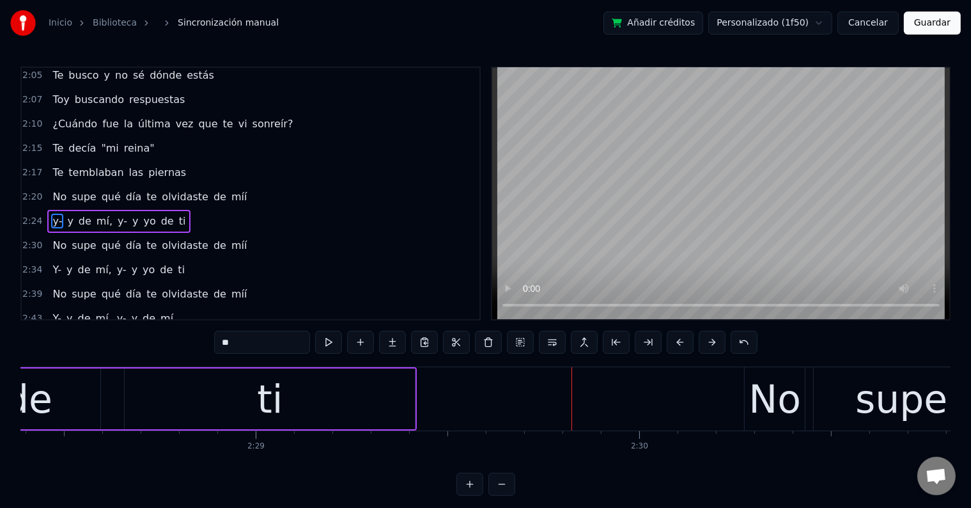
scroll to position [0, 56932]
click at [232, 397] on div "ti" at bounding box center [268, 398] width 290 height 61
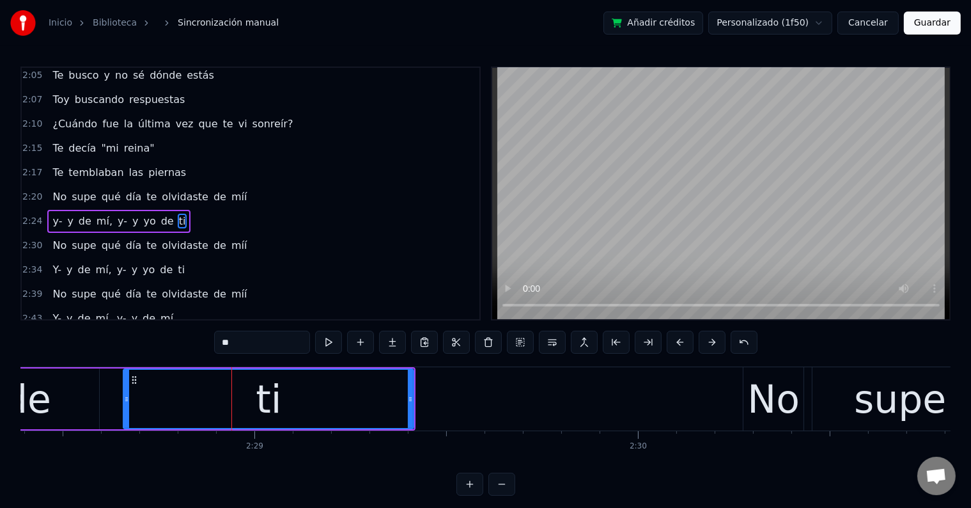
click at [246, 345] on input "**" at bounding box center [262, 342] width 96 height 23
click at [97, 386] on div "de" at bounding box center [27, 398] width 145 height 61
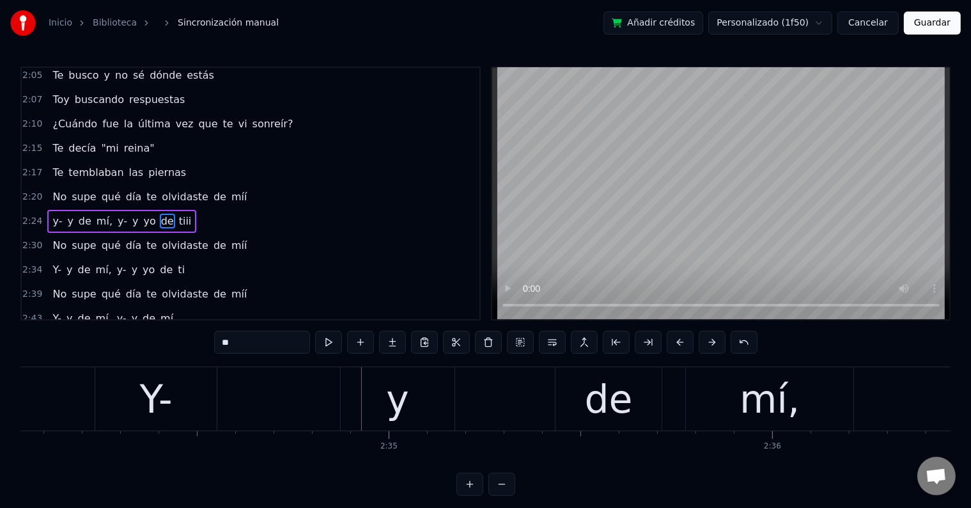
scroll to position [0, 59095]
click at [166, 409] on div "Y-" at bounding box center [161, 399] width 33 height 58
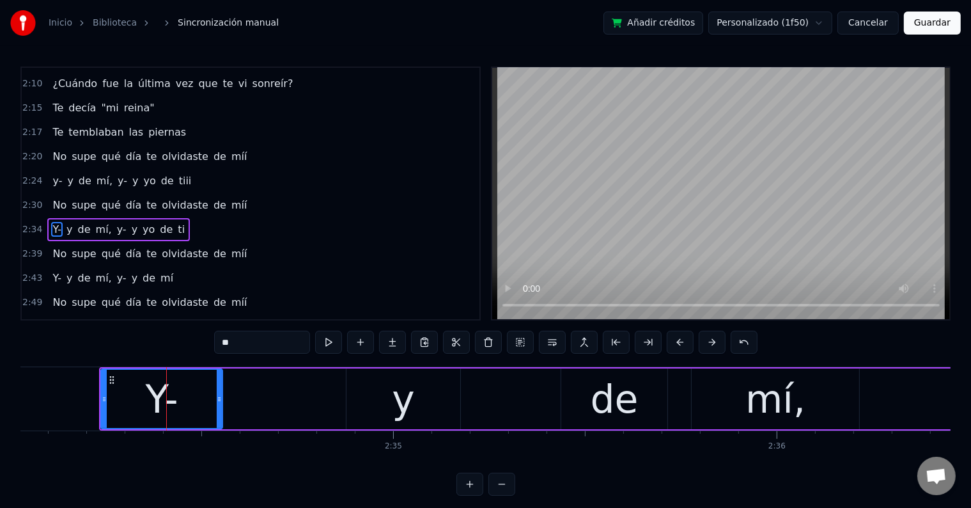
scroll to position [756, 0]
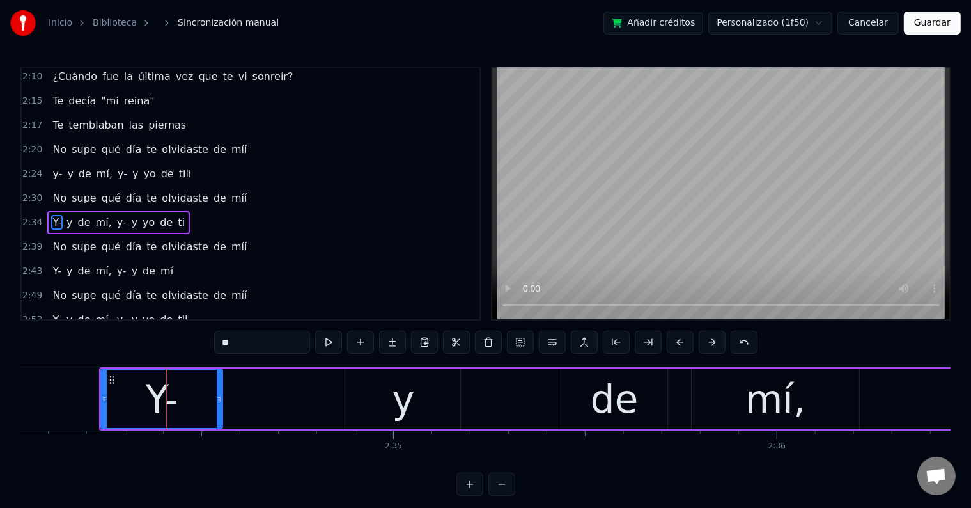
drag, startPoint x: 228, startPoint y: 340, endPoint x: 211, endPoint y: 340, distance: 16.6
click at [211, 340] on div "0:09 Yeeh- yeeeeeeh- 0:14 yeeeh 0:19 Te busco y no sé dónde estás 0:22 Estoy bu…" at bounding box center [485, 281] width 930 height 429
type input "**"
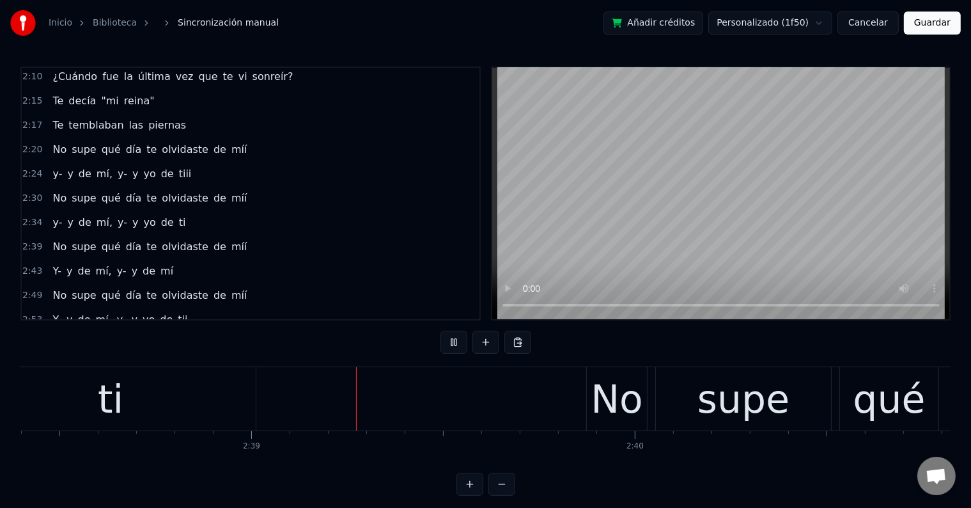
scroll to position [0, 60795]
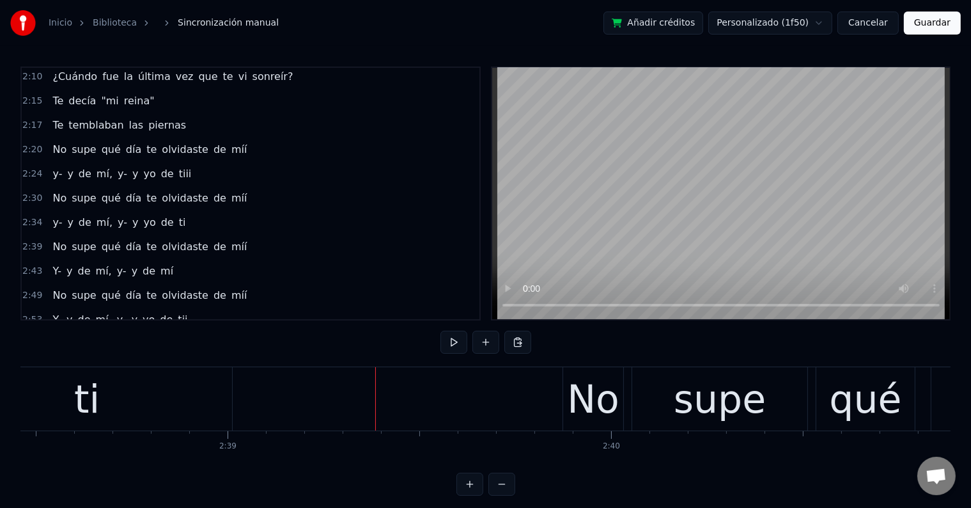
click at [109, 405] on div "ti" at bounding box center [87, 398] width 290 height 63
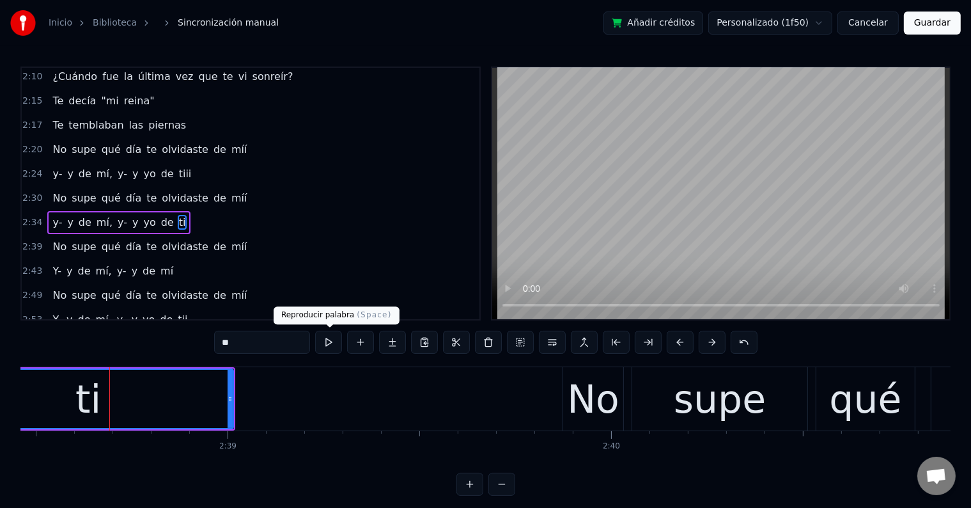
click at [293, 335] on input "**" at bounding box center [262, 342] width 96 height 23
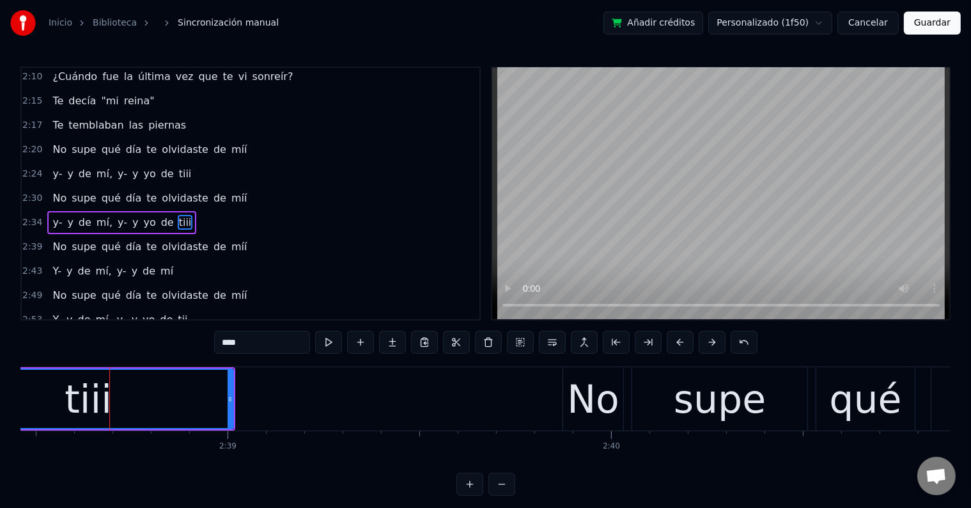
click at [155, 413] on div "tiii" at bounding box center [88, 399] width 289 height 58
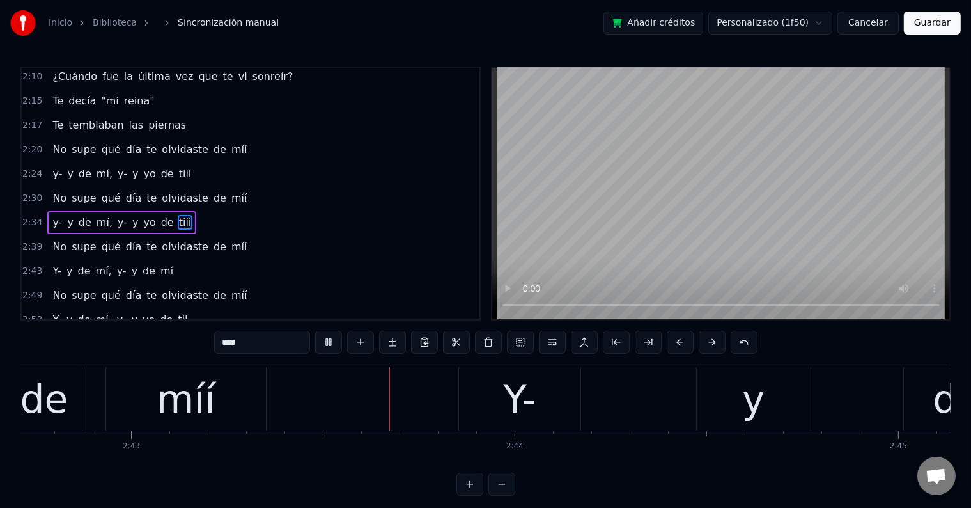
scroll to position [0, 62478]
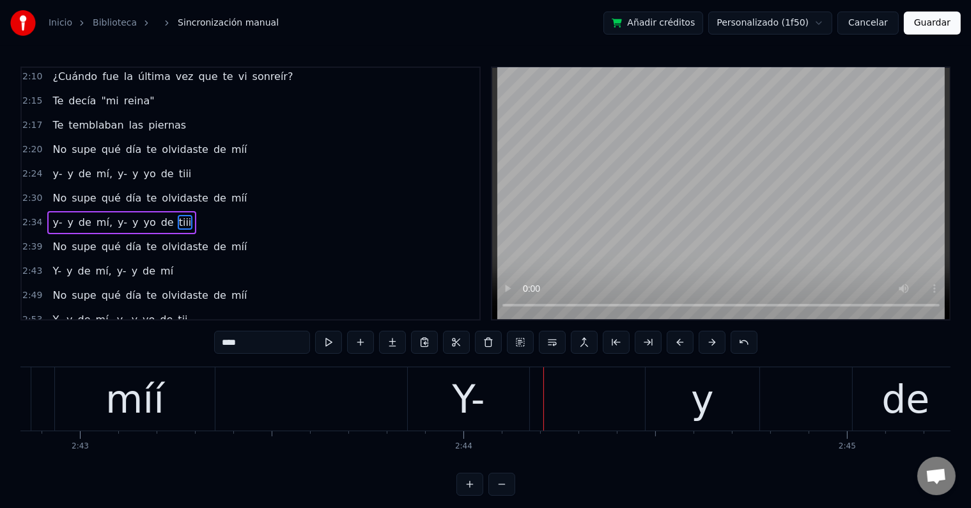
click at [428, 395] on div "Y-" at bounding box center [468, 398] width 121 height 63
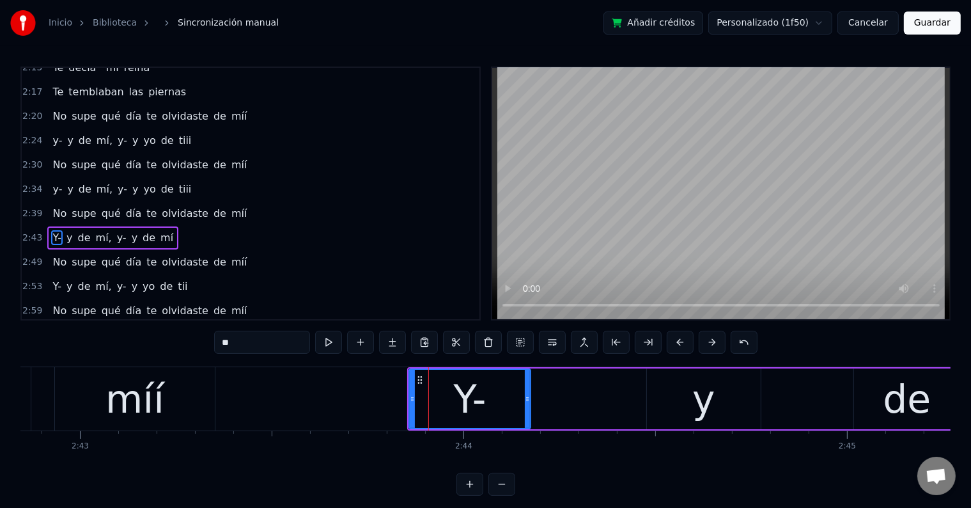
scroll to position [803, 0]
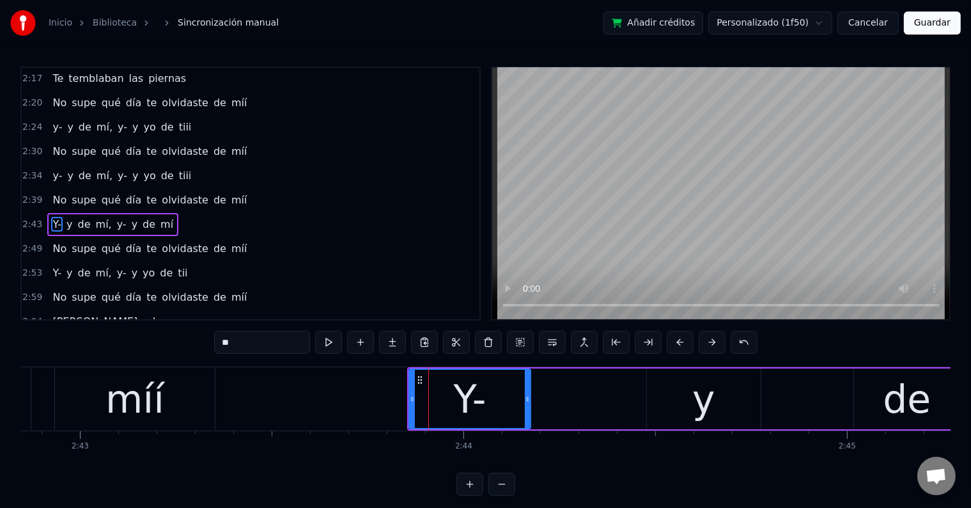
drag, startPoint x: 228, startPoint y: 342, endPoint x: 216, endPoint y: 342, distance: 11.5
click at [216, 342] on input "**" at bounding box center [262, 342] width 96 height 23
click at [194, 386] on div "míí" at bounding box center [135, 398] width 160 height 63
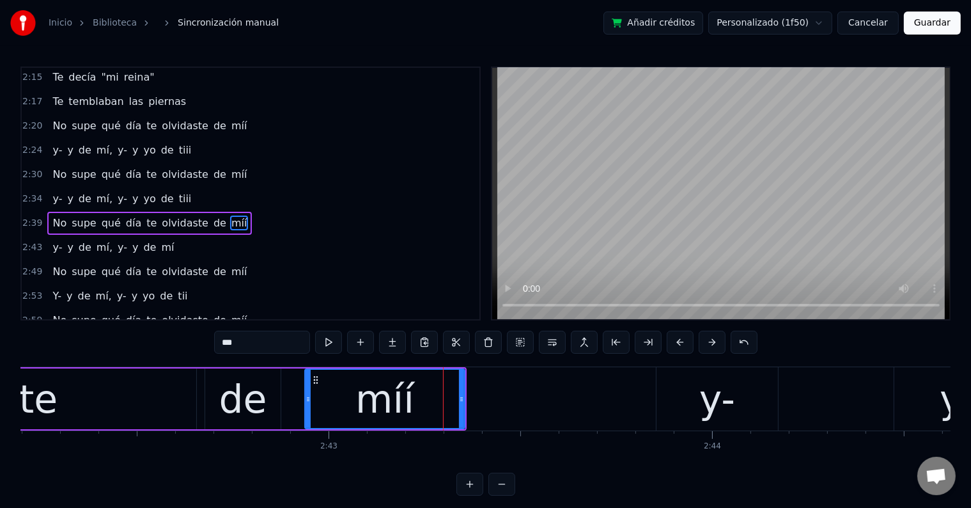
scroll to position [0, 62229]
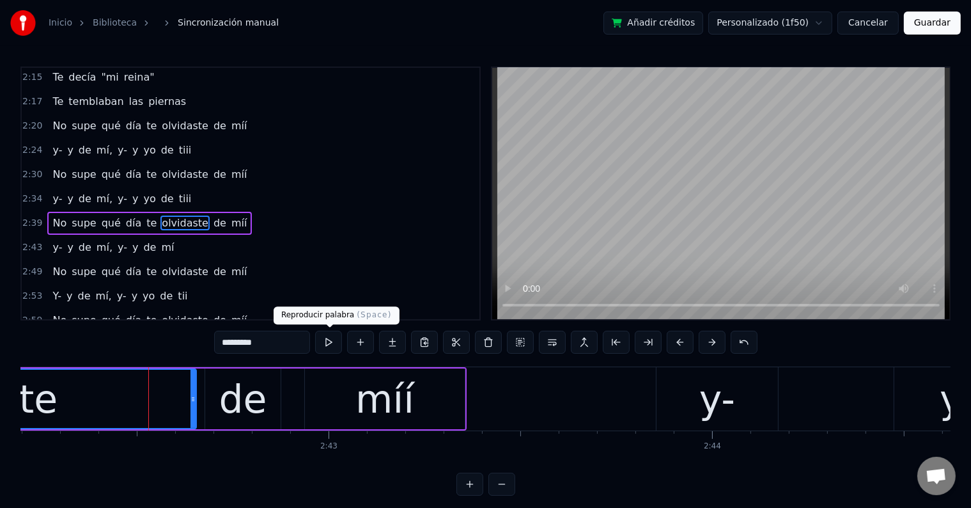
click at [334, 340] on button at bounding box center [328, 342] width 27 height 23
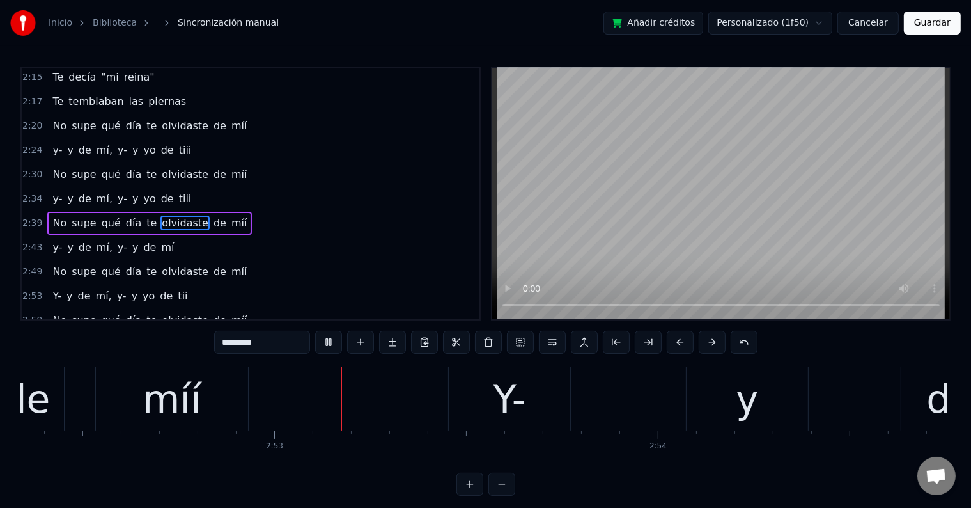
scroll to position [0, 66120]
click at [536, 380] on div "Y-" at bounding box center [508, 398] width 121 height 63
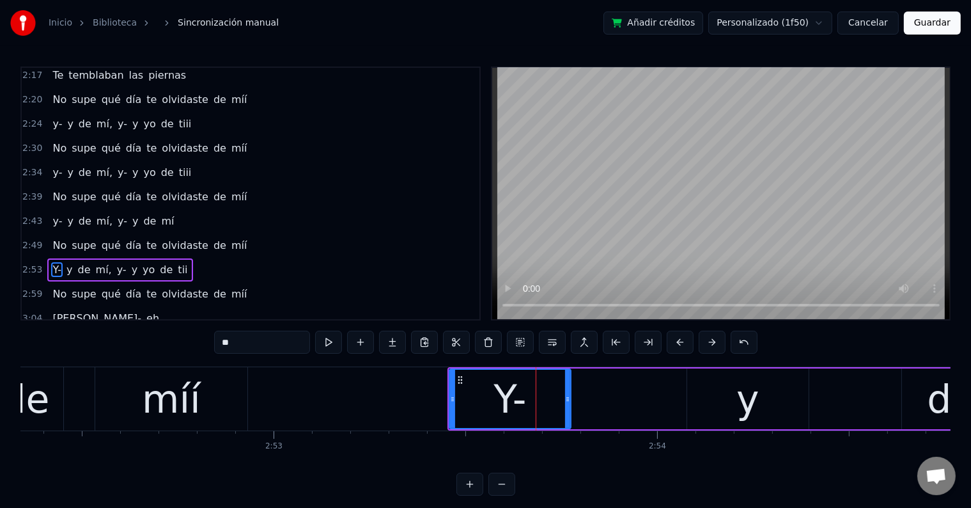
scroll to position [807, 0]
drag, startPoint x: 229, startPoint y: 341, endPoint x: 221, endPoint y: 341, distance: 7.7
click at [221, 341] on input "**" at bounding box center [262, 342] width 96 height 23
type input "**"
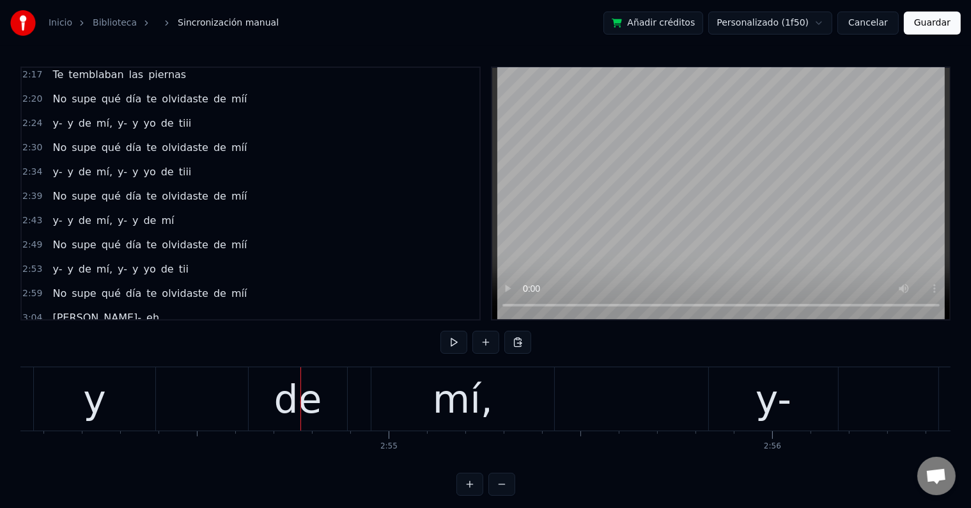
scroll to position [0, 66771]
click at [214, 398] on div "y- y de mí, y- y yo de tii" at bounding box center [719, 398] width 1844 height 63
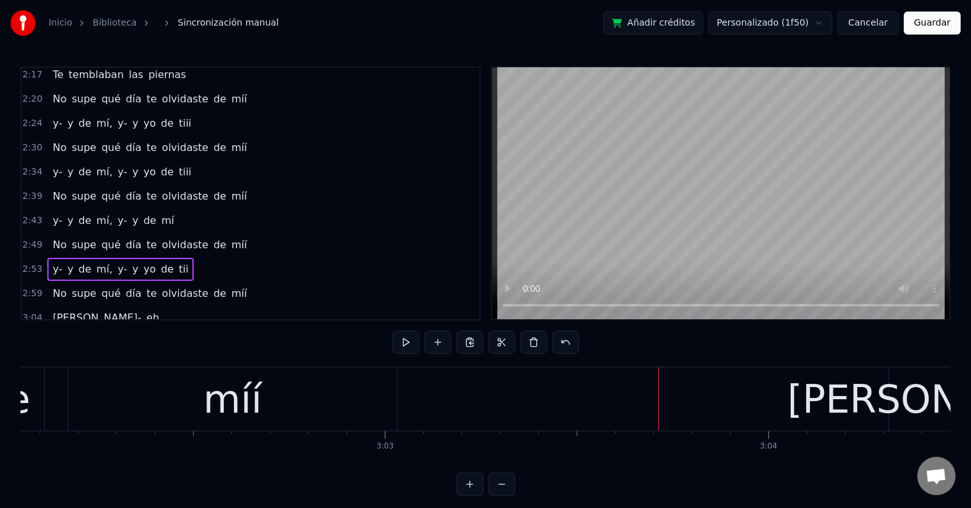
scroll to position [0, 69833]
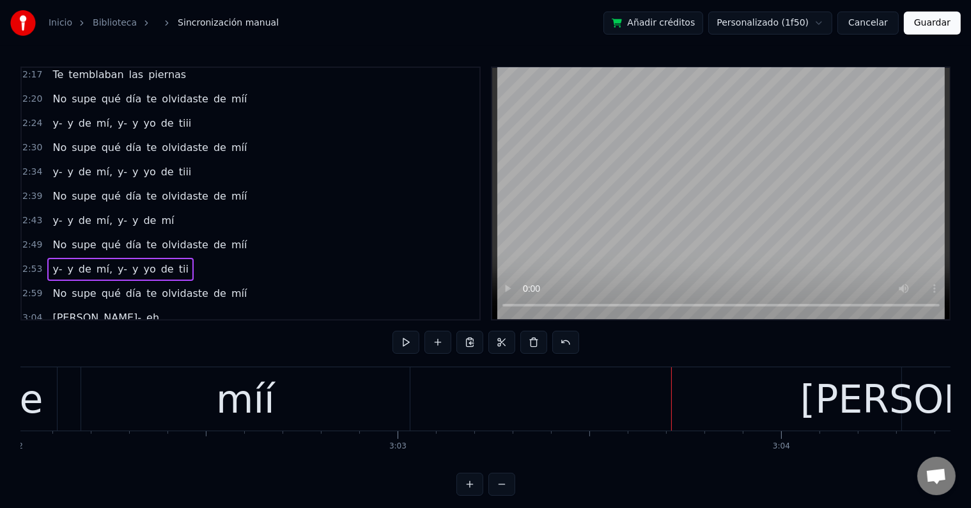
click at [233, 405] on div "míí" at bounding box center [245, 399] width 59 height 58
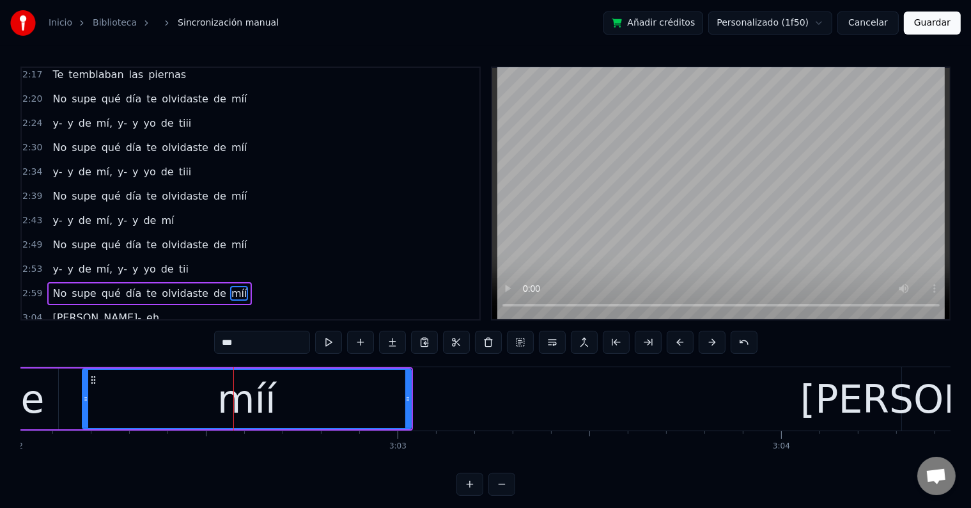
scroll to position [6, 0]
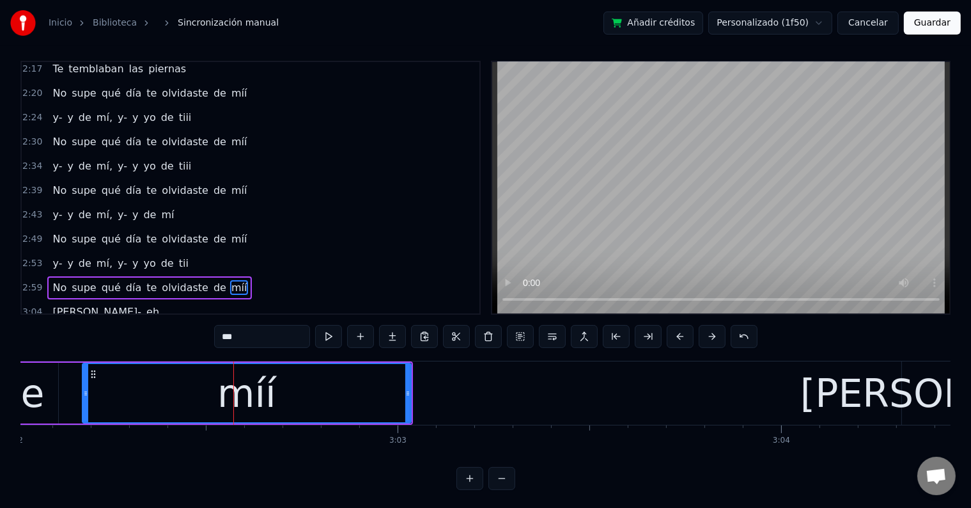
click at [239, 338] on input "***" at bounding box center [262, 336] width 96 height 23
click at [330, 341] on button at bounding box center [328, 336] width 27 height 23
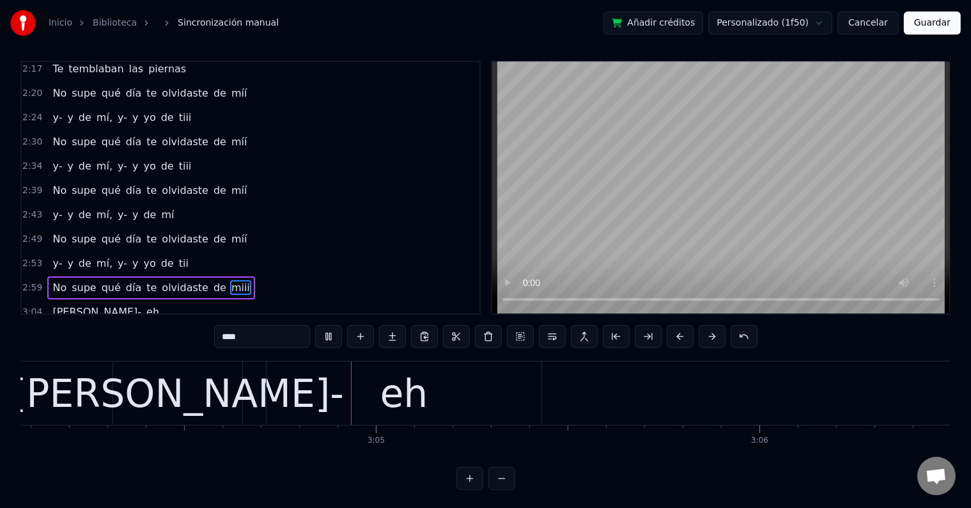
scroll to position [0, 70647]
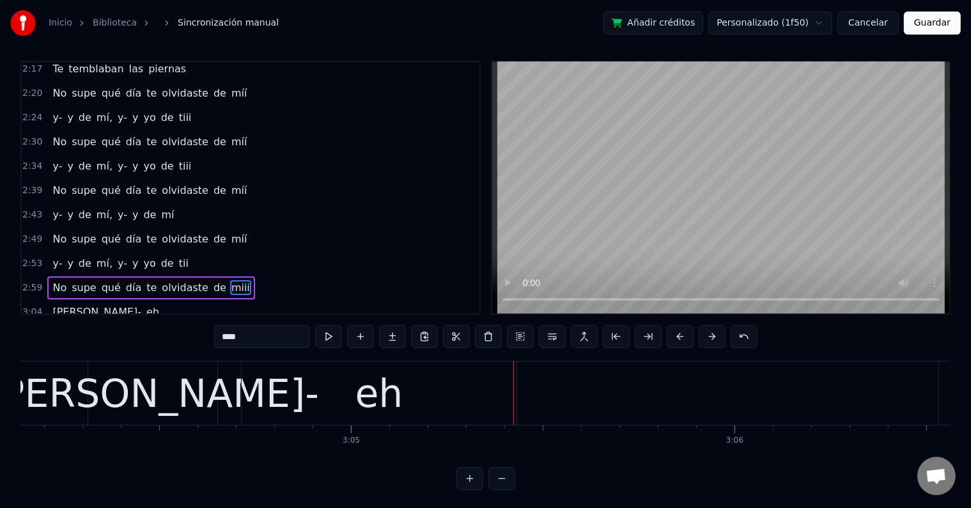
click at [336, 384] on div "eh" at bounding box center [379, 392] width 275 height 63
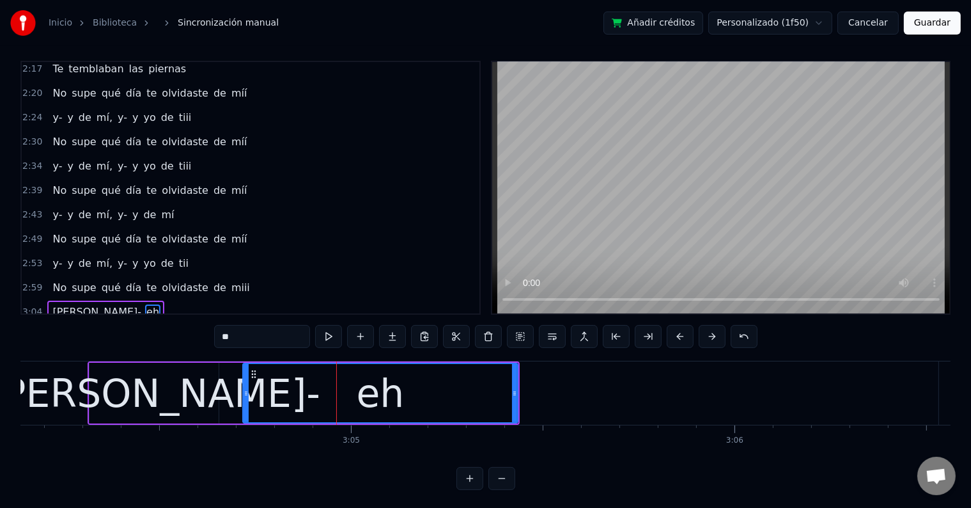
scroll to position [19, 0]
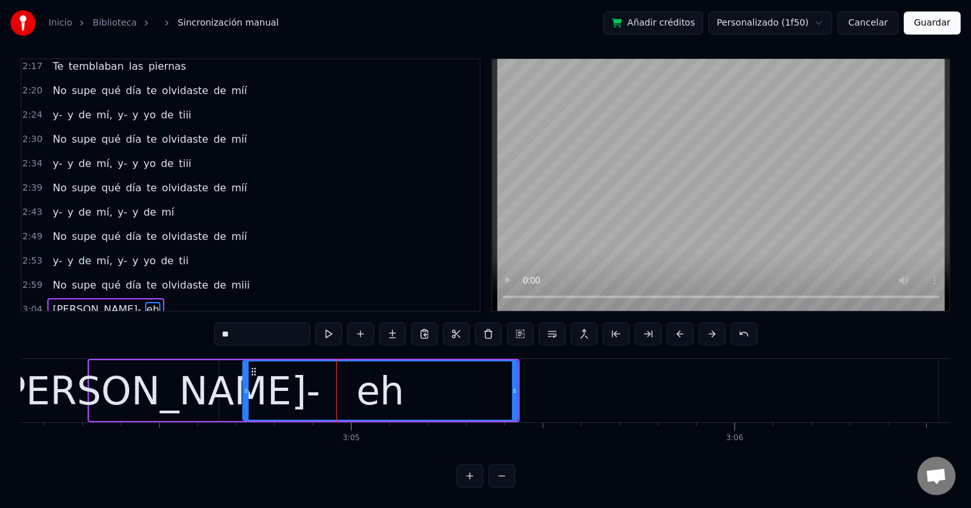
click at [180, 366] on div "[PERSON_NAME]-" at bounding box center [154, 391] width 333 height 58
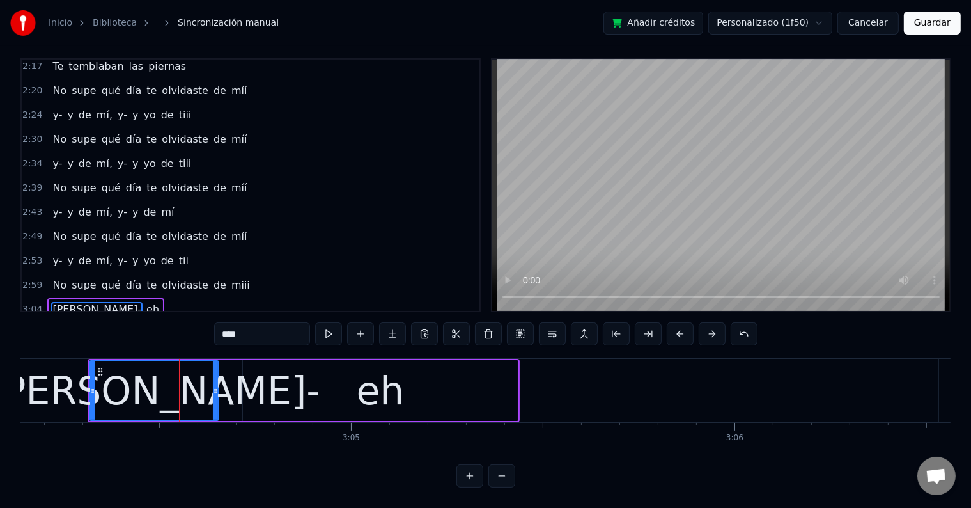
click at [258, 386] on div "eh" at bounding box center [380, 390] width 275 height 61
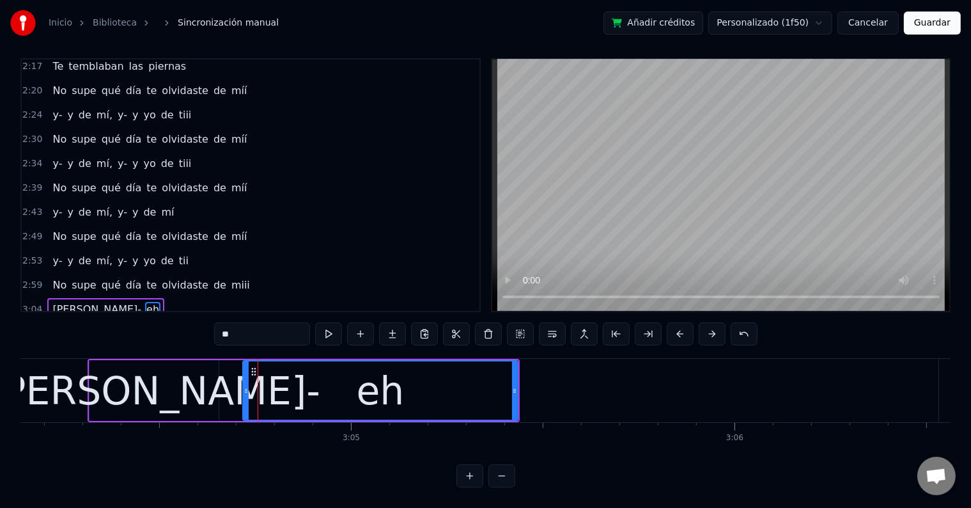
click at [200, 380] on div "[PERSON_NAME]-" at bounding box center [154, 390] width 129 height 61
type input "****"
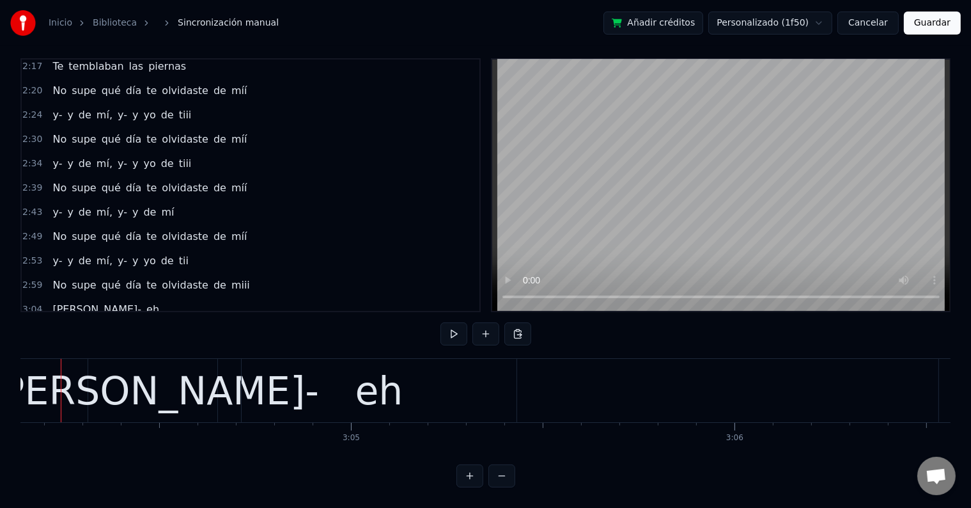
scroll to position [0, 70623]
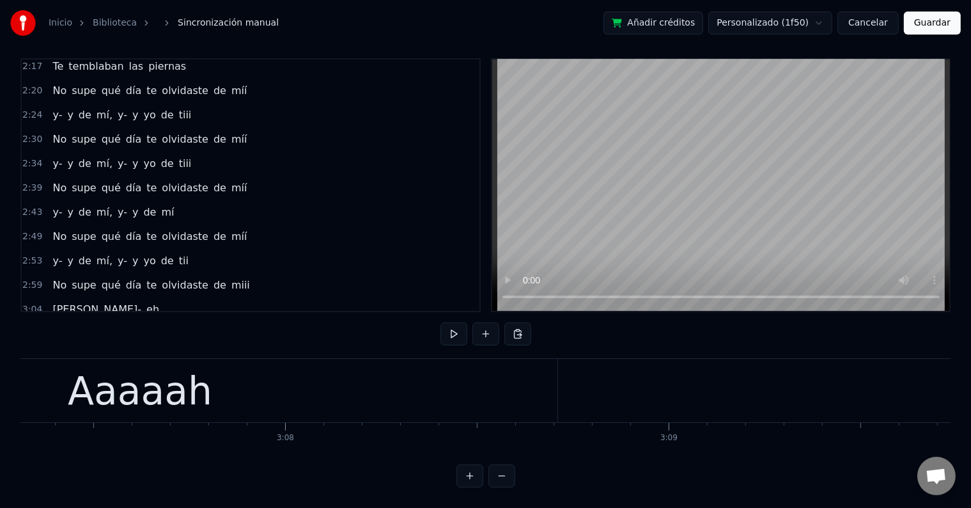
scroll to position [0, 71891]
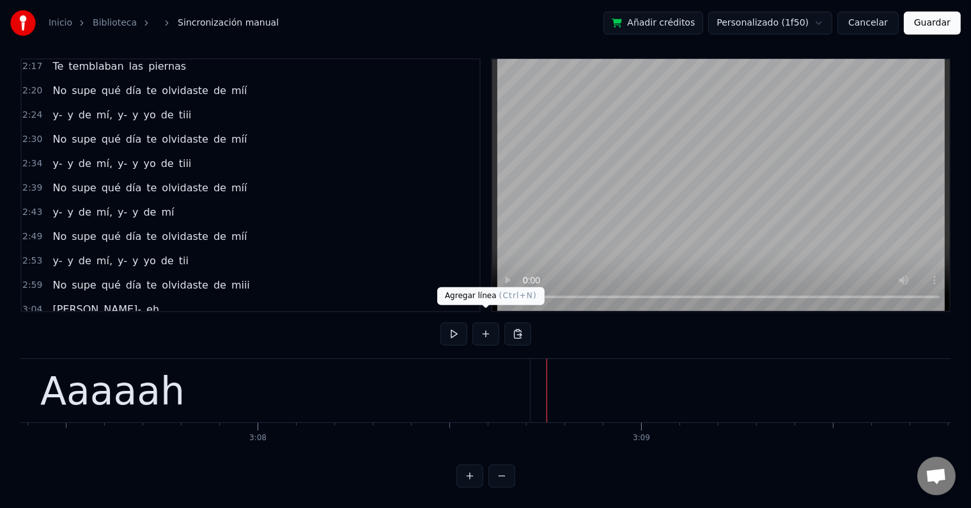
click at [490, 324] on button at bounding box center [486, 333] width 27 height 23
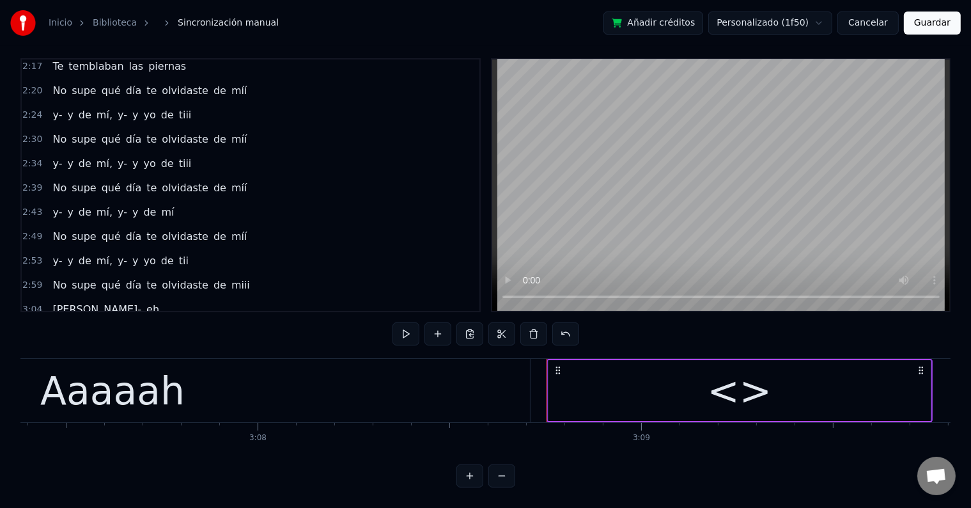
click at [639, 376] on div "<>" at bounding box center [740, 390] width 382 height 61
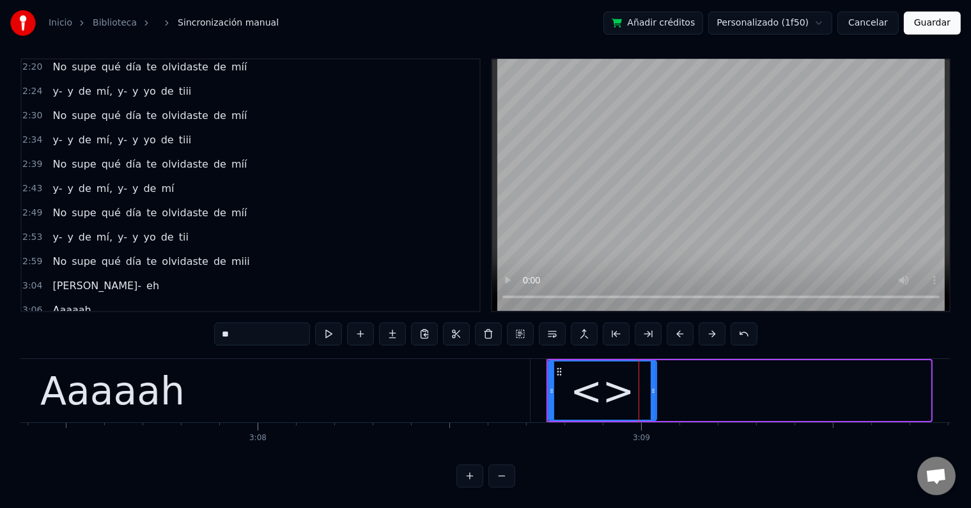
drag, startPoint x: 928, startPoint y: 376, endPoint x: 654, endPoint y: 396, distance: 275.1
click at [654, 396] on div at bounding box center [653, 390] width 5 height 58
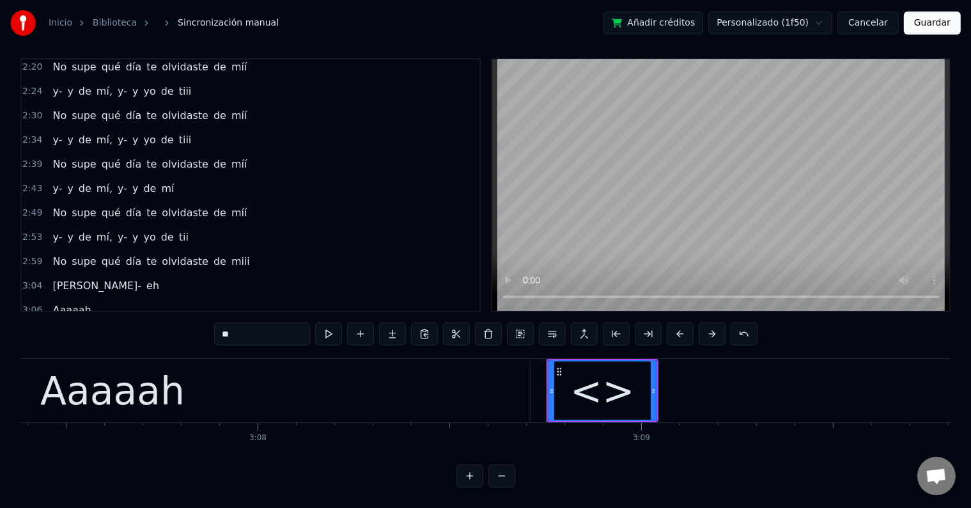
click at [588, 382] on div "<>" at bounding box center [602, 391] width 65 height 58
drag, startPoint x: 301, startPoint y: 322, endPoint x: 139, endPoint y: 322, distance: 162.4
click at [139, 322] on div "0:09 Yeeh- yeeeeeeh- 0:14 yeeeh 0:19 Te busco y no sé dónde estás 0:22 Estoy bu…" at bounding box center [485, 272] width 930 height 429
click at [352, 379] on div "Aaaaah" at bounding box center [112, 390] width 835 height 63
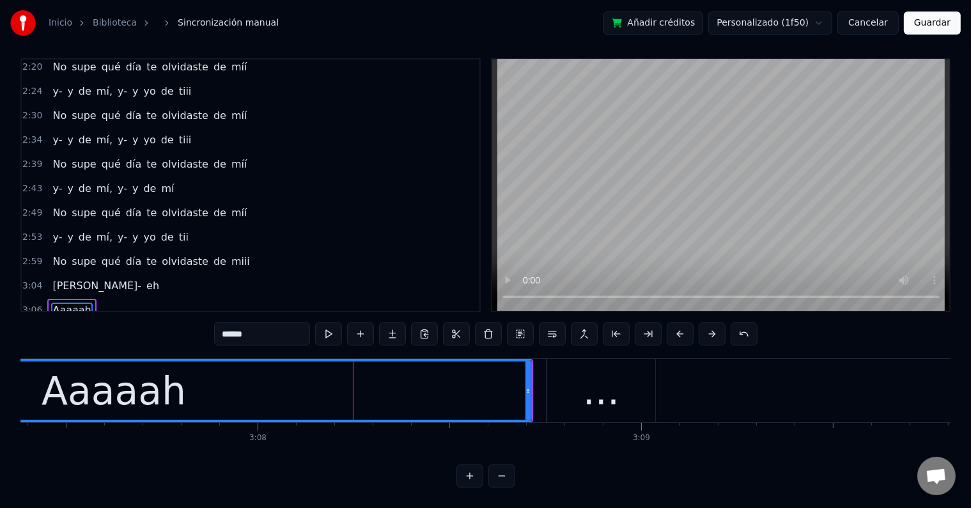
click at [570, 374] on div "..." at bounding box center [601, 390] width 108 height 63
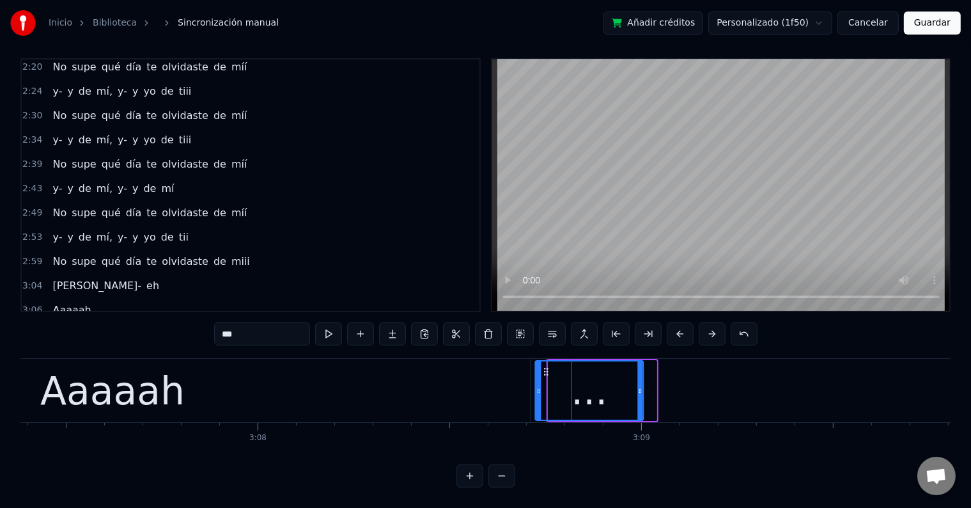
drag, startPoint x: 556, startPoint y: 358, endPoint x: 542, endPoint y: 358, distance: 13.4
click at [542, 366] on icon at bounding box center [546, 371] width 10 height 10
click at [455, 378] on div "Aaaaah" at bounding box center [112, 390] width 835 height 63
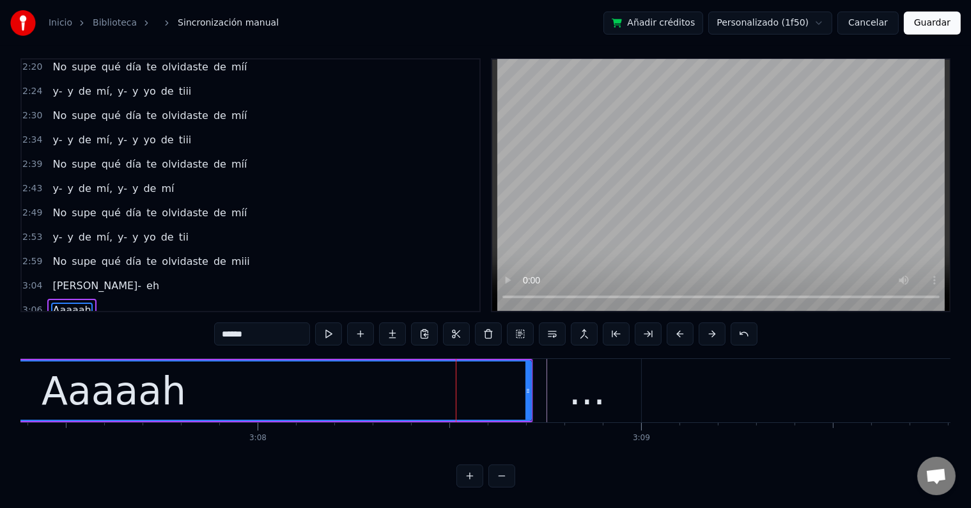
click at [580, 369] on div "..." at bounding box center [587, 391] width 36 height 58
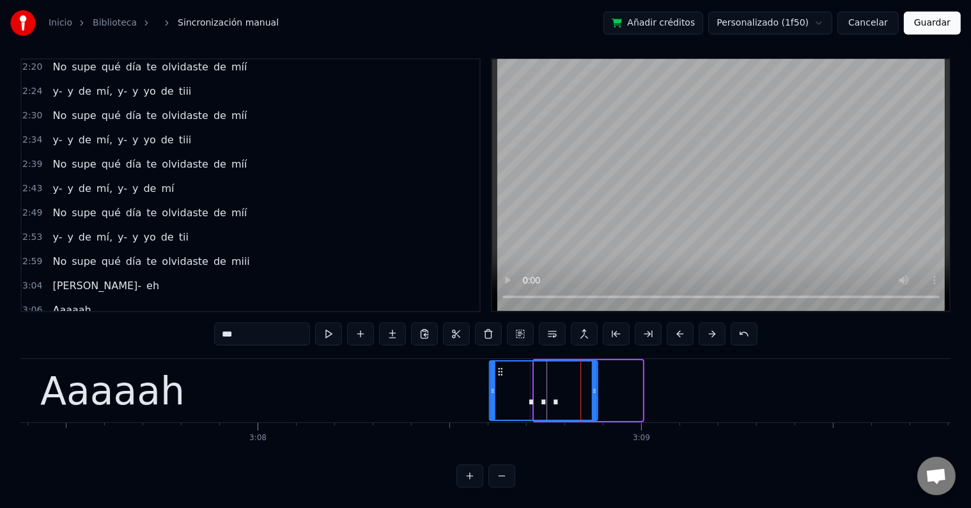
drag, startPoint x: 540, startPoint y: 356, endPoint x: 496, endPoint y: 356, distance: 44.8
click at [496, 366] on icon at bounding box center [501, 371] width 10 height 10
click at [394, 369] on div "Aaaaah" at bounding box center [112, 390] width 835 height 63
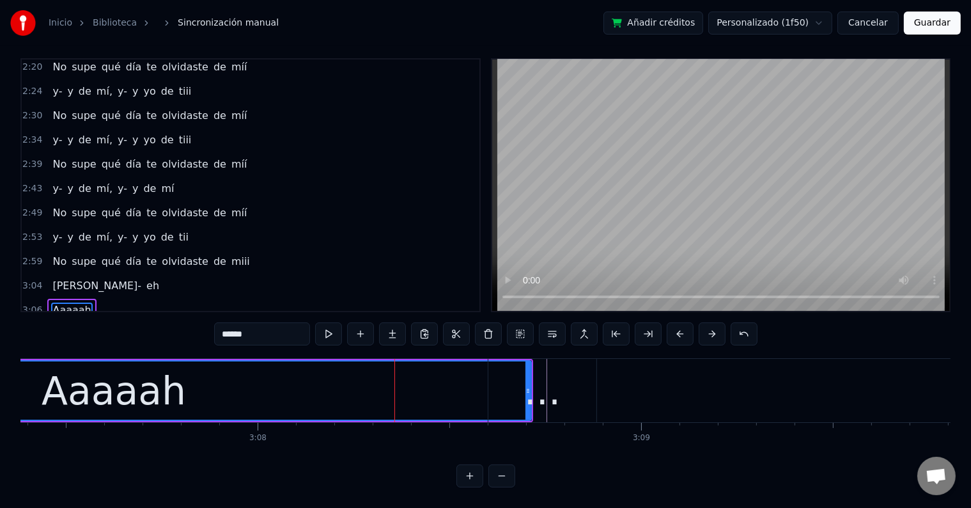
click at [553, 384] on div "..." at bounding box center [542, 391] width 36 height 58
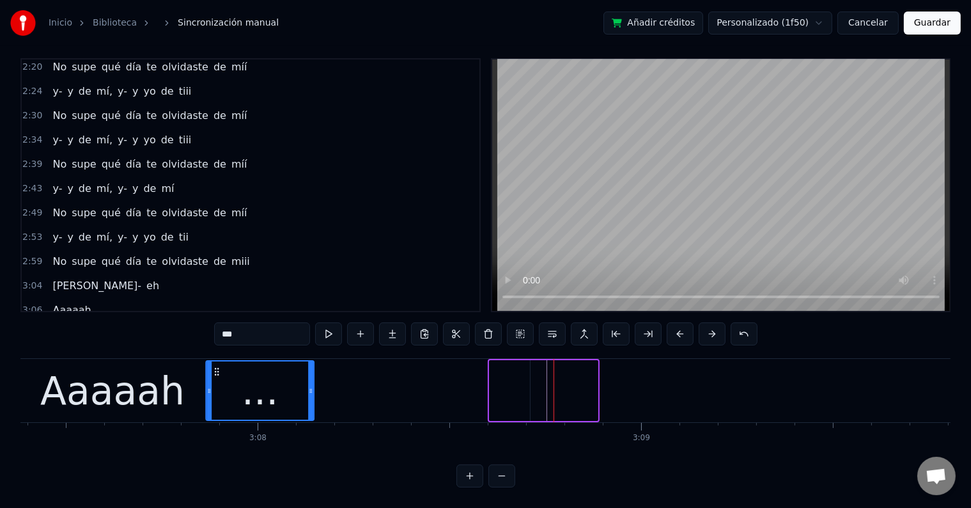
drag, startPoint x: 499, startPoint y: 357, endPoint x: 213, endPoint y: 377, distance: 286.5
click at [213, 377] on div "..." at bounding box center [260, 390] width 107 height 58
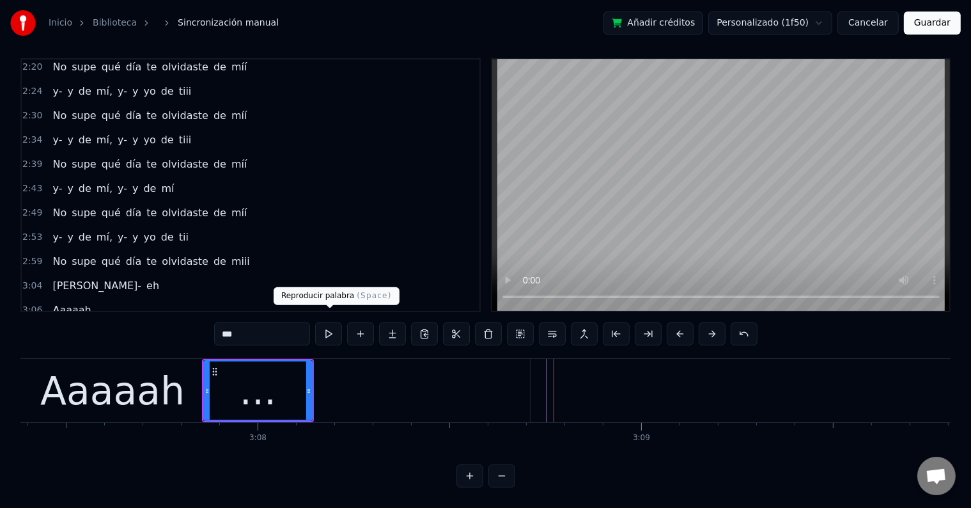
click at [336, 322] on button at bounding box center [328, 333] width 27 height 23
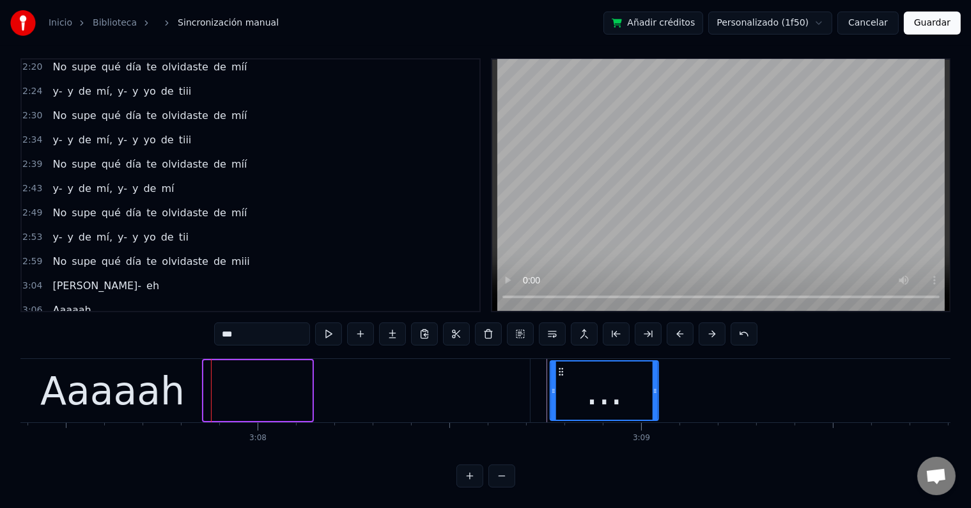
drag, startPoint x: 215, startPoint y: 360, endPoint x: 562, endPoint y: 379, distance: 347.1
click at [562, 379] on div "..." at bounding box center [604, 390] width 107 height 58
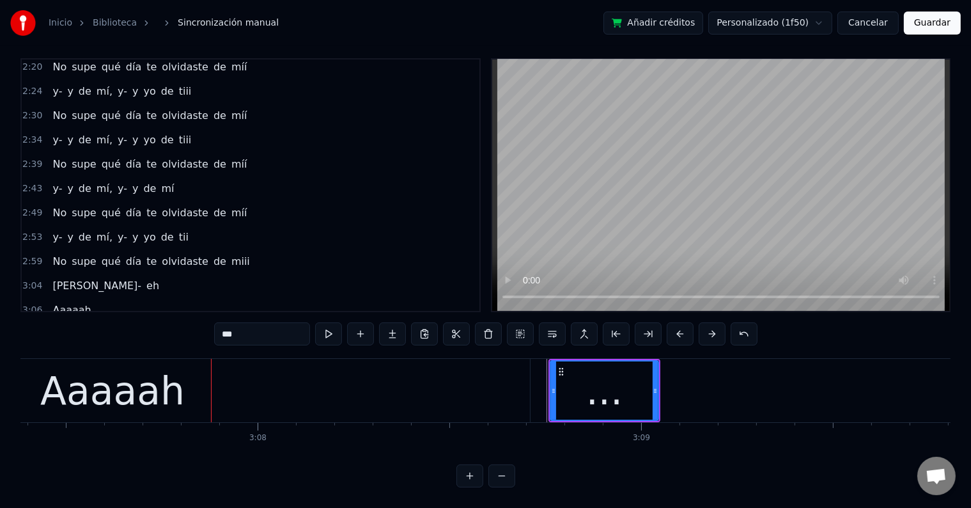
click at [481, 366] on div "Aaaaah" at bounding box center [112, 390] width 835 height 63
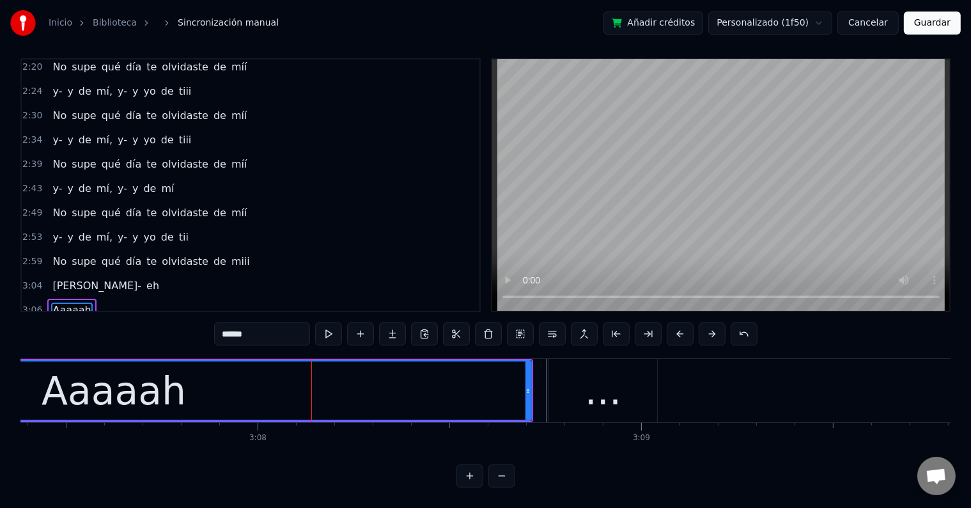
click at [570, 366] on div "..." at bounding box center [603, 390] width 108 height 63
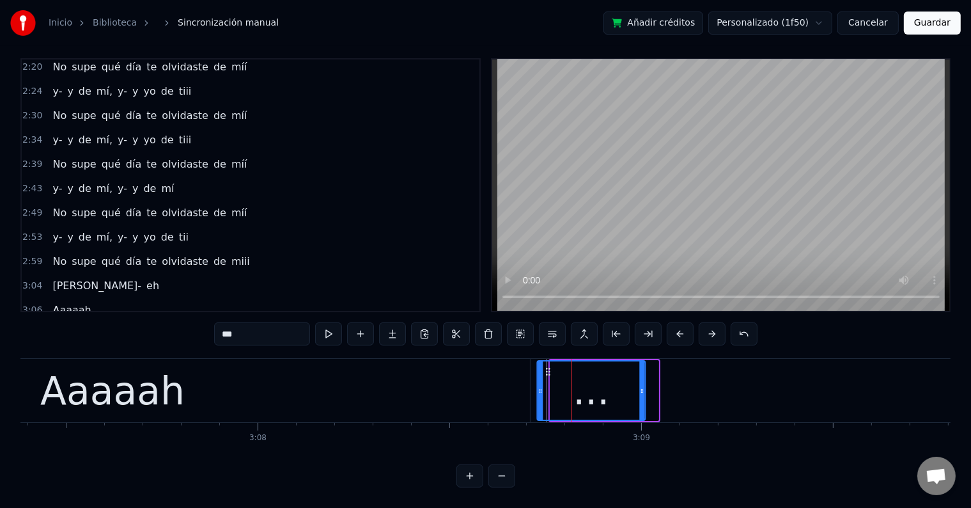
drag, startPoint x: 559, startPoint y: 357, endPoint x: 545, endPoint y: 357, distance: 13.4
click at [547, 368] on circle at bounding box center [547, 368] width 1 height 1
click at [468, 370] on div "Aaaaah" at bounding box center [112, 390] width 835 height 63
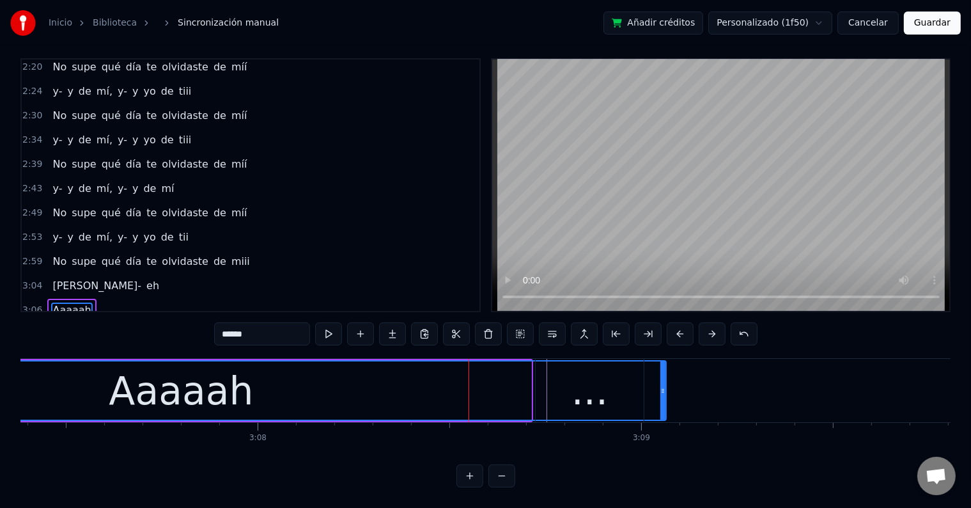
drag, startPoint x: 528, startPoint y: 372, endPoint x: 662, endPoint y: 383, distance: 135.4
click at [662, 383] on div at bounding box center [663, 390] width 5 height 58
click at [419, 361] on div "Aaaaah" at bounding box center [181, 390] width 969 height 58
click at [620, 389] on div "..." at bounding box center [590, 390] width 108 height 63
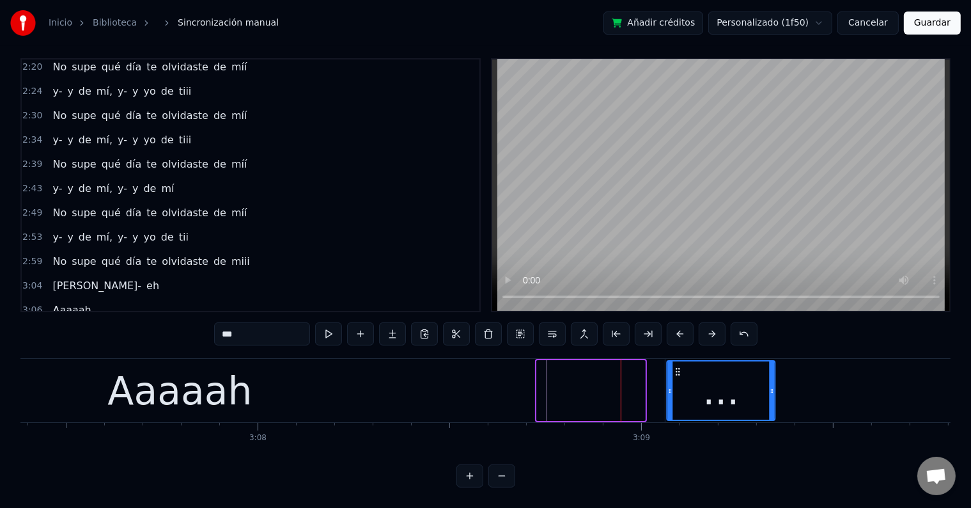
drag, startPoint x: 547, startPoint y: 358, endPoint x: 678, endPoint y: 367, distance: 130.8
click at [678, 367] on div "..." at bounding box center [721, 390] width 107 height 58
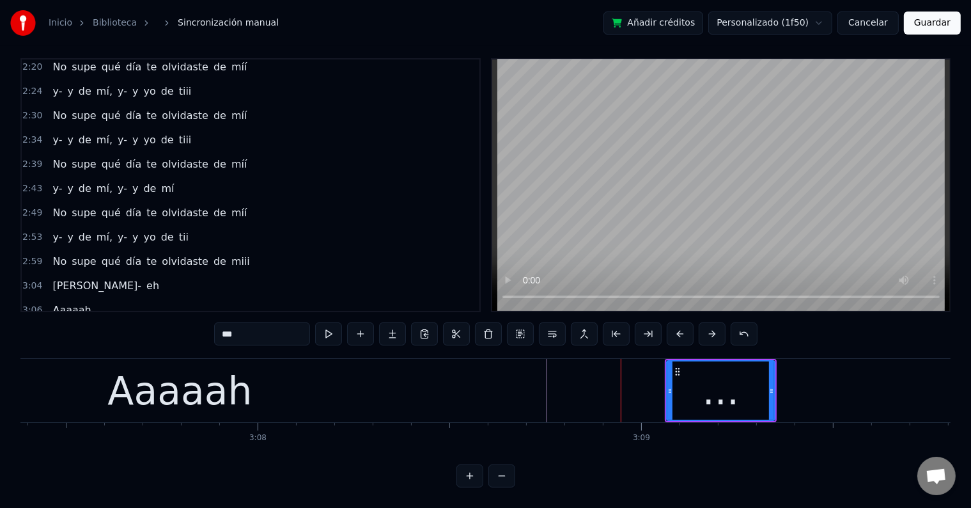
click at [517, 363] on div "Aaaaah" at bounding box center [180, 390] width 970 height 63
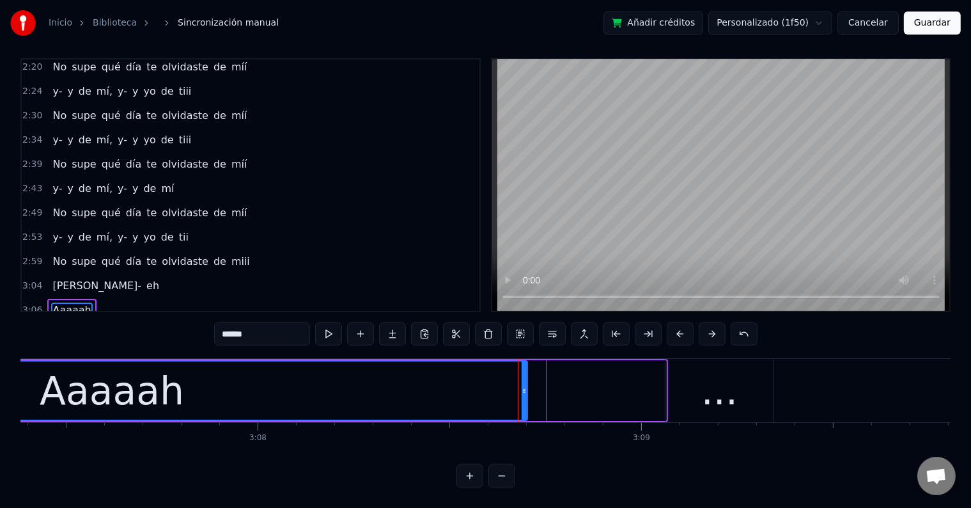
drag, startPoint x: 661, startPoint y: 365, endPoint x: 522, endPoint y: 362, distance: 138.8
click at [522, 362] on div at bounding box center [524, 390] width 5 height 58
click at [686, 364] on div "..." at bounding box center [720, 390] width 108 height 63
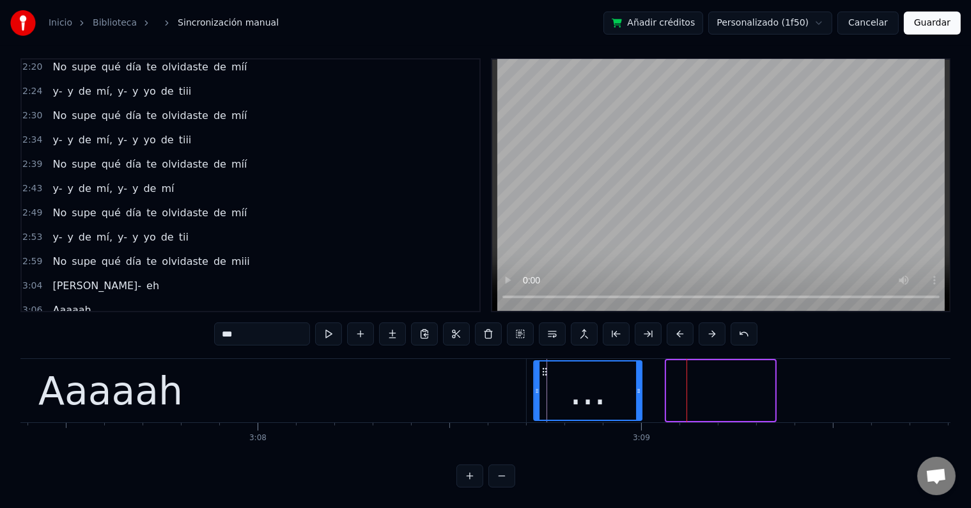
drag, startPoint x: 677, startPoint y: 356, endPoint x: 544, endPoint y: 357, distance: 133.0
click at [544, 366] on icon at bounding box center [545, 371] width 10 height 10
click at [444, 359] on div "Aaaaah" at bounding box center [110, 390] width 831 height 63
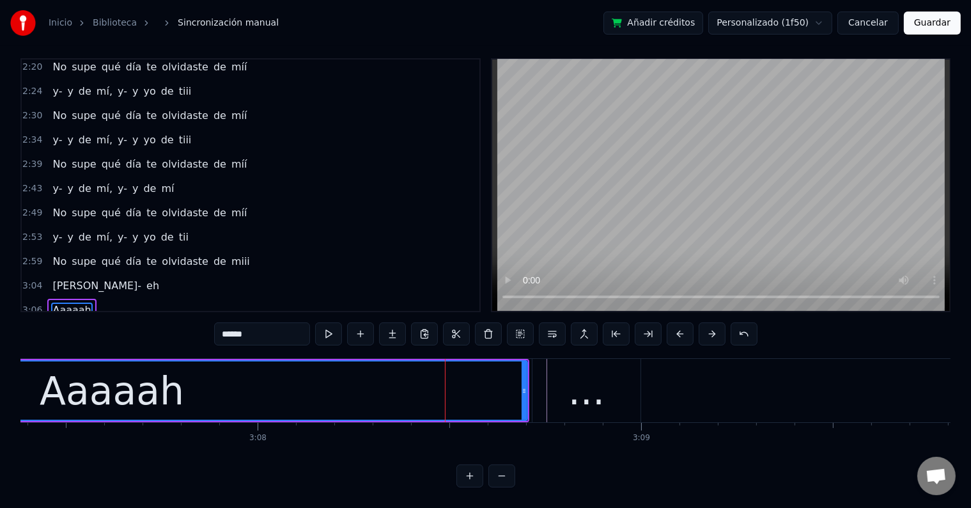
click at [563, 373] on div "..." at bounding box center [587, 390] width 108 height 63
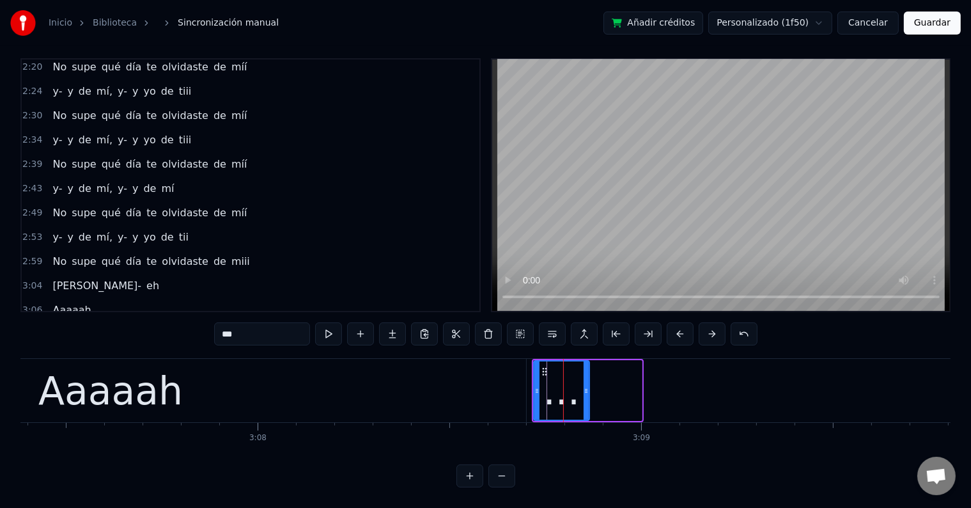
drag, startPoint x: 641, startPoint y: 379, endPoint x: 588, endPoint y: 379, distance: 52.4
click at [588, 386] on icon at bounding box center [586, 391] width 5 height 10
click at [489, 384] on div "Aaaaah" at bounding box center [110, 390] width 831 height 63
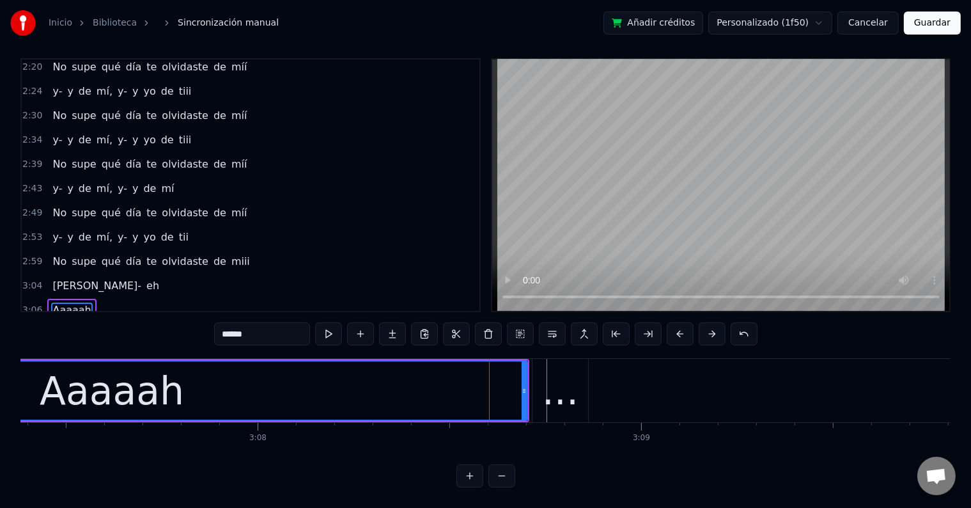
click at [277, 322] on input "******" at bounding box center [262, 333] width 96 height 23
click at [551, 389] on div "..." at bounding box center [560, 391] width 36 height 58
type input "***"
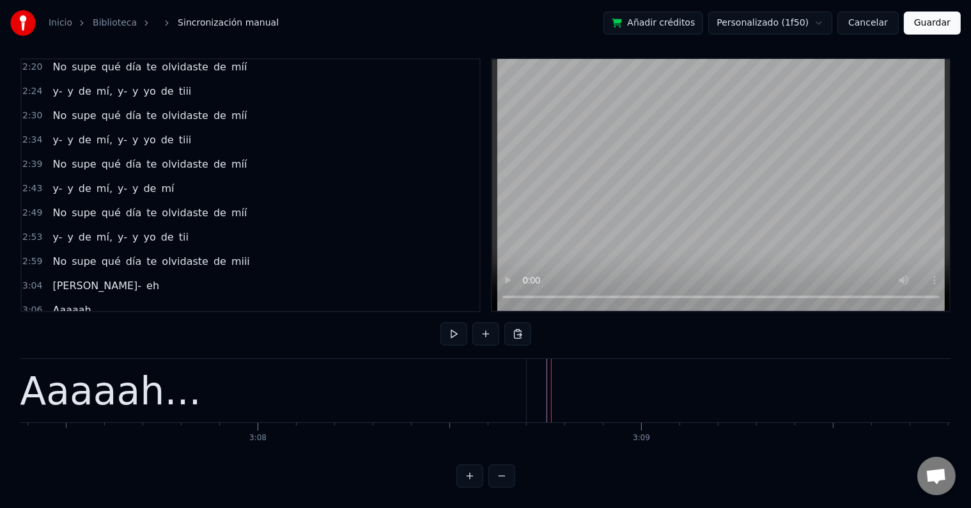
scroll to position [807, 0]
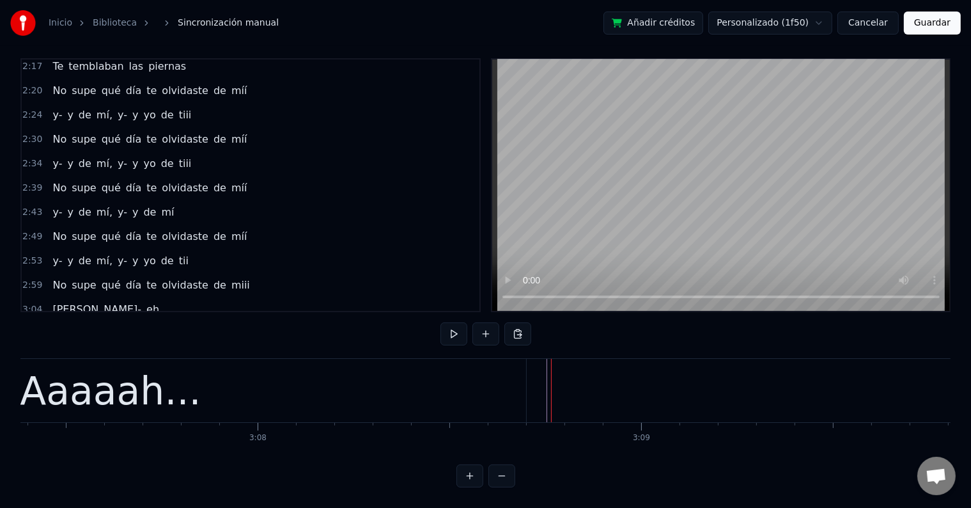
click at [334, 389] on div "Aaaaah..." at bounding box center [110, 390] width 831 height 63
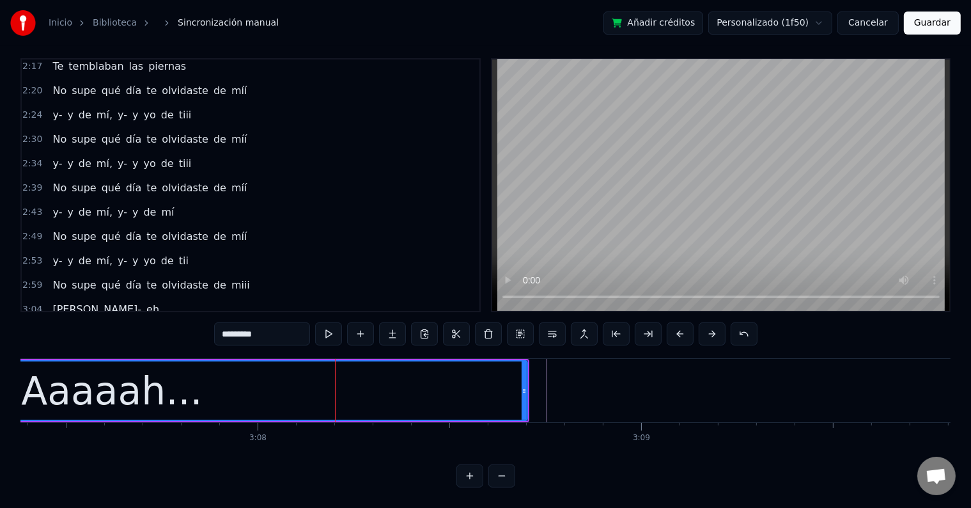
click at [154, 373] on div "Aaaaah..." at bounding box center [111, 391] width 181 height 58
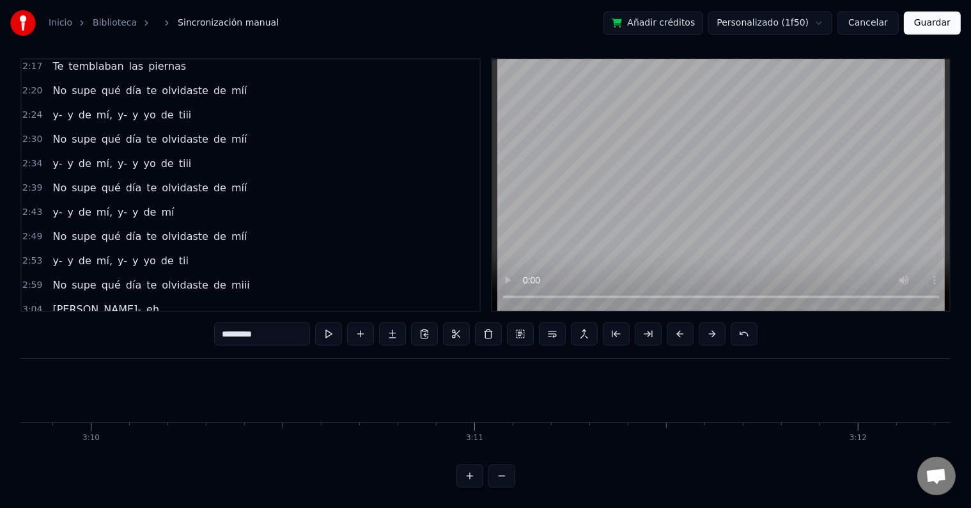
scroll to position [0, 72826]
click at [943, 29] on button "Guardar" at bounding box center [932, 23] width 57 height 23
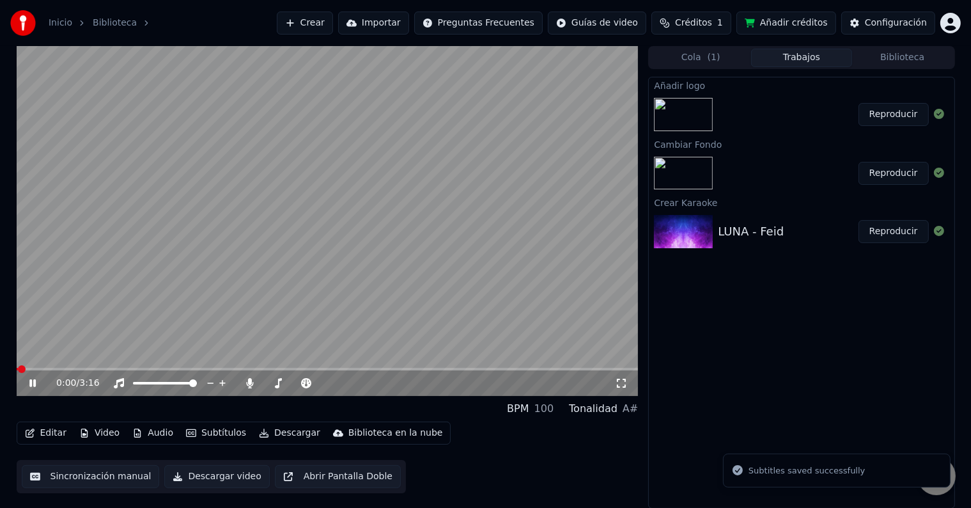
click at [29, 389] on div "0:00 / 3:16" at bounding box center [328, 383] width 622 height 26
click at [31, 386] on icon at bounding box center [32, 383] width 6 height 8
click at [17, 370] on span at bounding box center [21, 369] width 8 height 8
click at [35, 384] on icon at bounding box center [33, 383] width 8 height 9
click at [33, 389] on div "0:49 / 3:16" at bounding box center [328, 383] width 612 height 13
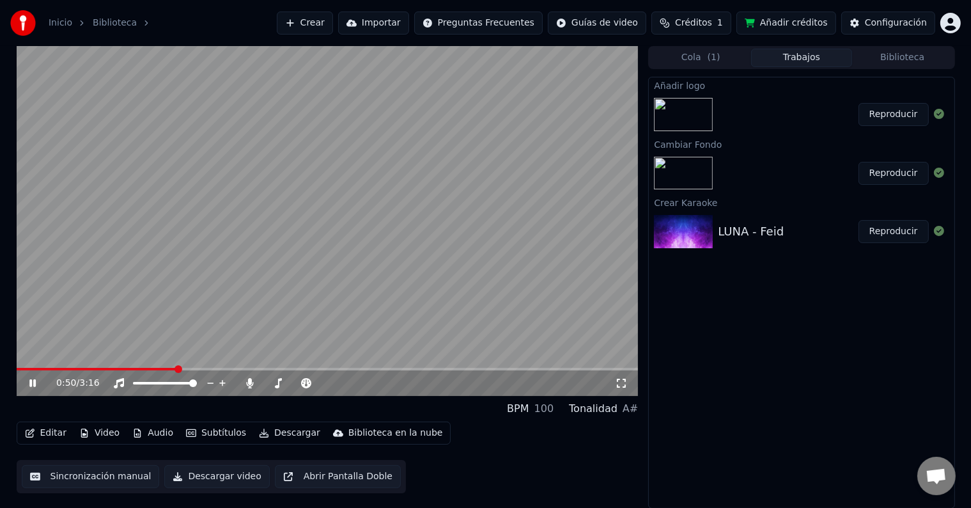
click at [30, 383] on icon at bounding box center [32, 383] width 6 height 8
click at [35, 382] on icon at bounding box center [33, 383] width 8 height 9
click at [38, 380] on icon at bounding box center [42, 383] width 30 height 10
click at [33, 380] on icon at bounding box center [42, 383] width 30 height 10
click at [33, 380] on icon at bounding box center [32, 383] width 6 height 8
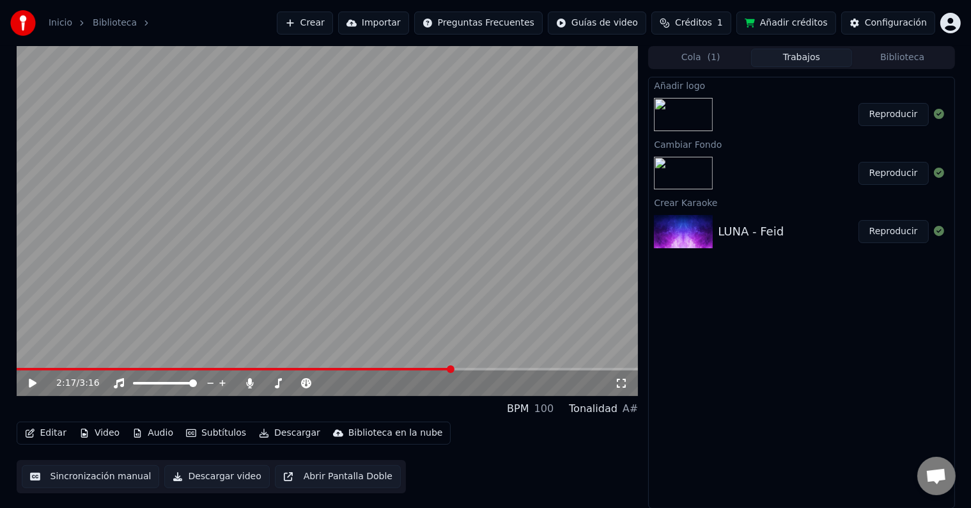
click at [28, 381] on icon at bounding box center [42, 383] width 30 height 10
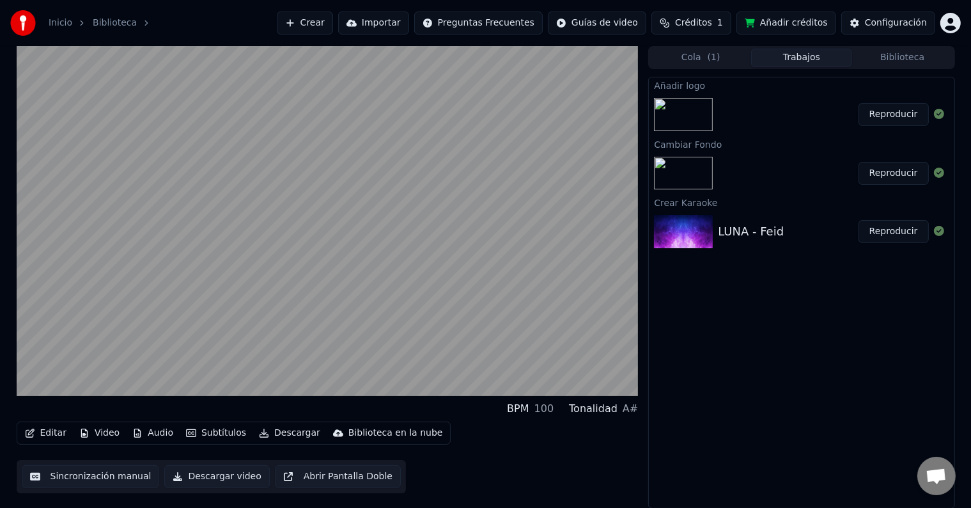
click at [270, 221] on video at bounding box center [328, 221] width 622 height 350
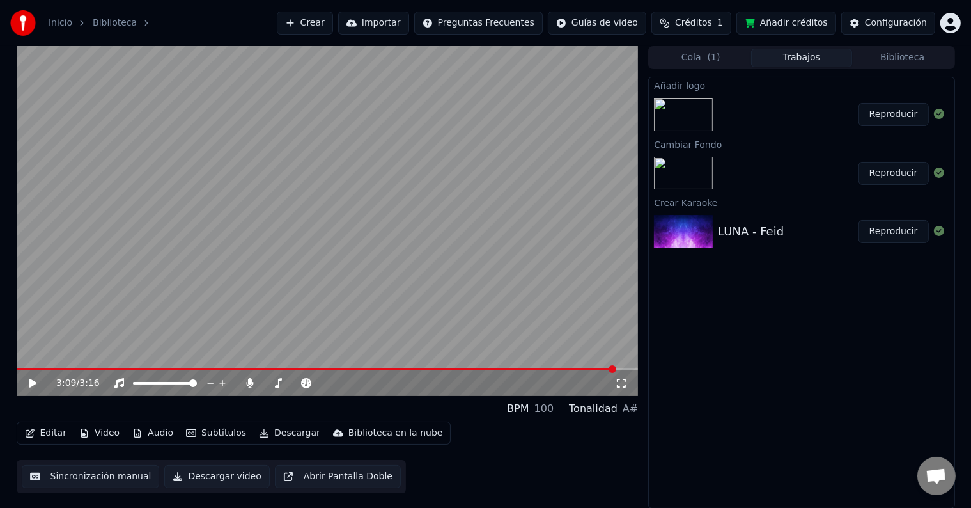
click at [886, 114] on button "Reproducir" at bounding box center [894, 114] width 70 height 23
click at [31, 379] on icon at bounding box center [42, 383] width 30 height 10
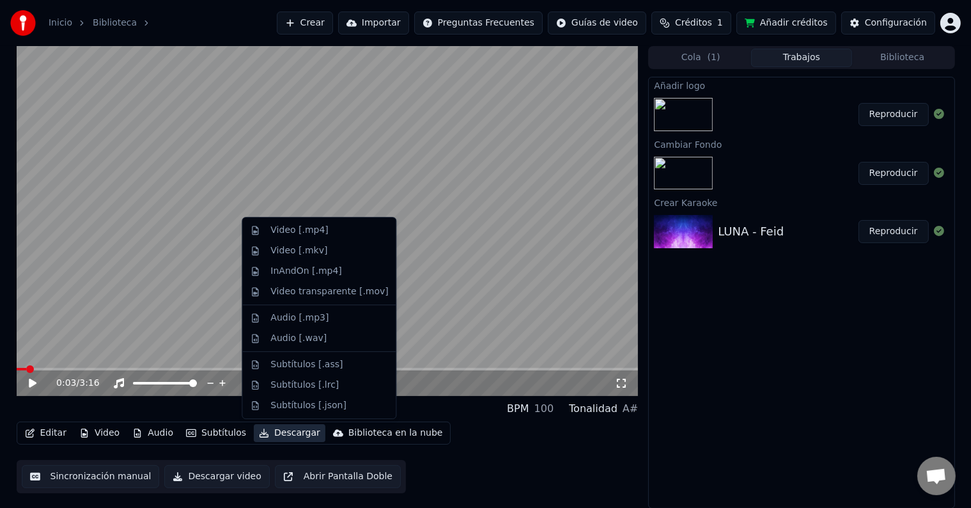
click at [297, 430] on button "Descargar" at bounding box center [290, 433] width 72 height 18
click at [294, 235] on div "Video [.mp4]" at bounding box center [299, 230] width 58 height 13
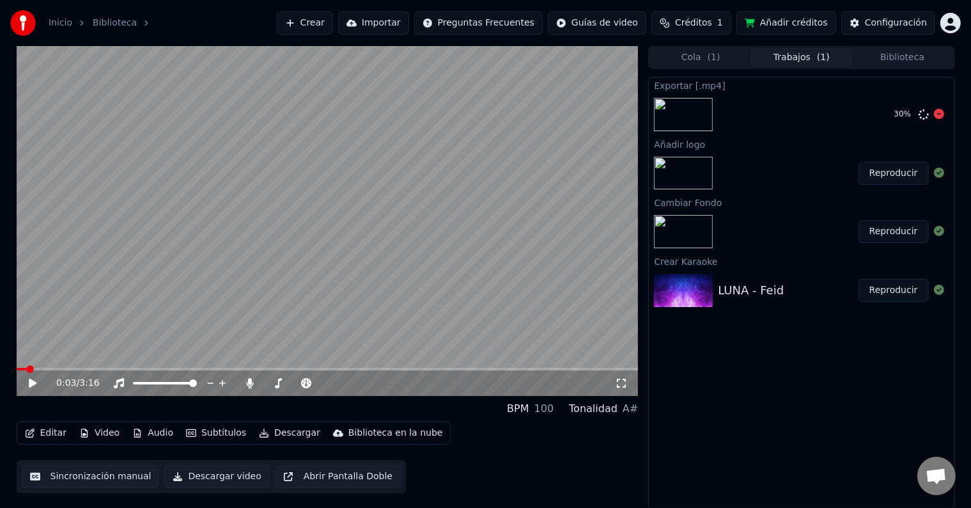
click at [934, 114] on icon at bounding box center [939, 114] width 10 height 10
click at [245, 384] on icon at bounding box center [250, 383] width 13 height 10
click at [277, 432] on button "Descargar" at bounding box center [290, 433] width 72 height 18
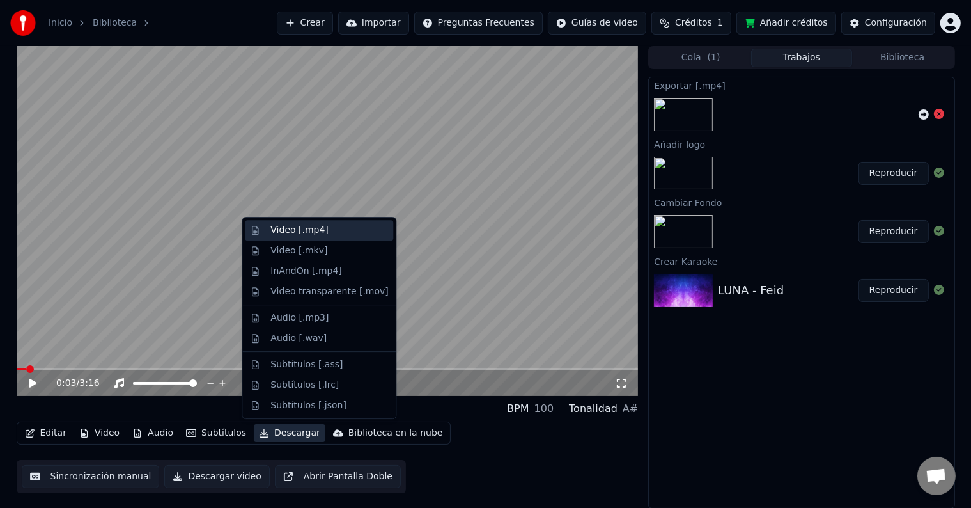
click at [289, 233] on div "Video [.mp4]" at bounding box center [299, 230] width 58 height 13
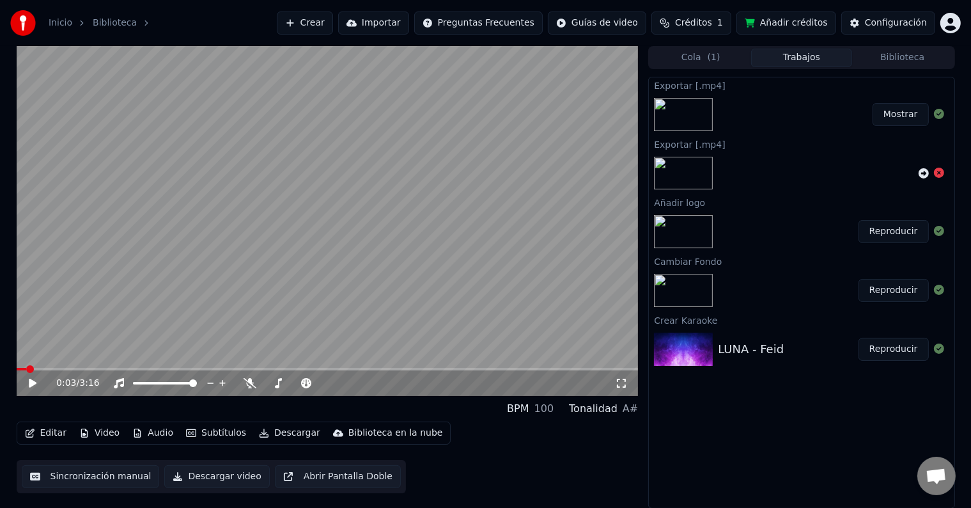
click at [900, 120] on button "Mostrar" at bounding box center [901, 114] width 56 height 23
click at [831, 3] on div "Inicio Biblioteca Crear Importar Preguntas Frecuentes Guías de video Créditos 1…" at bounding box center [485, 23] width 971 height 46
